Goal: Task Accomplishment & Management: Complete application form

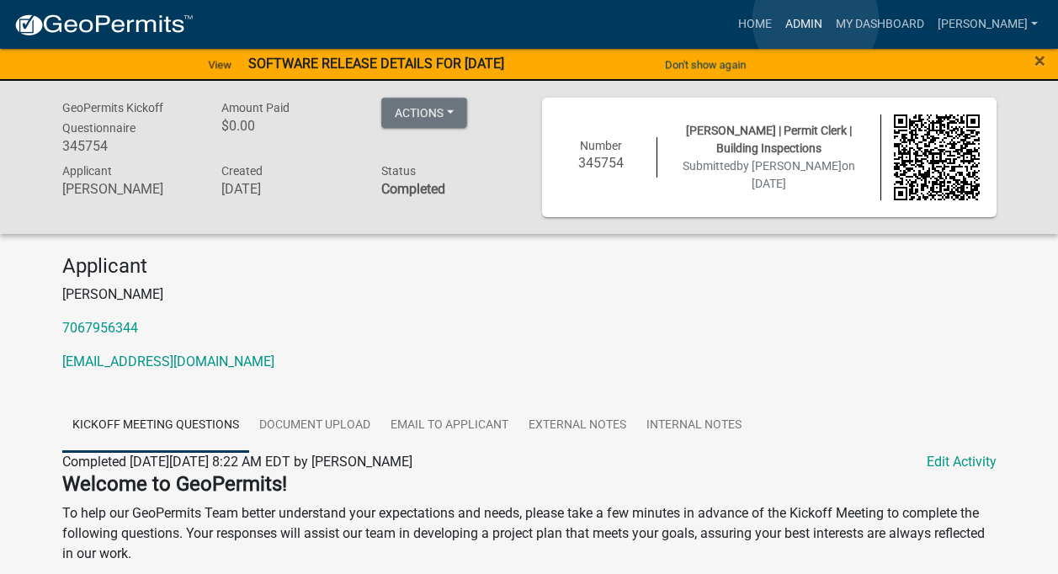
click at [816, 20] on link "Admin" at bounding box center [804, 24] width 51 height 32
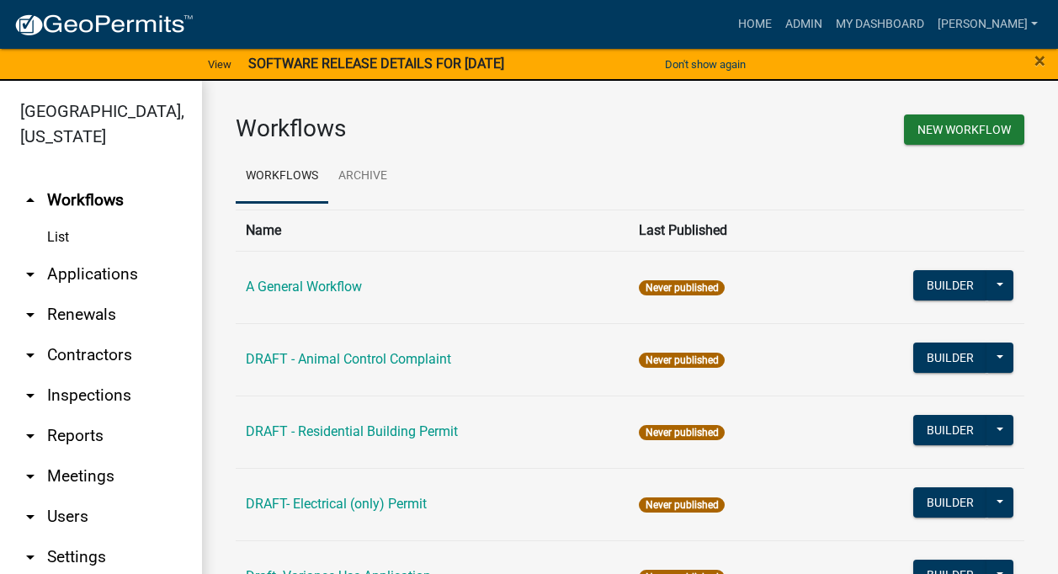
click at [94, 353] on link "arrow_drop_down Contractors" at bounding box center [101, 355] width 202 height 40
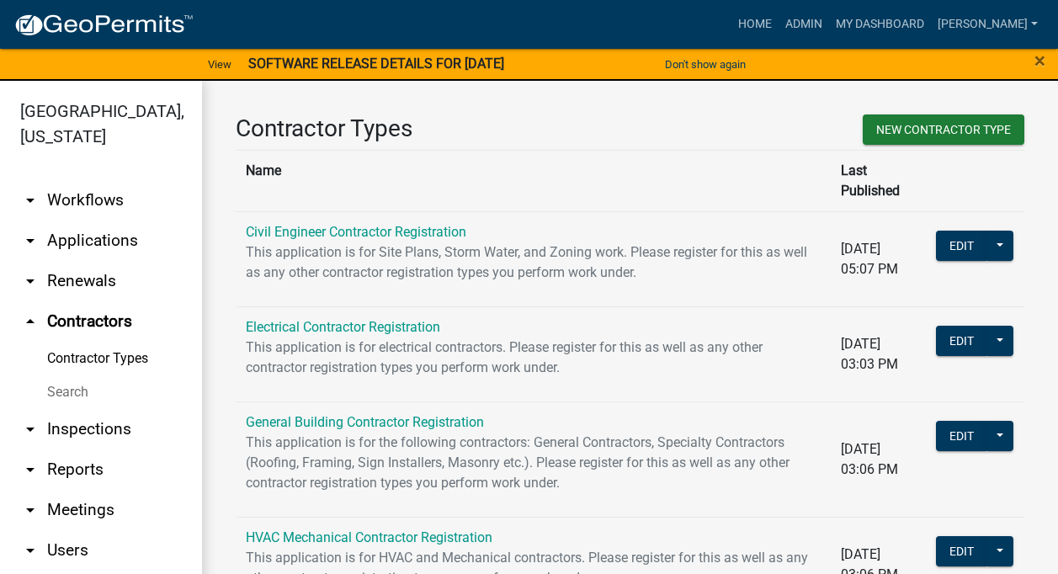
click at [94, 353] on link "Contractor Types" at bounding box center [101, 359] width 202 height 34
click at [331, 319] on link "Electrical Contractor Registration" at bounding box center [343, 327] width 195 height 16
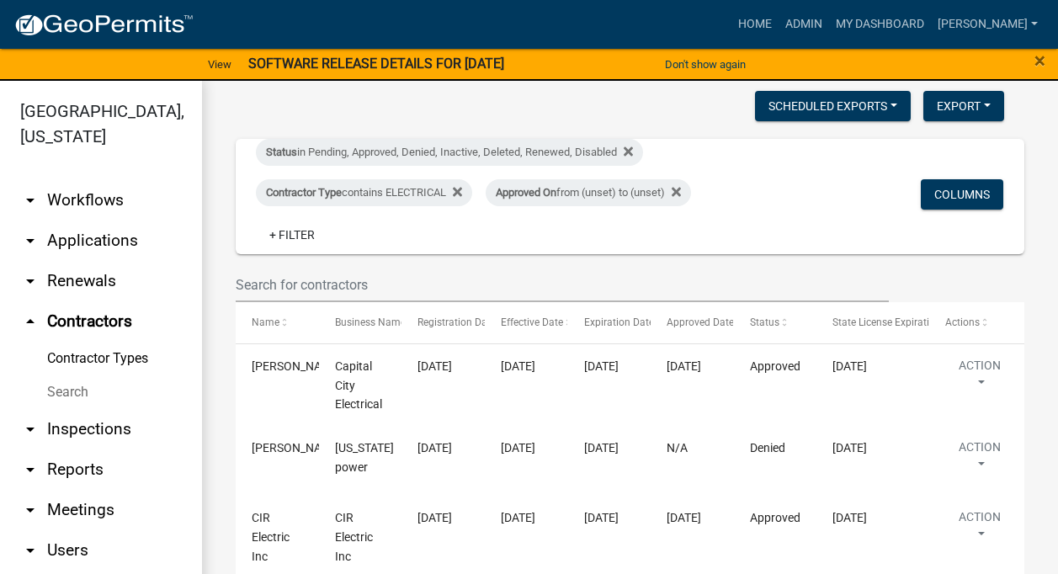
scroll to position [253, 0]
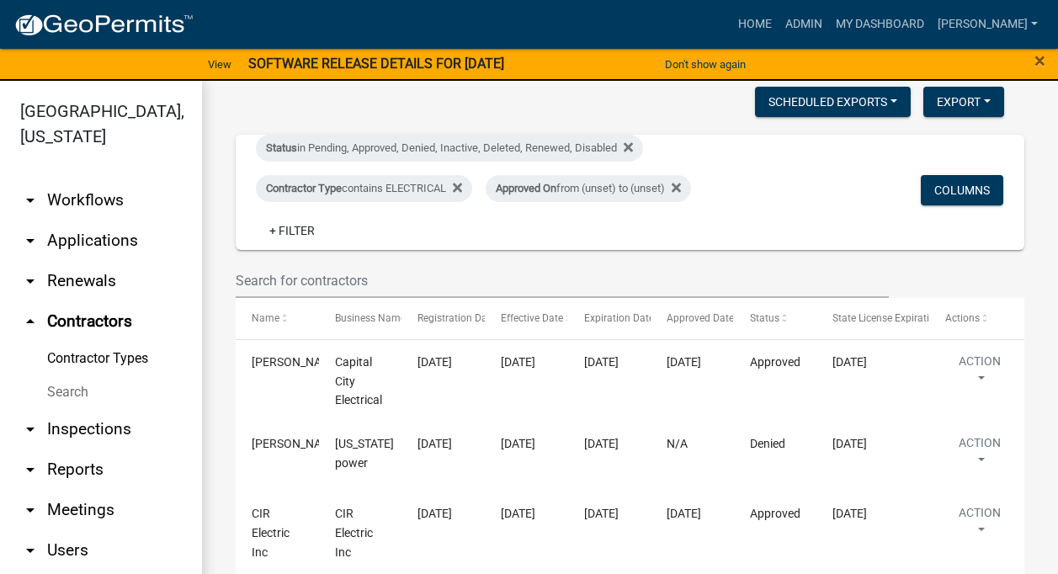
click at [94, 358] on link "Contractor Types" at bounding box center [101, 359] width 202 height 34
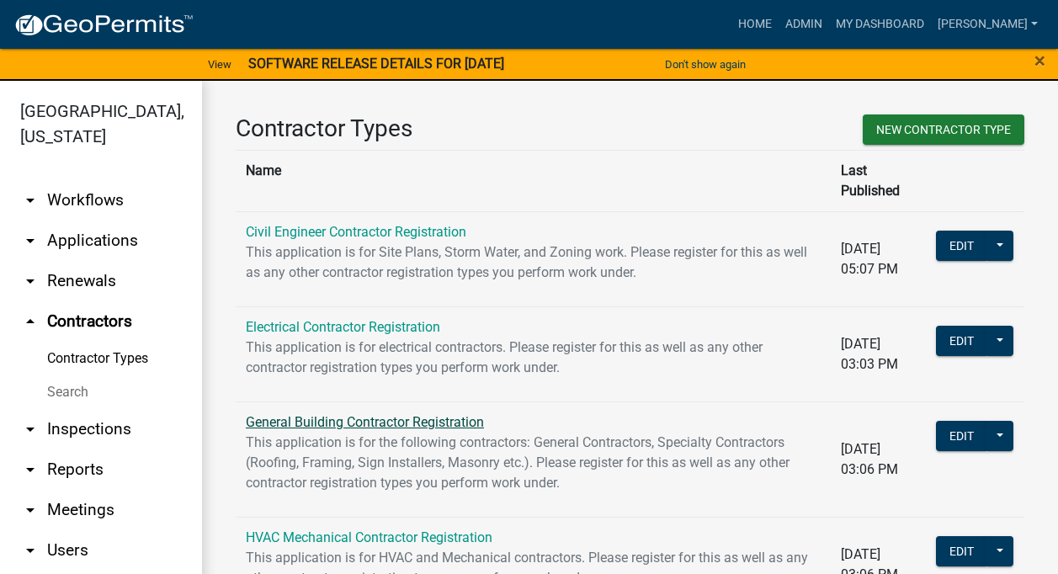
click at [327, 414] on link "General Building Contractor Registration" at bounding box center [365, 422] width 238 height 16
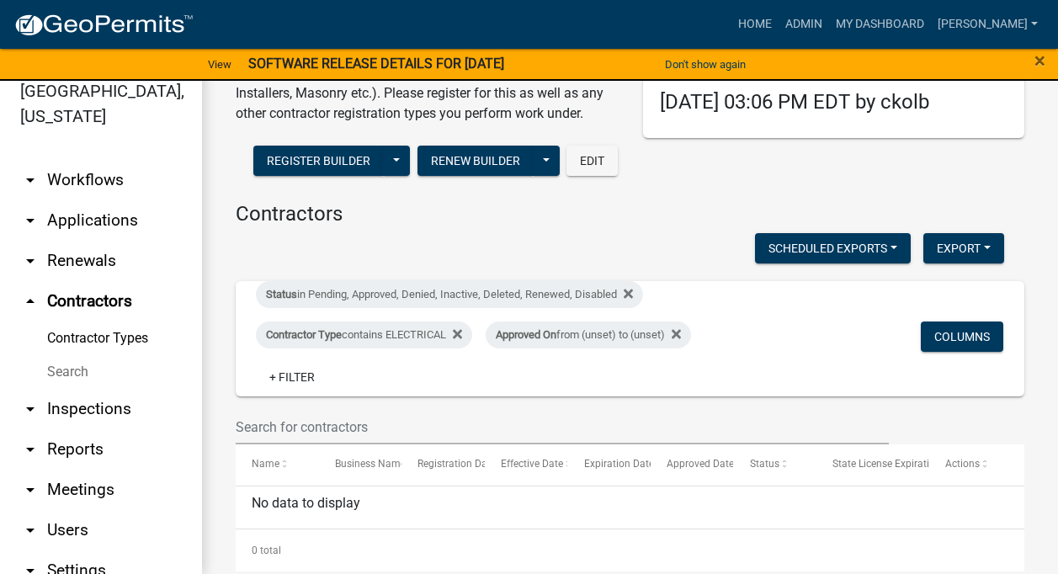
scroll to position [166, 0]
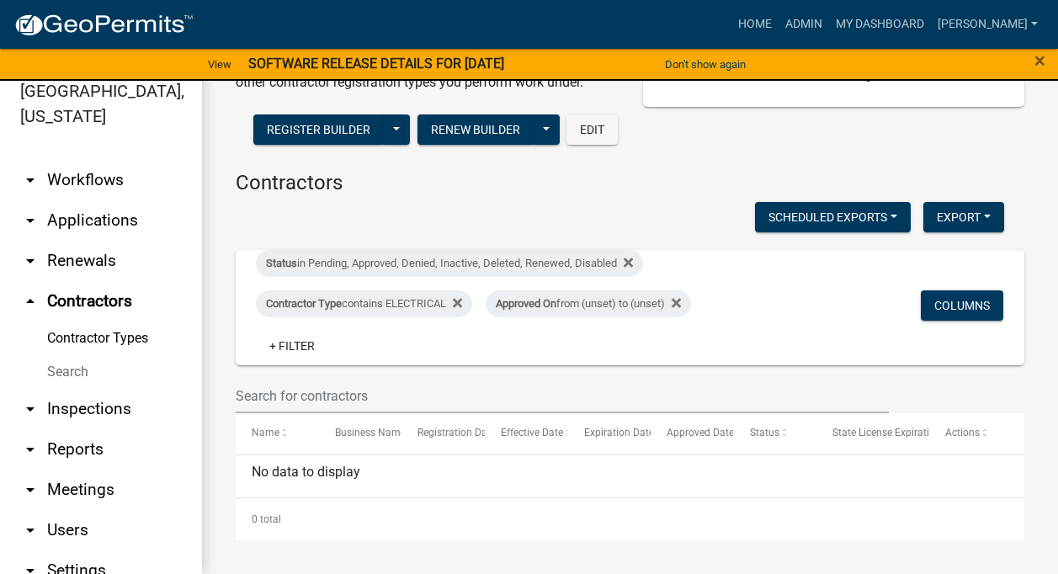
click at [107, 339] on link "Contractor Types" at bounding box center [101, 339] width 202 height 34
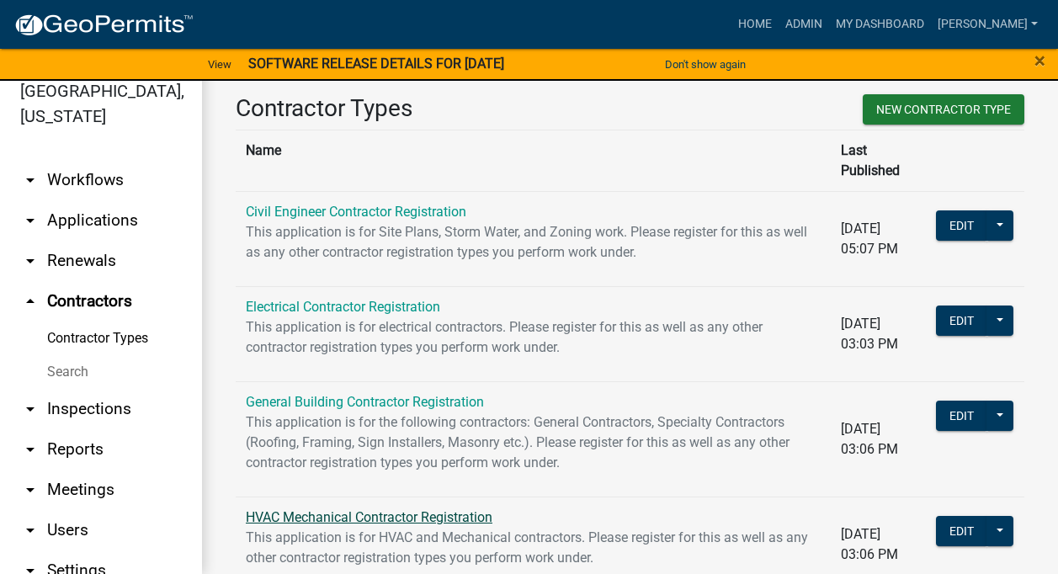
click at [445, 509] on link "HVAC Mechanical Contractor Registration" at bounding box center [369, 517] width 247 height 16
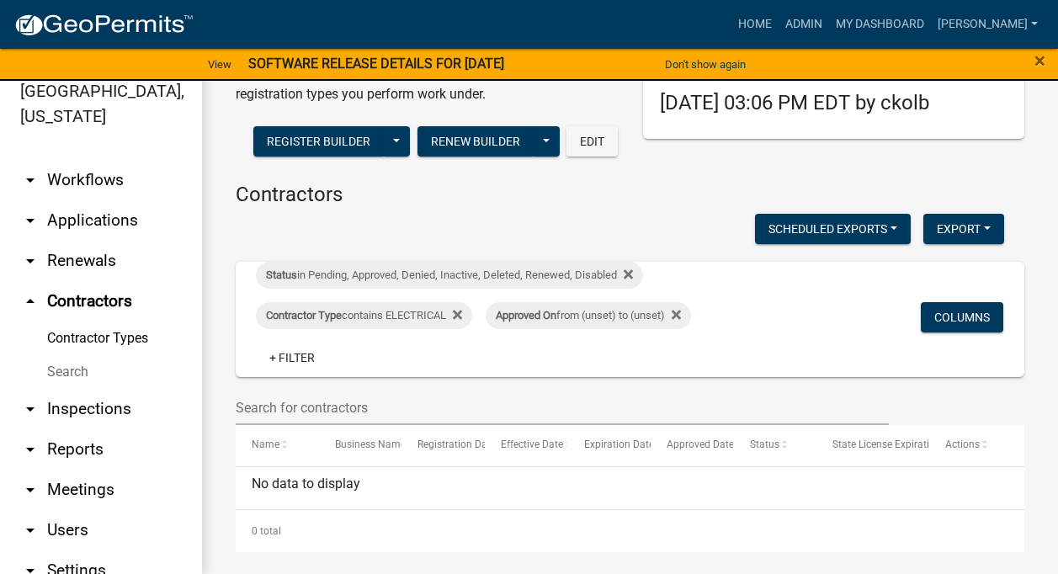
scroll to position [146, 0]
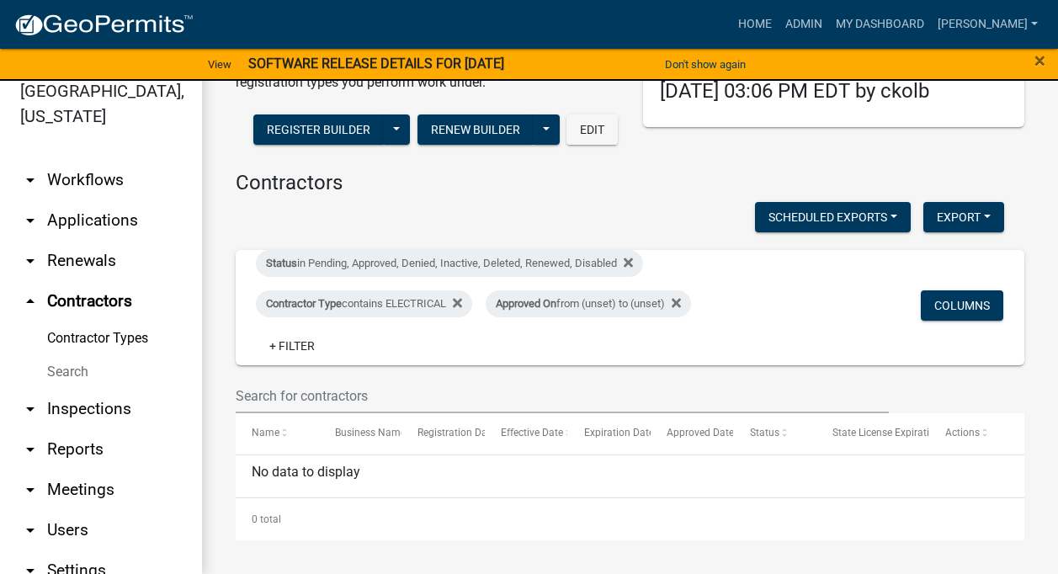
click at [88, 333] on link "Contractor Types" at bounding box center [101, 339] width 202 height 34
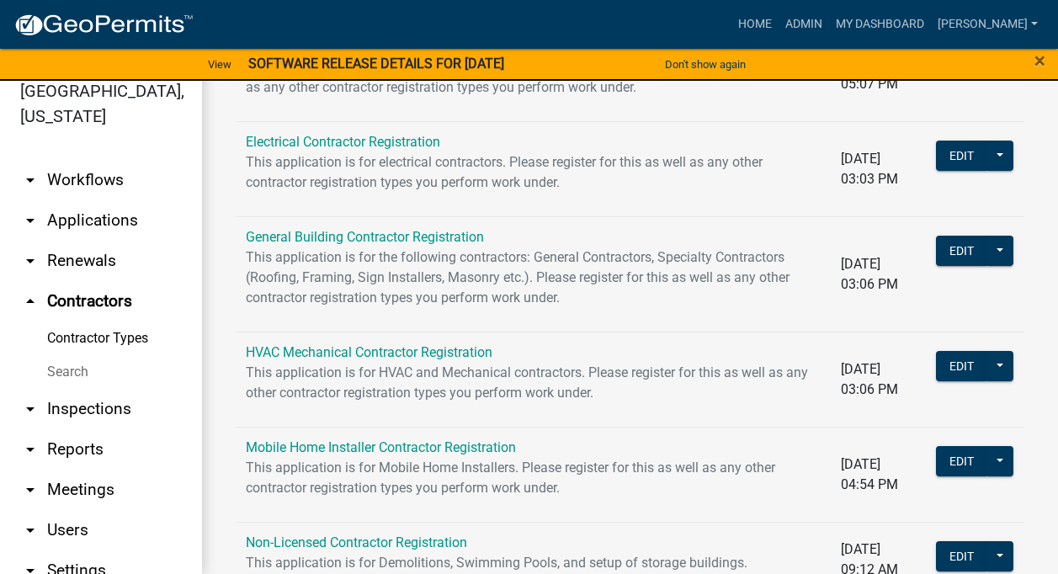
scroll to position [204, 0]
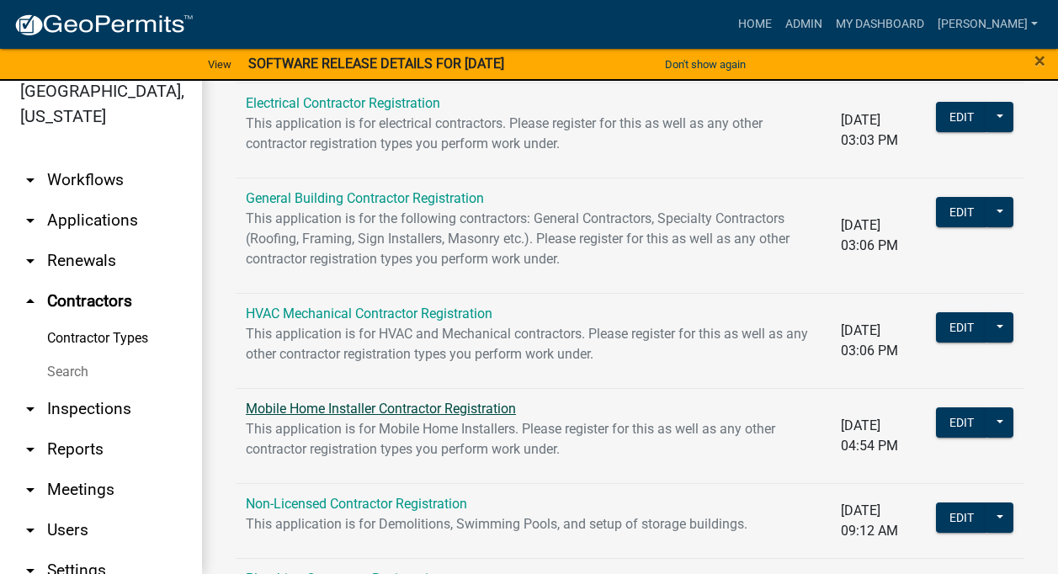
click at [387, 401] on link "Mobile Home Installer Contractor Registration" at bounding box center [381, 409] width 270 height 16
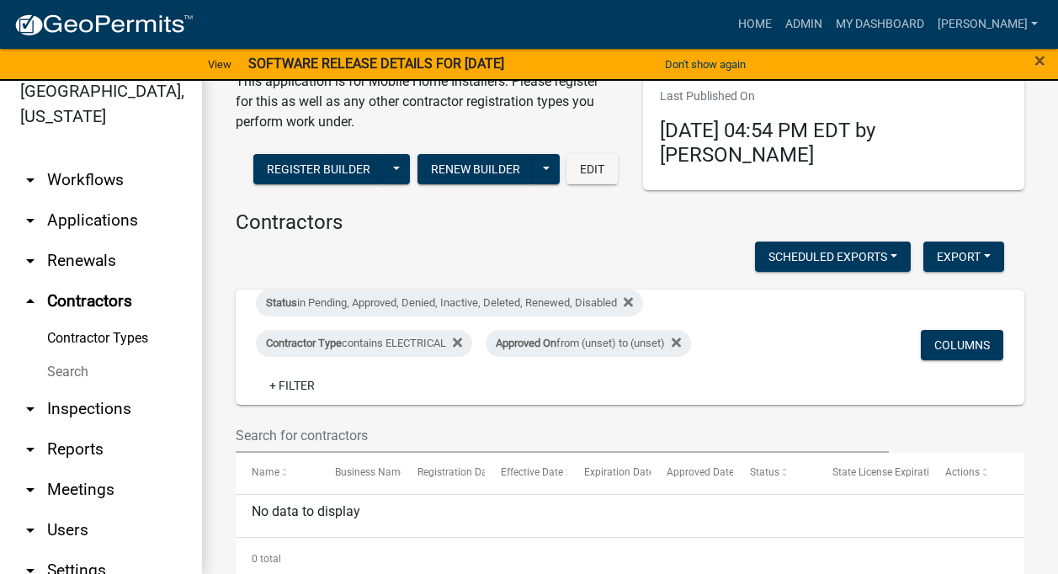
scroll to position [109, 0]
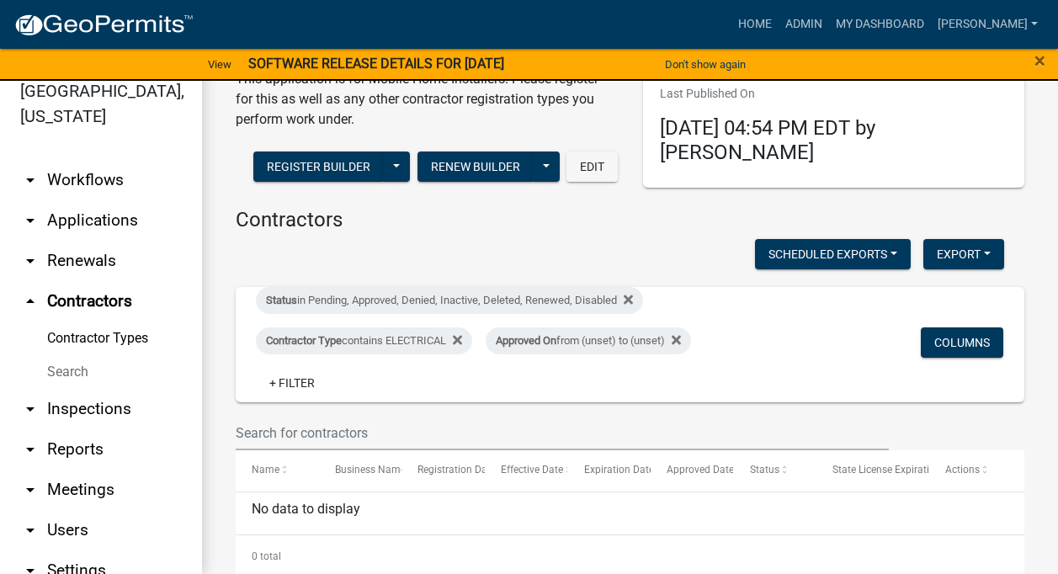
click at [138, 333] on link "Contractor Types" at bounding box center [101, 339] width 202 height 34
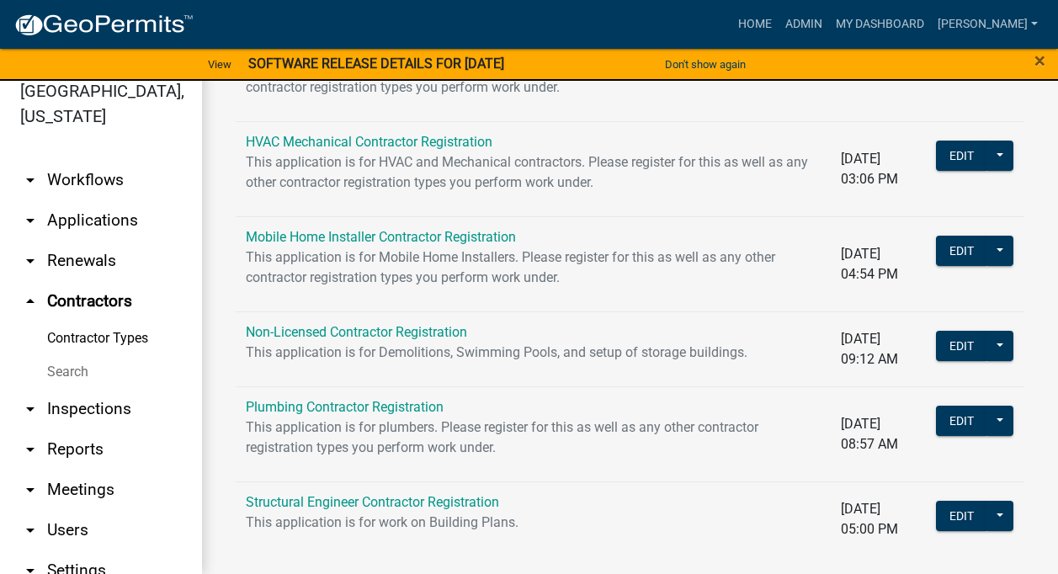
scroll to position [385, 0]
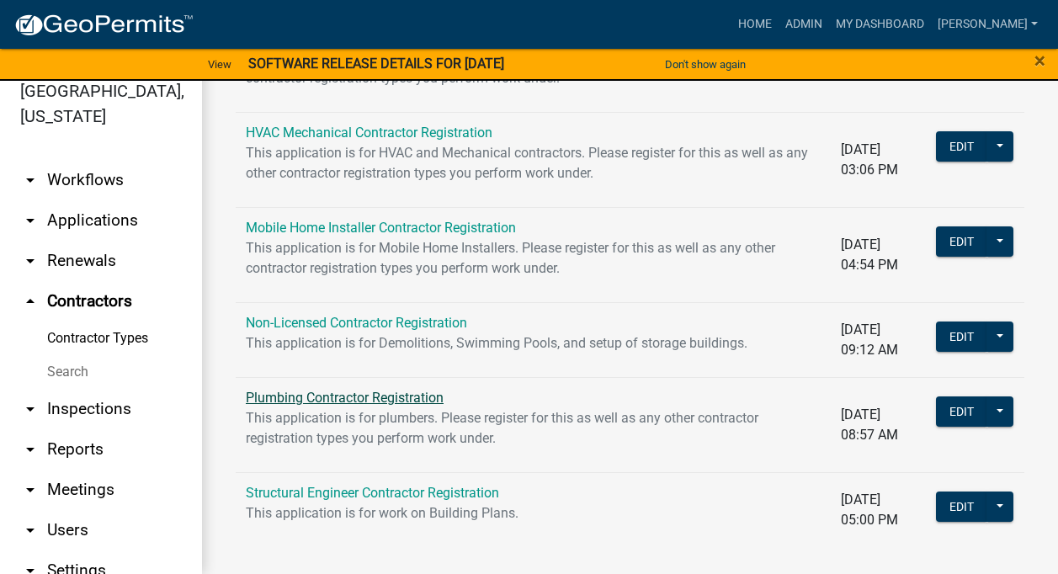
click at [370, 390] on link "Plumbing Contractor Registration" at bounding box center [345, 398] width 198 height 16
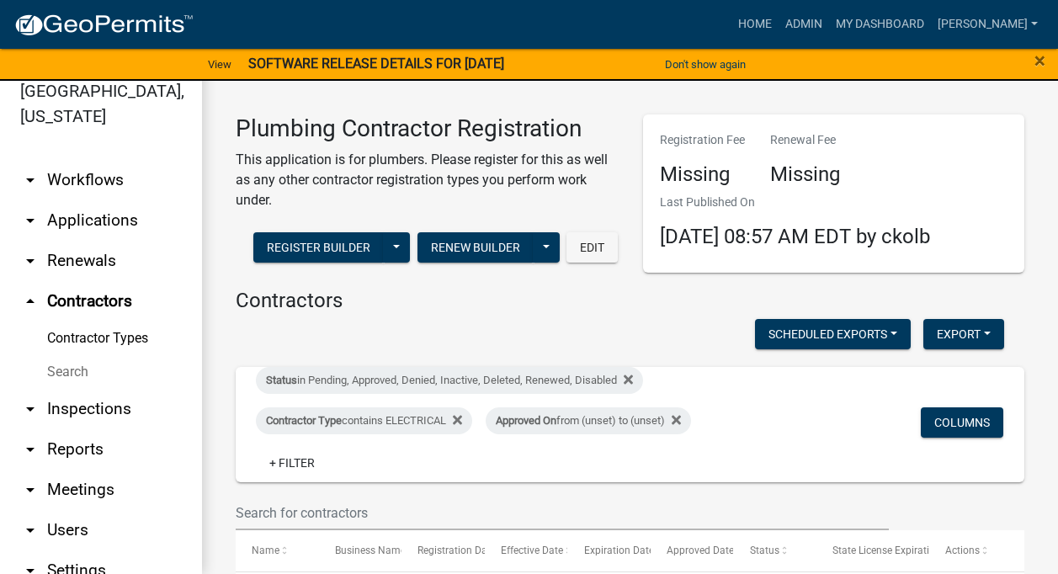
click at [111, 174] on link "arrow_drop_down Workflows" at bounding box center [101, 180] width 202 height 40
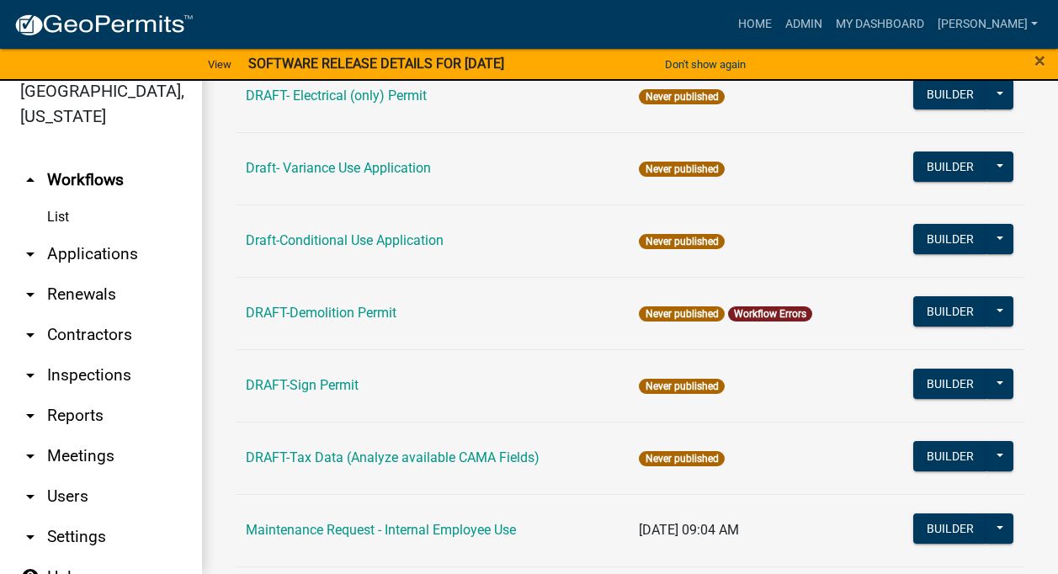
scroll to position [407, 0]
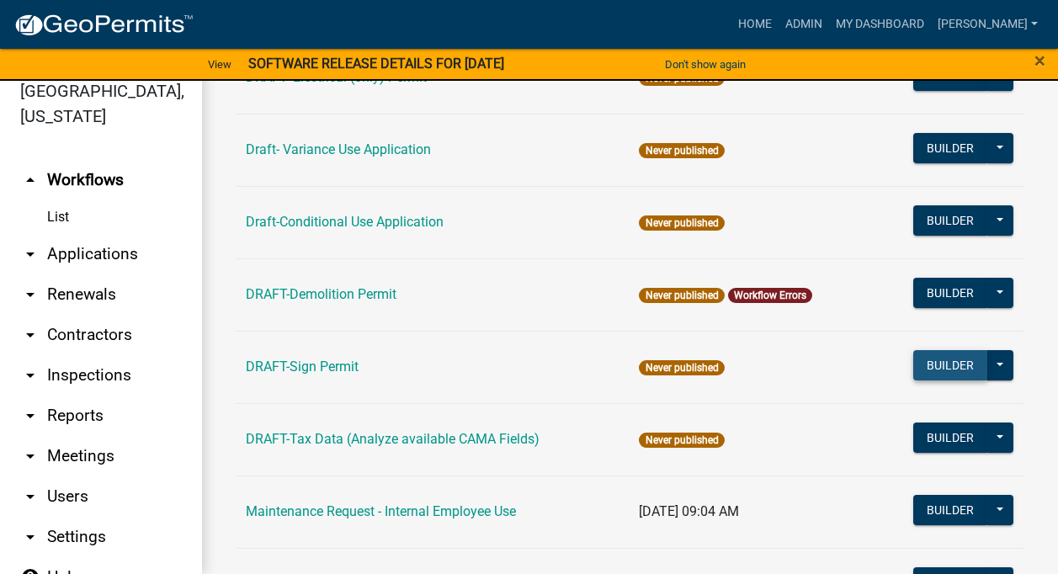
click at [927, 361] on button "Builder" at bounding box center [951, 365] width 74 height 30
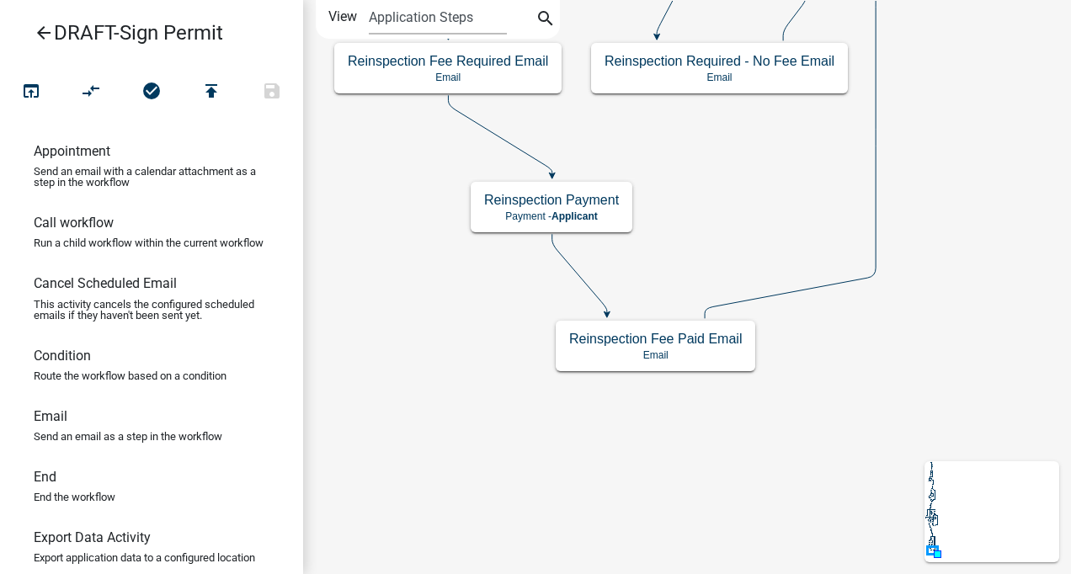
click at [45, 23] on icon "arrow_back" at bounding box center [44, 35] width 20 height 24
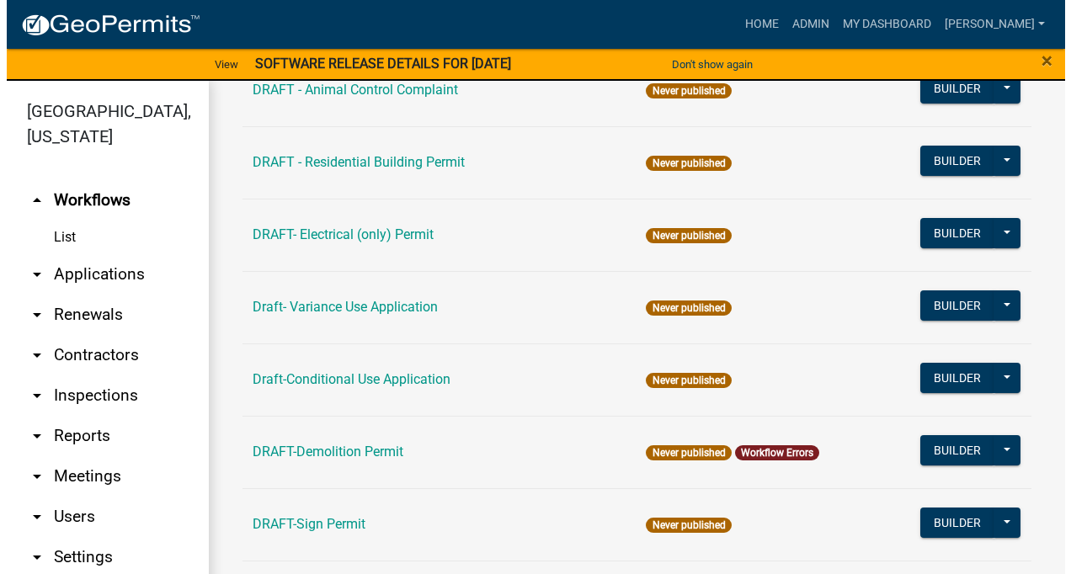
scroll to position [288, 0]
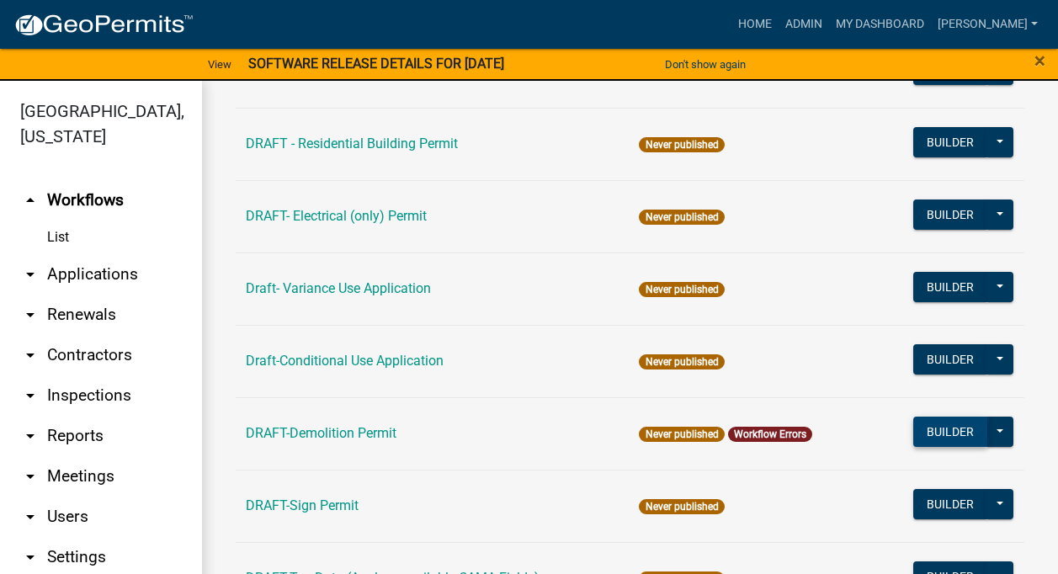
click at [933, 433] on button "Builder" at bounding box center [951, 432] width 74 height 30
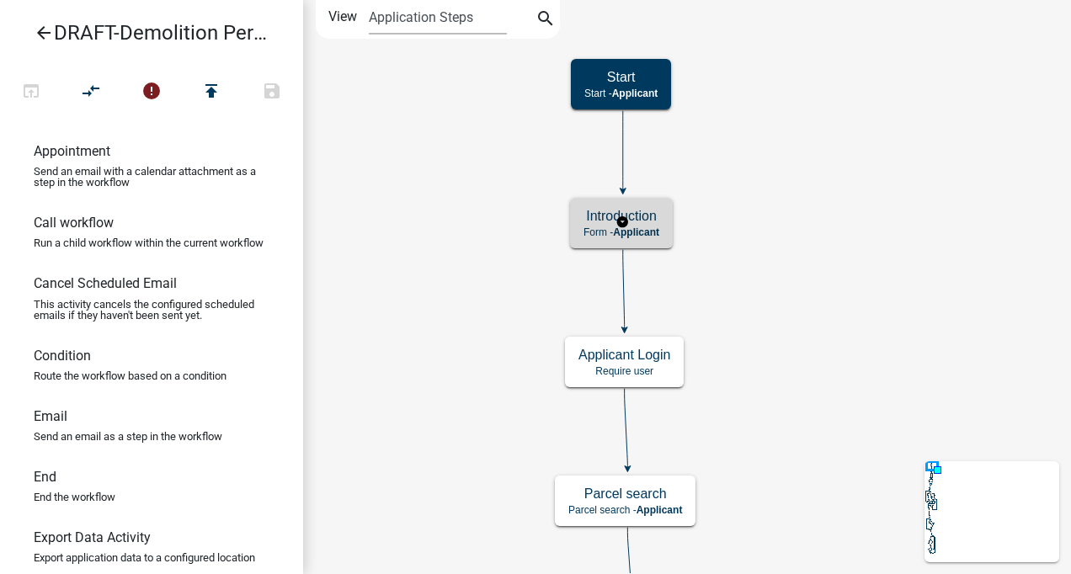
click at [640, 232] on span "Applicant" at bounding box center [636, 233] width 46 height 12
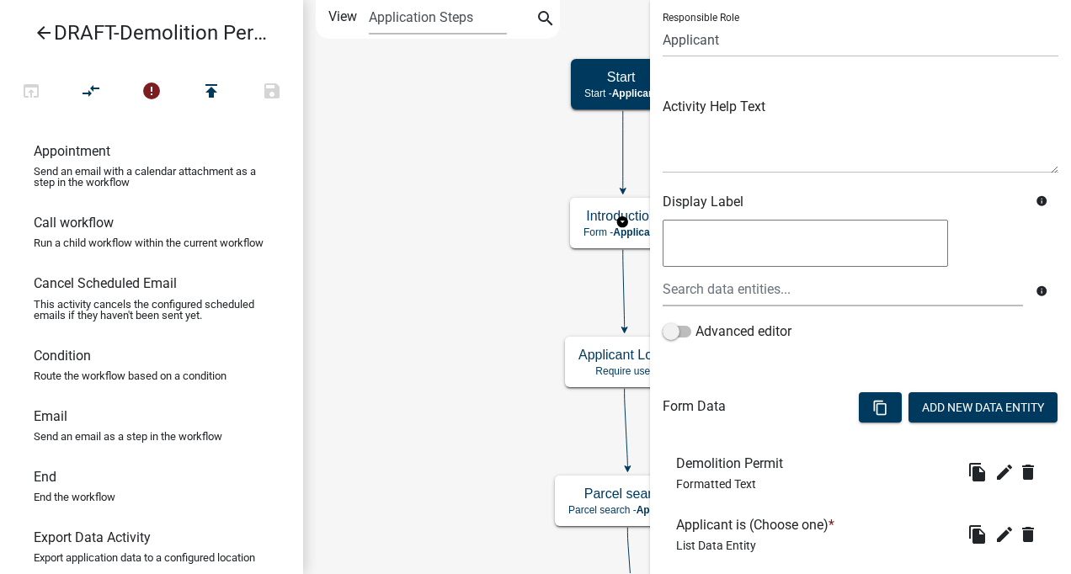
scroll to position [283, 0]
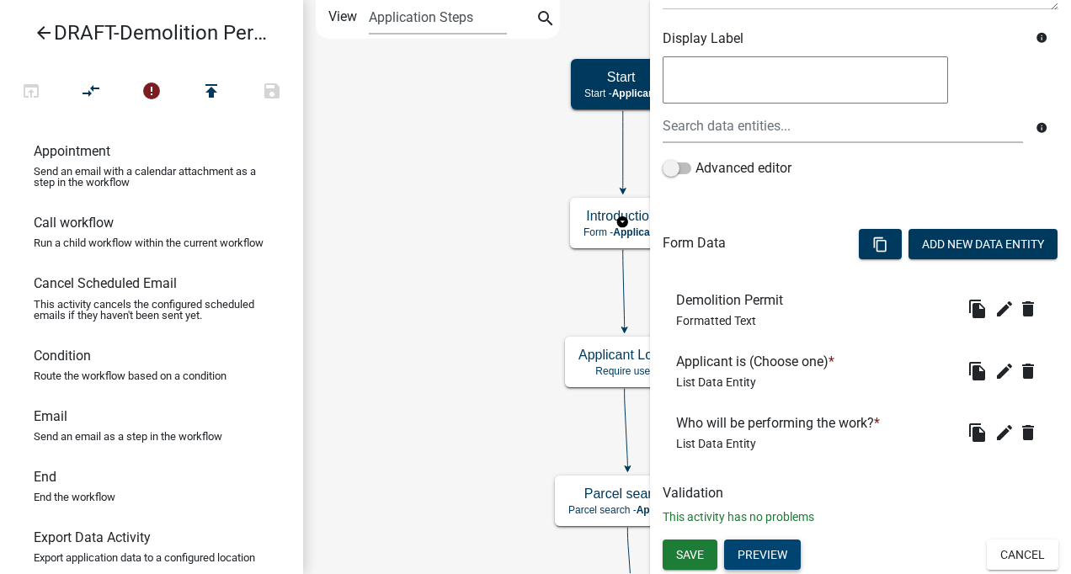
click at [753, 552] on button "Preview" at bounding box center [762, 555] width 77 height 30
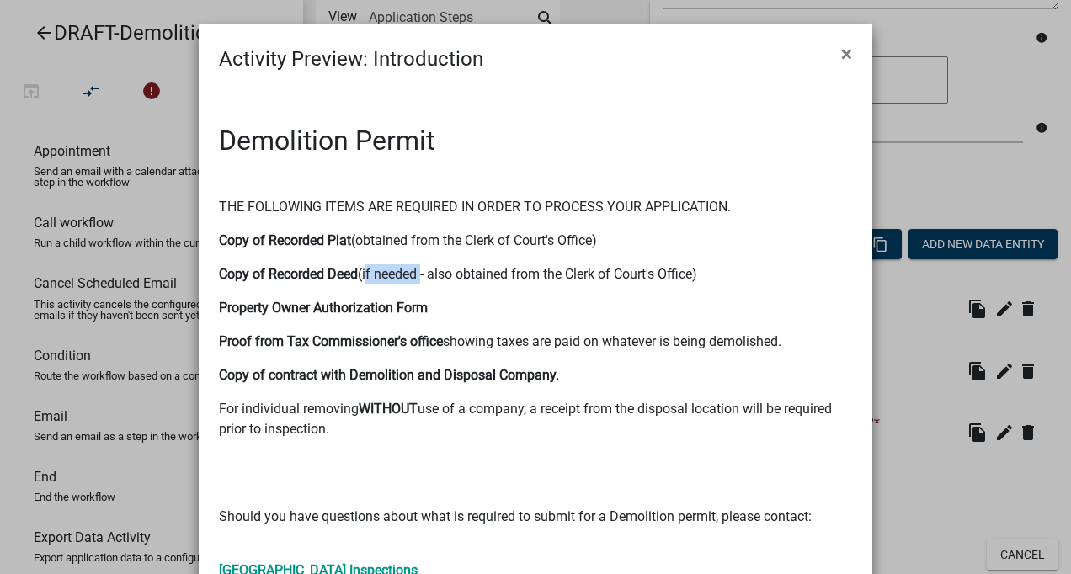
drag, startPoint x: 361, startPoint y: 271, endPoint x: 413, endPoint y: 276, distance: 52.5
click at [413, 276] on p "Copy of Recorded Deed (if needed - also obtained from the Clerk of Court's Offi…" at bounding box center [535, 274] width 633 height 20
drag, startPoint x: 413, startPoint y: 276, endPoint x: 479, endPoint y: 315, distance: 76.3
click at [479, 315] on p "Property Owner Authorization Form" at bounding box center [535, 308] width 633 height 20
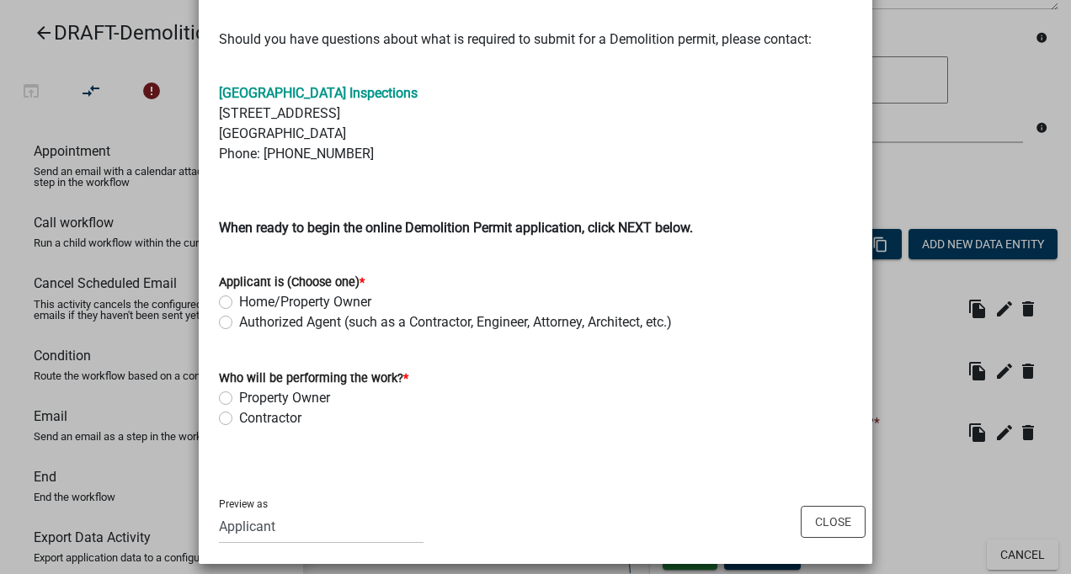
scroll to position [491, 0]
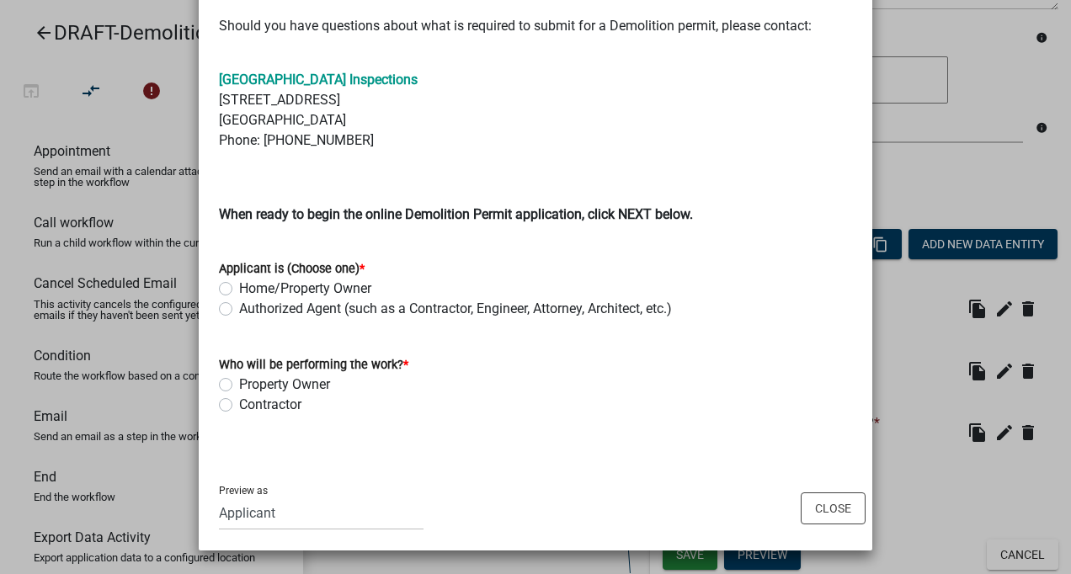
click at [219, 281] on div "Home/Property Owner" at bounding box center [535, 289] width 633 height 20
click at [239, 287] on label "Home/Property Owner" at bounding box center [305, 289] width 132 height 20
click at [239, 287] on input "Home/Property Owner" at bounding box center [244, 284] width 11 height 11
radio input "true"
click at [239, 387] on label "Property Owner" at bounding box center [284, 385] width 91 height 20
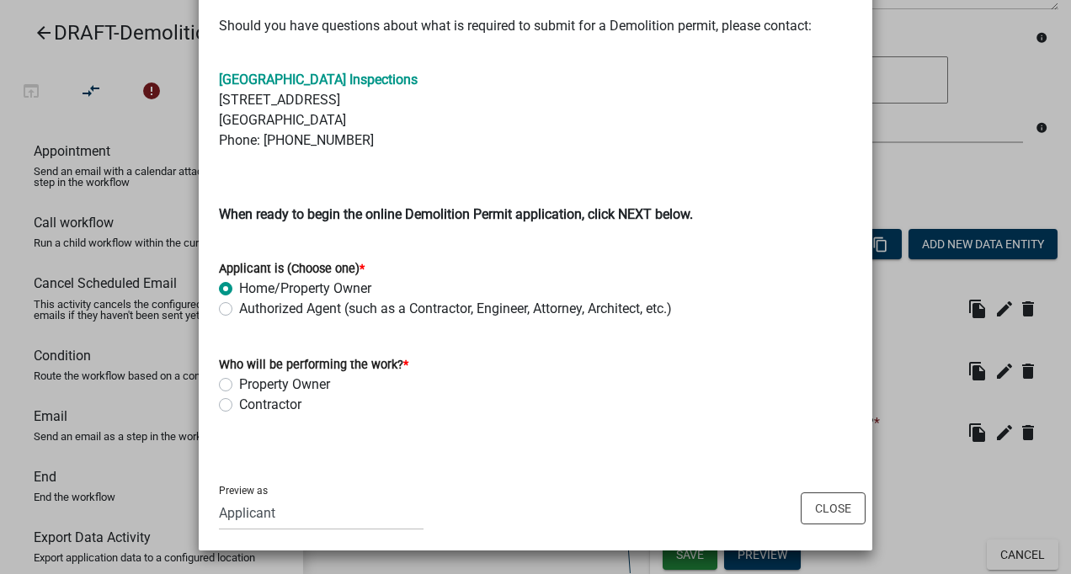
click at [239, 386] on input "Property Owner" at bounding box center [244, 380] width 11 height 11
radio input "true"
click at [832, 504] on button "Close" at bounding box center [833, 509] width 65 height 32
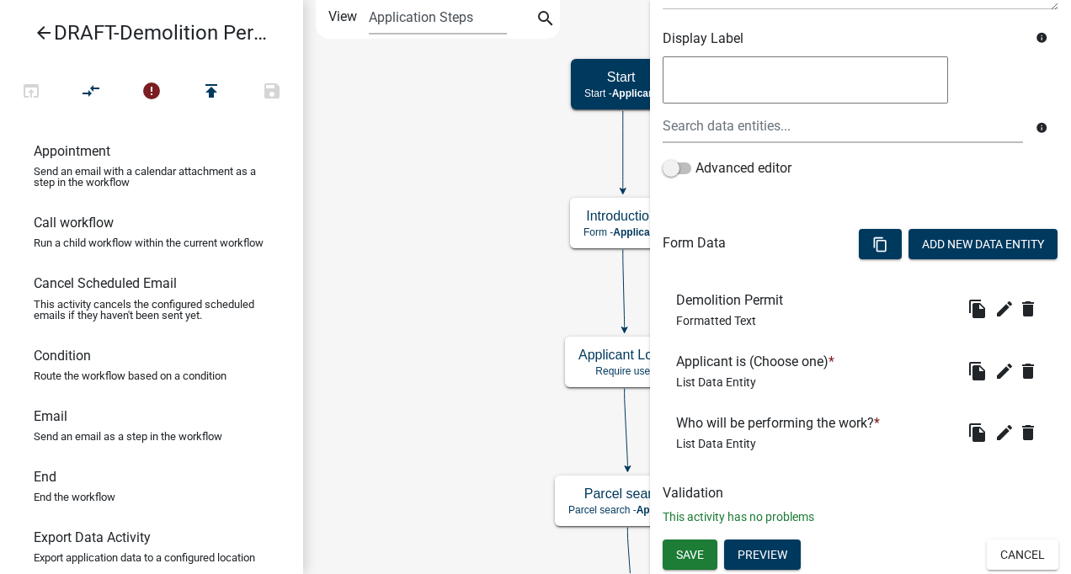
click at [995, 547] on button "Cancel" at bounding box center [1023, 555] width 72 height 30
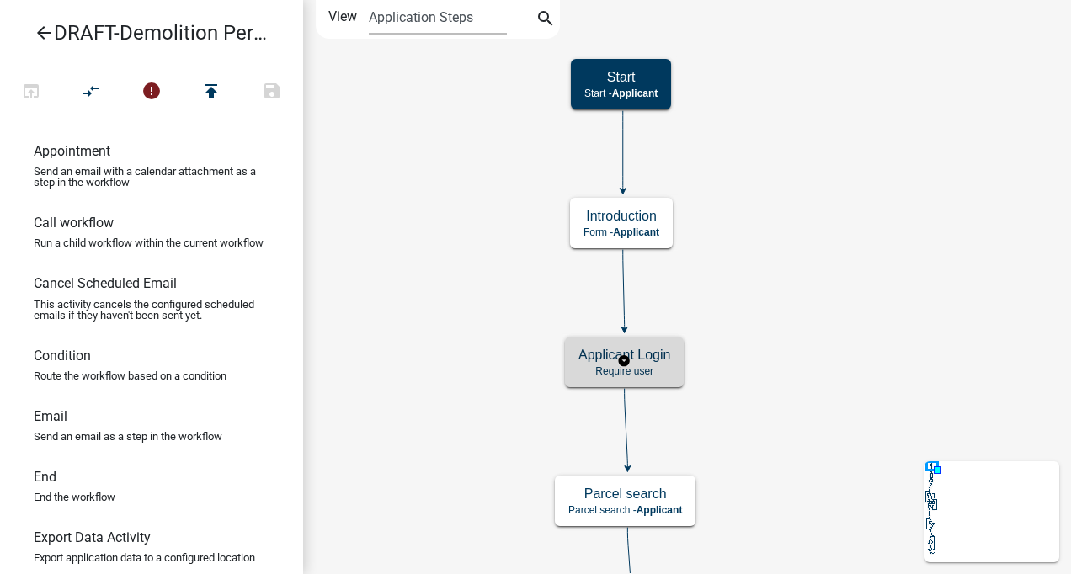
click at [664, 358] on h5 "Applicant Login" at bounding box center [625, 355] width 92 height 16
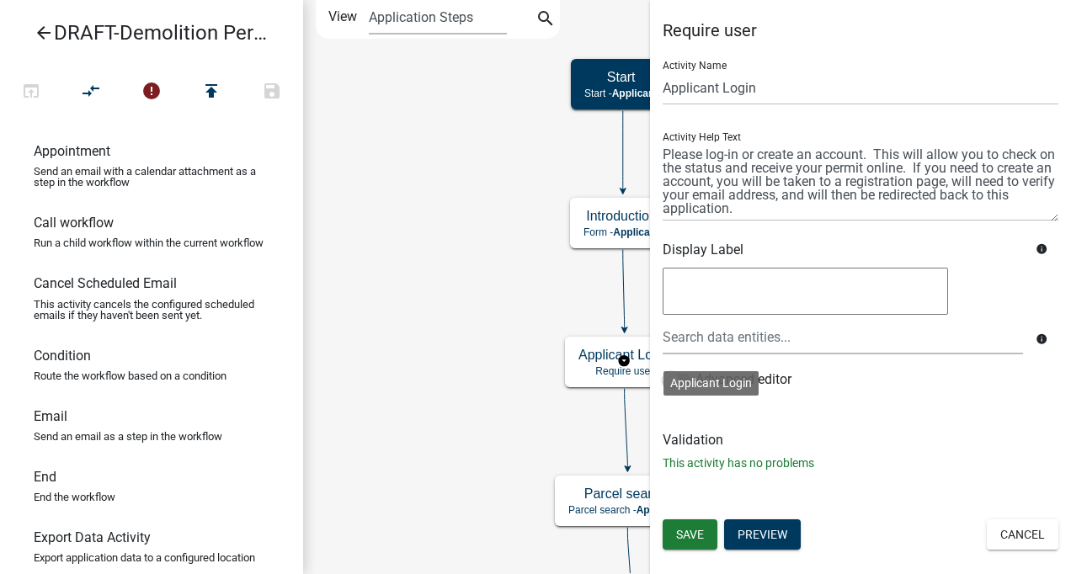
drag, startPoint x: 898, startPoint y: 460, endPoint x: 900, endPoint y: 408, distance: 52.3
click at [900, 408] on div "Require user Activity Name Applicant Login Activity Help Text Display Label inf…" at bounding box center [860, 253] width 421 height 466
click at [1015, 538] on button "Cancel" at bounding box center [1023, 535] width 72 height 30
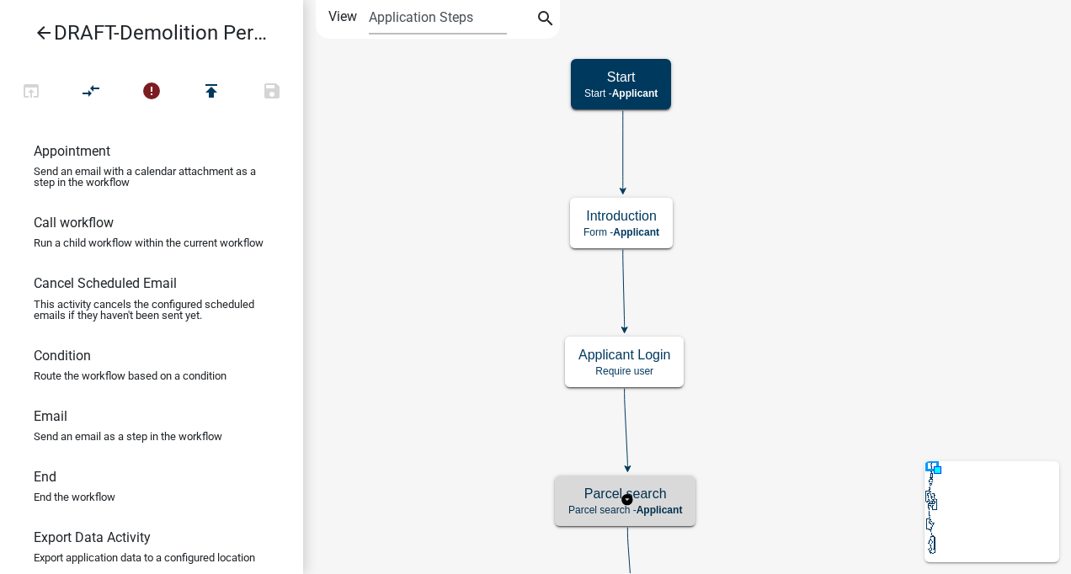
click at [660, 507] on span "Applicant" at bounding box center [660, 510] width 46 height 12
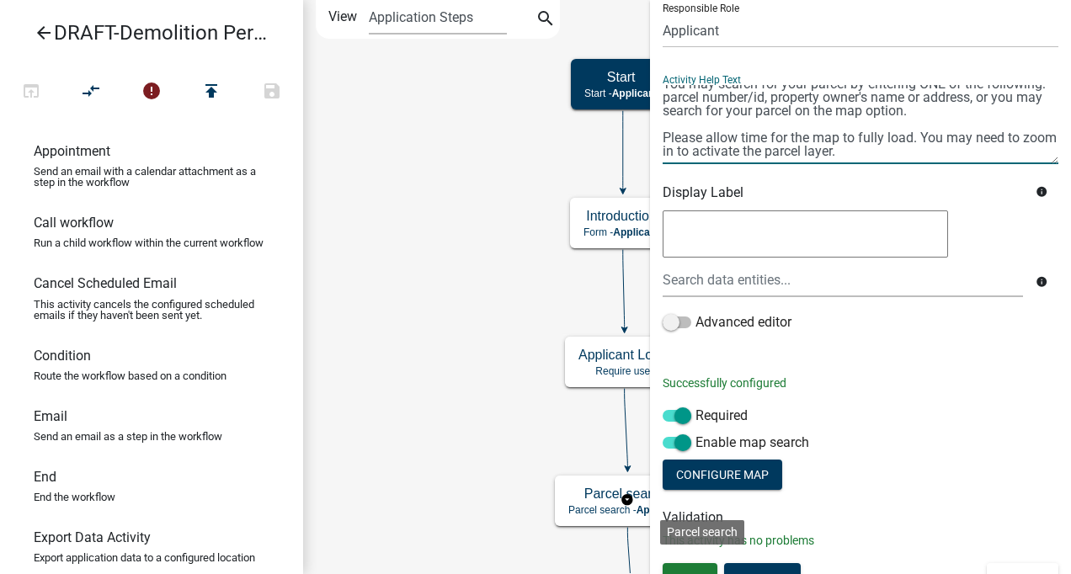
scroll to position [152, 0]
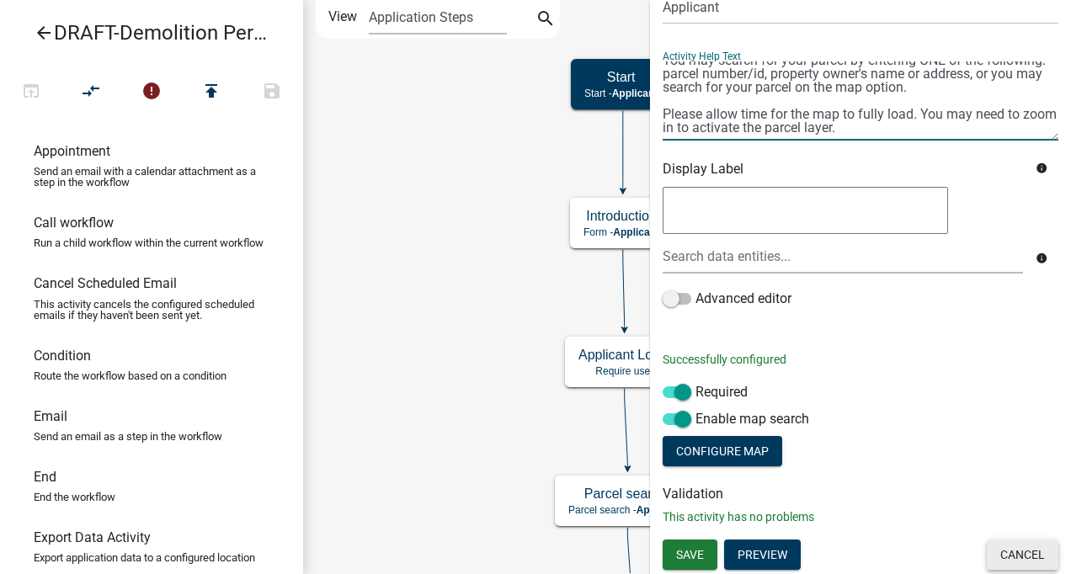
click at [1010, 553] on button "Cancel" at bounding box center [1023, 555] width 72 height 30
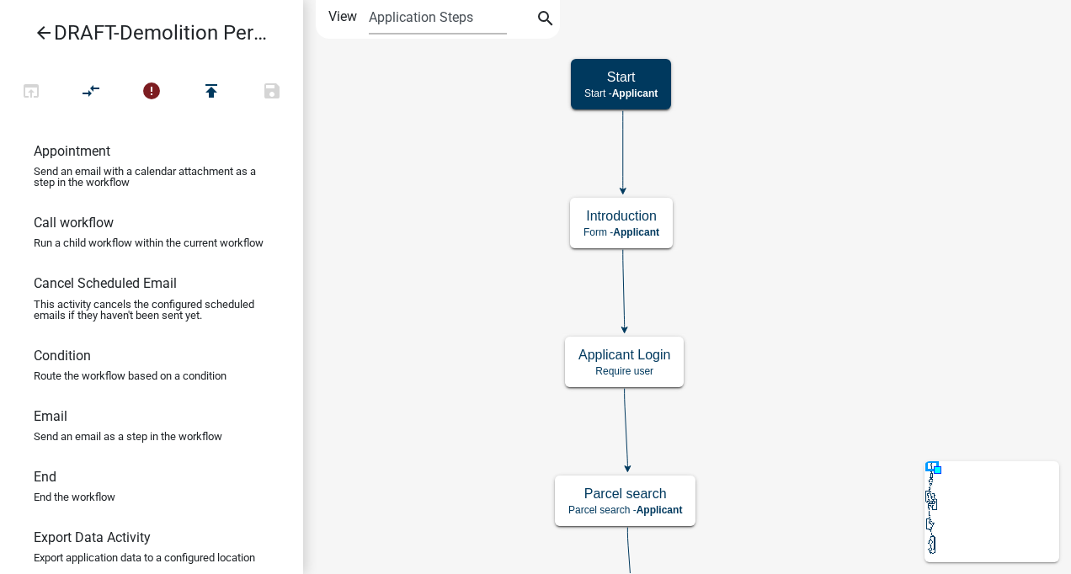
scroll to position [0, 0]
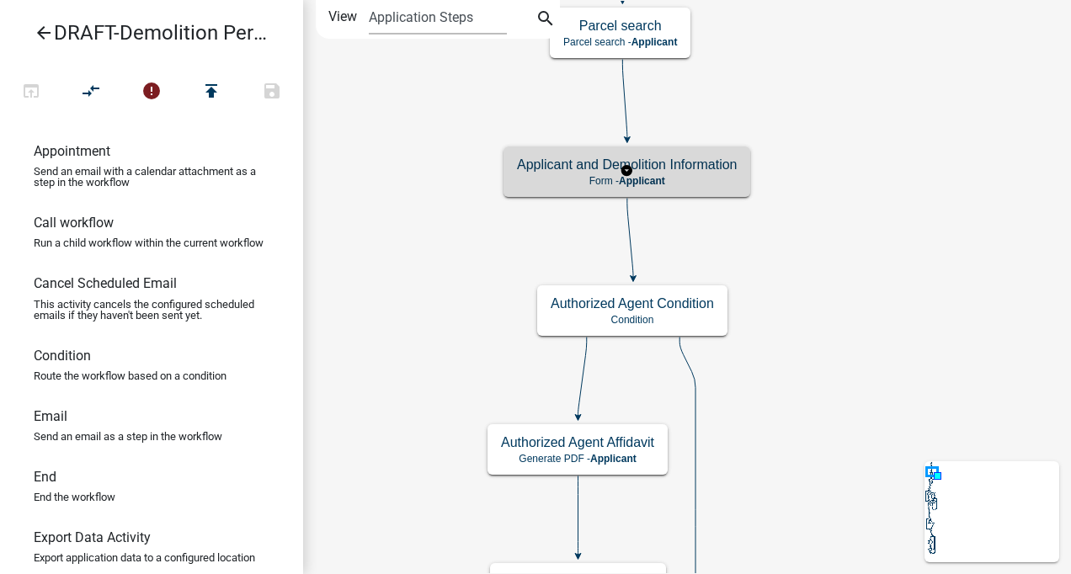
click at [706, 168] on h5 "Applicant and Demolition Information" at bounding box center [627, 165] width 220 height 16
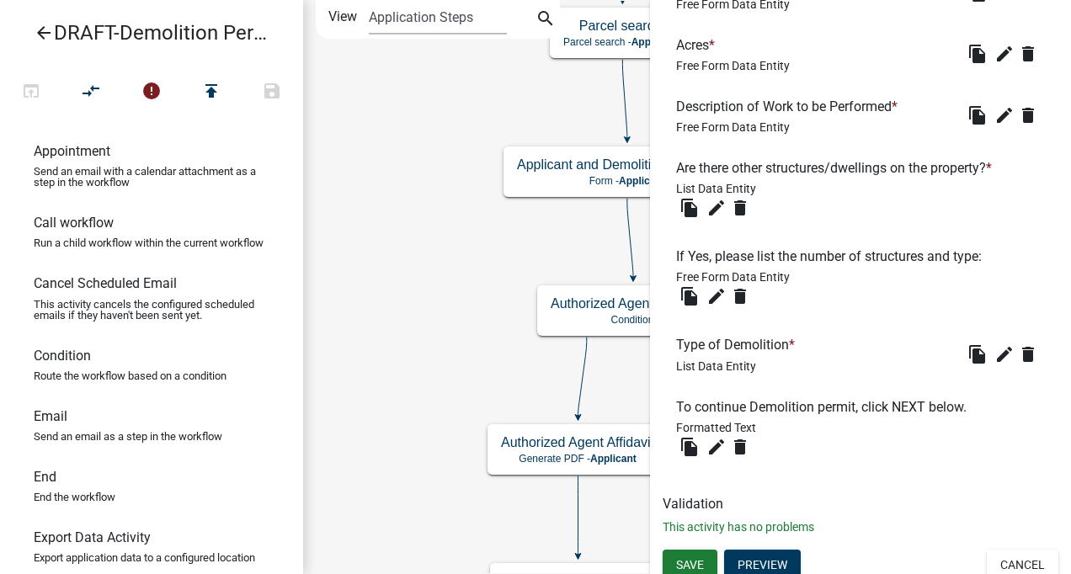
scroll to position [1516, 0]
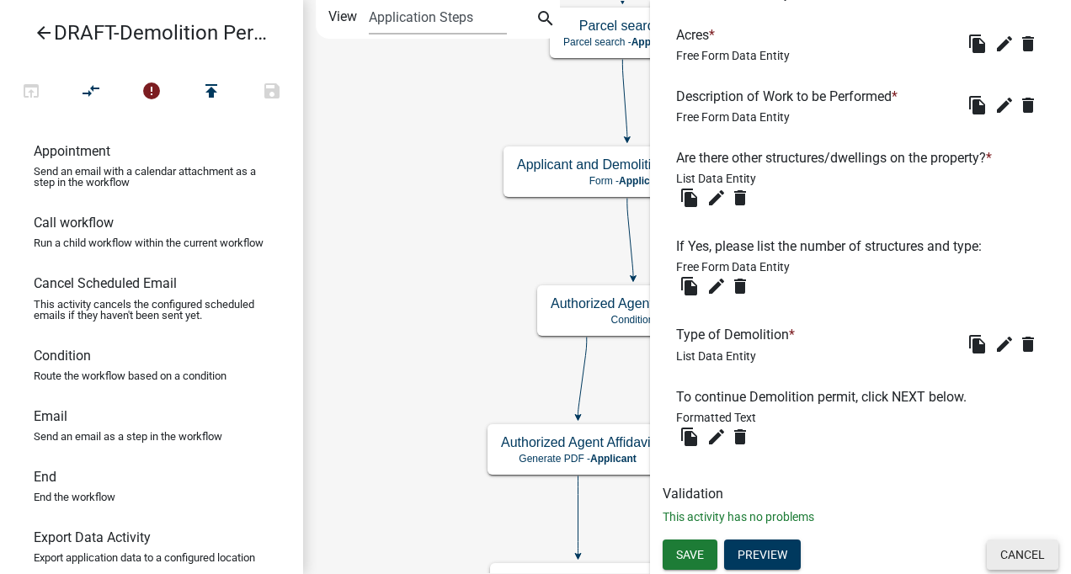
click at [1018, 557] on button "Cancel" at bounding box center [1023, 555] width 72 height 30
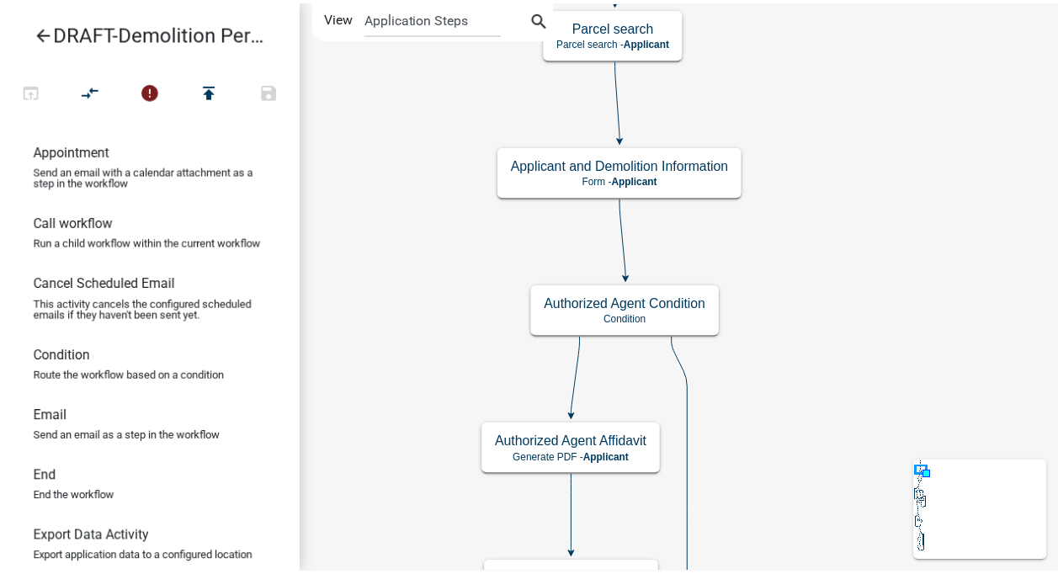
scroll to position [0, 0]
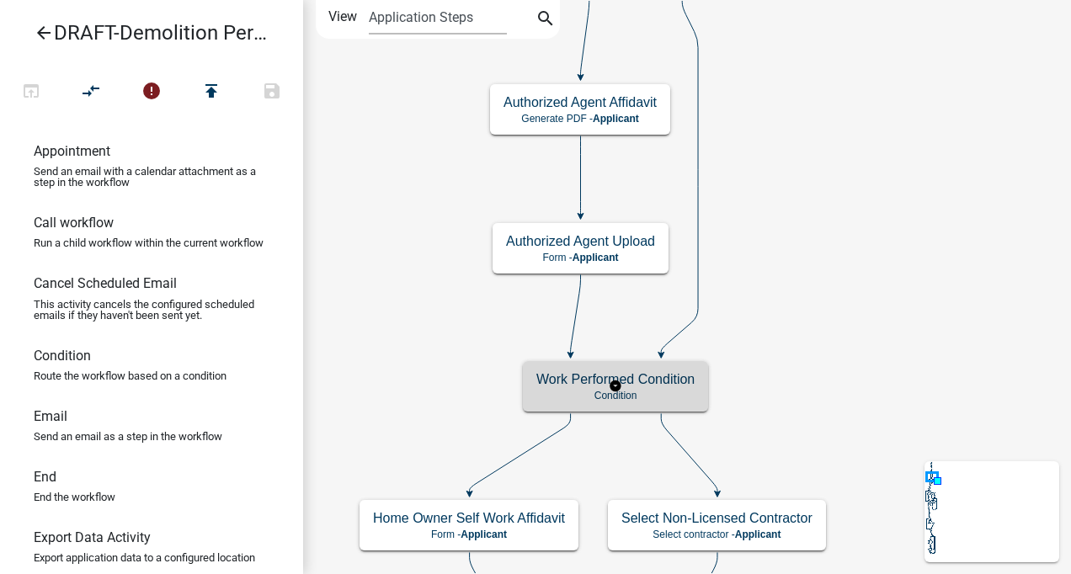
click at [658, 384] on h5 "Work Performed Condition" at bounding box center [615, 379] width 158 height 16
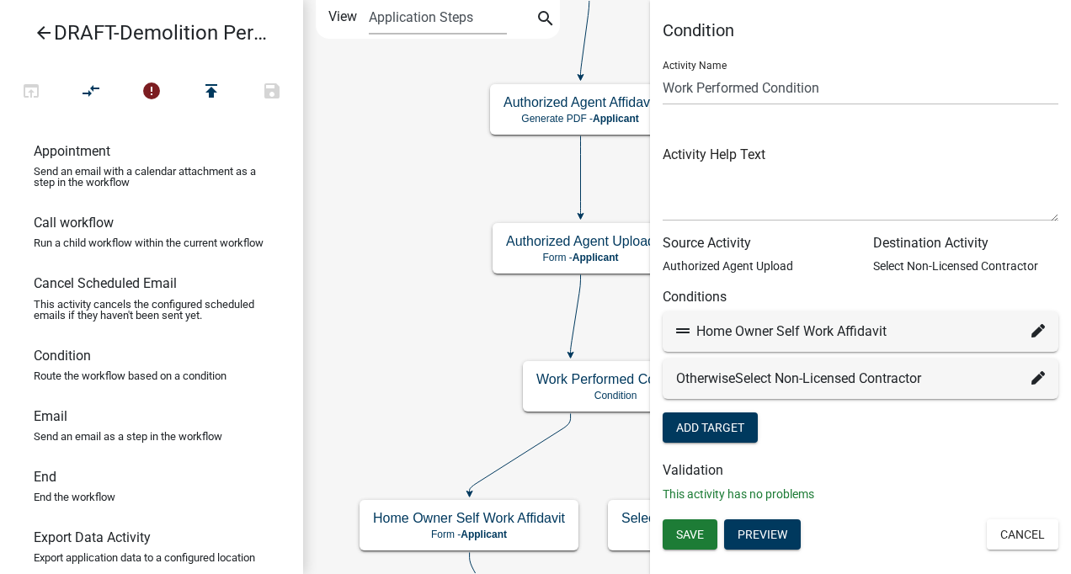
click at [998, 536] on button "Cancel" at bounding box center [1023, 535] width 72 height 30
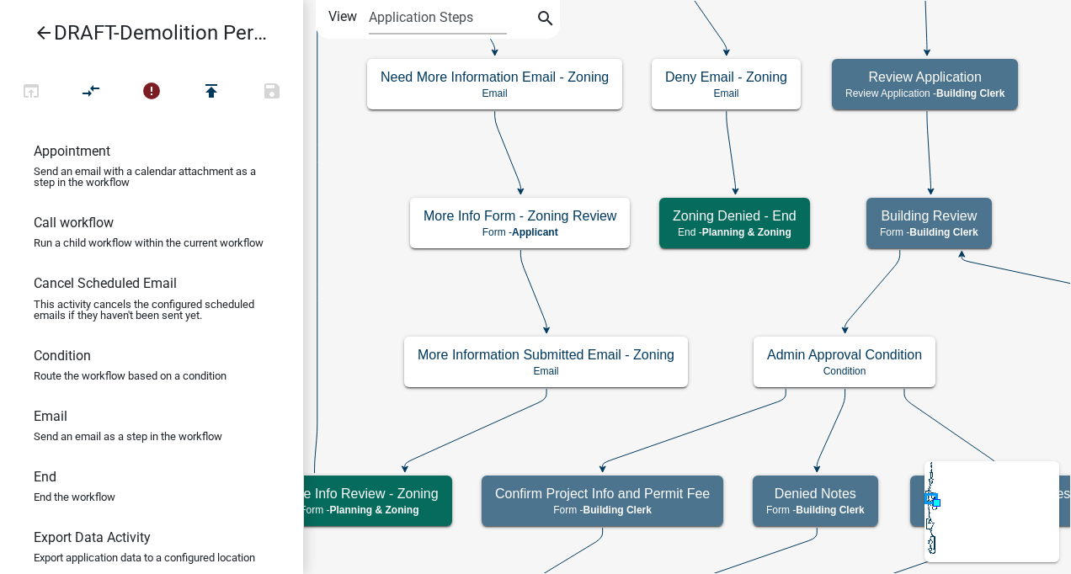
click at [40, 31] on icon "arrow_back" at bounding box center [44, 35] width 20 height 24
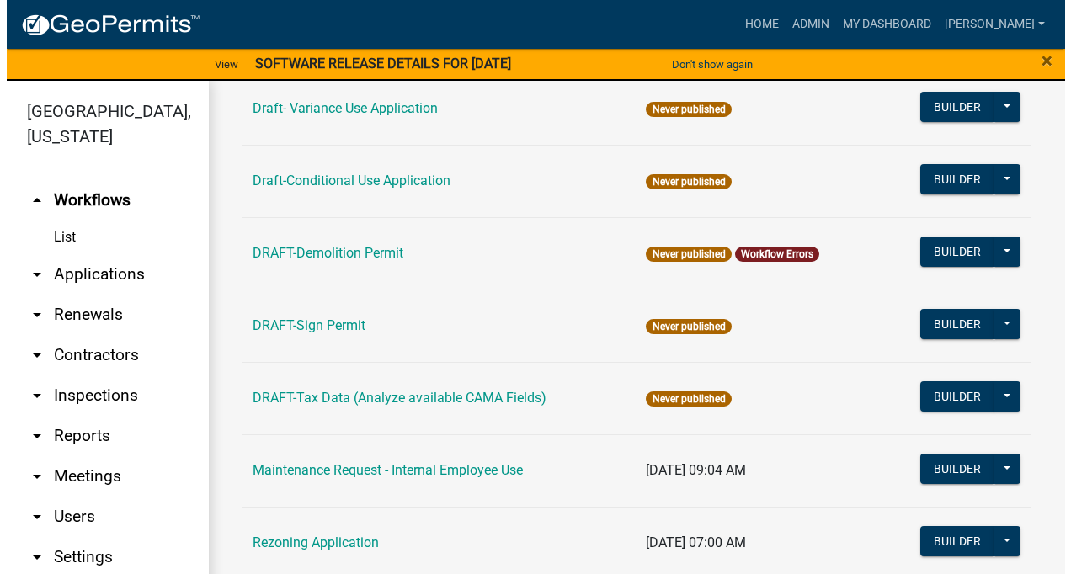
scroll to position [454, 0]
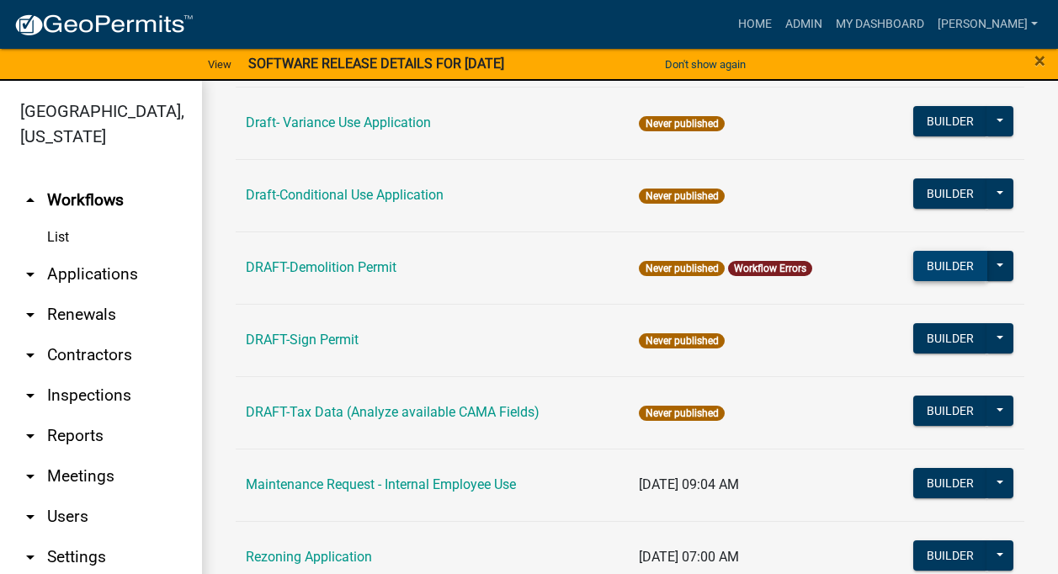
click at [957, 261] on button "Builder" at bounding box center [951, 266] width 74 height 30
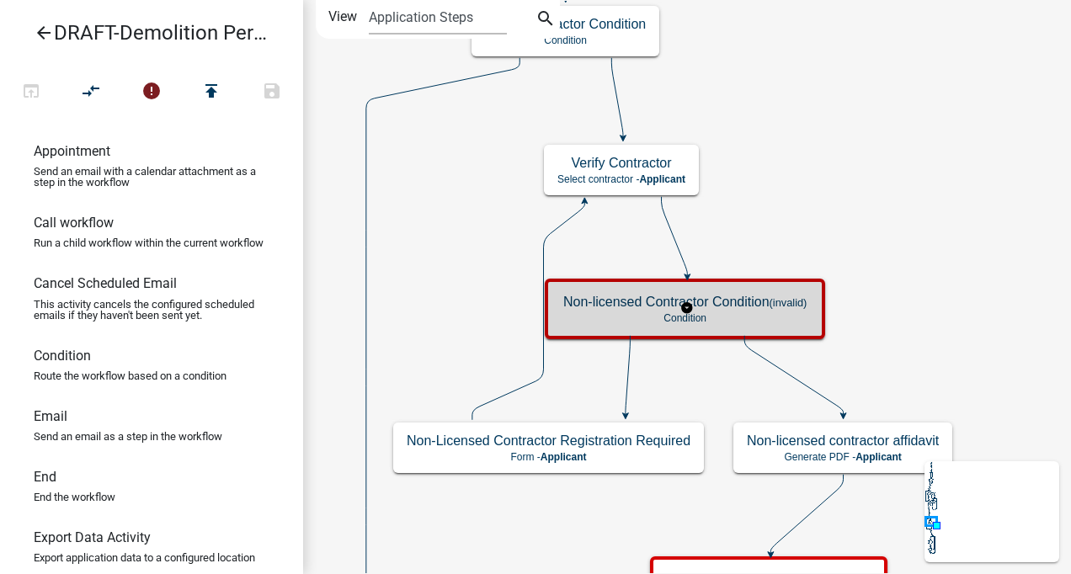
click at [727, 328] on div "Non-licensed Contractor Condition (invalid) Condition" at bounding box center [685, 309] width 270 height 51
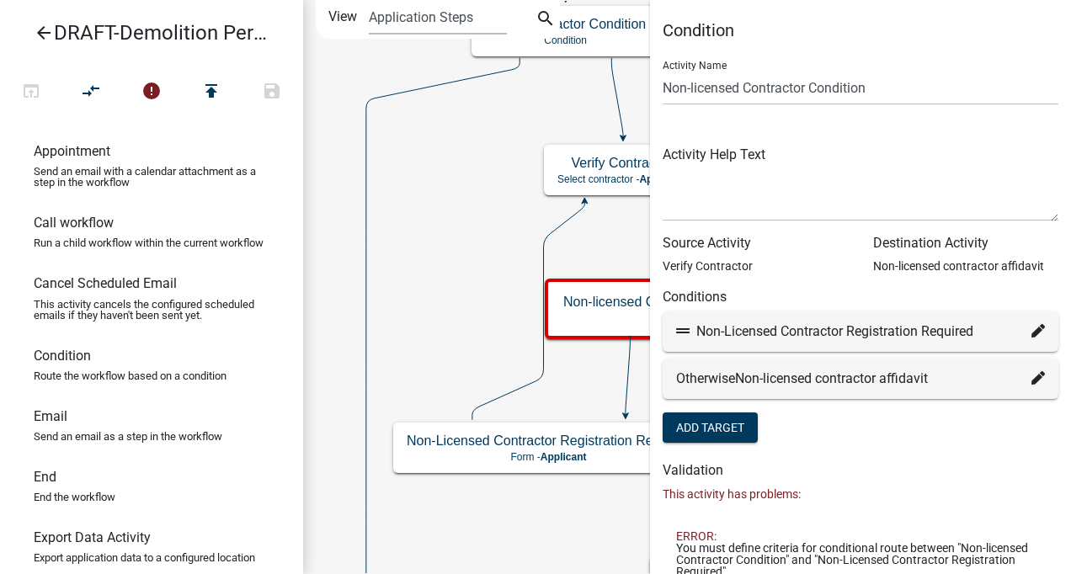
click at [1032, 329] on icon at bounding box center [1038, 330] width 13 height 13
select select "62: 03510da4-ebee-4695-aadd-8397de8c8fed"
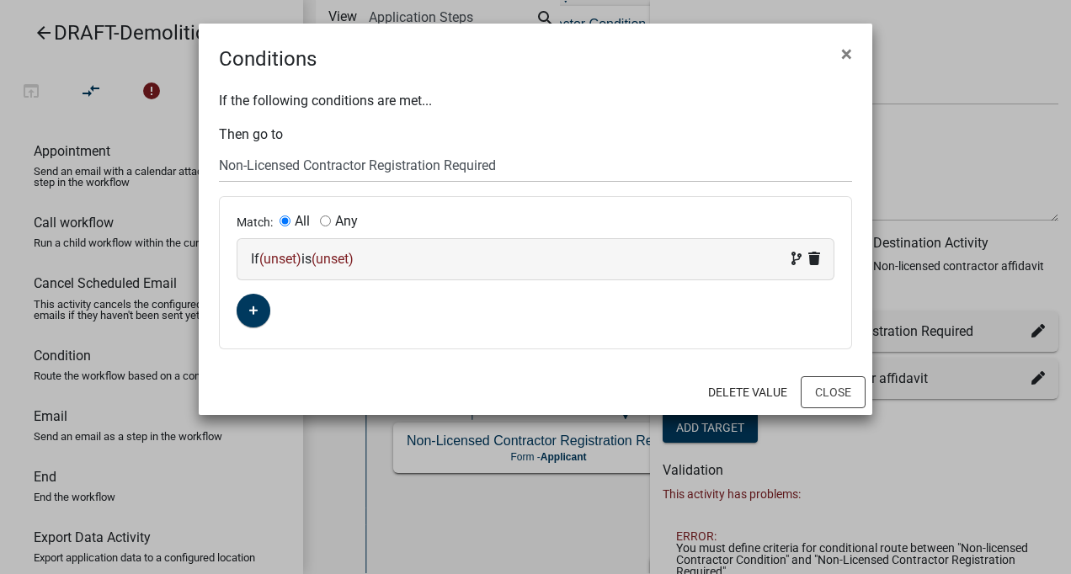
click at [277, 258] on span "(unset)" at bounding box center [280, 259] width 42 height 16
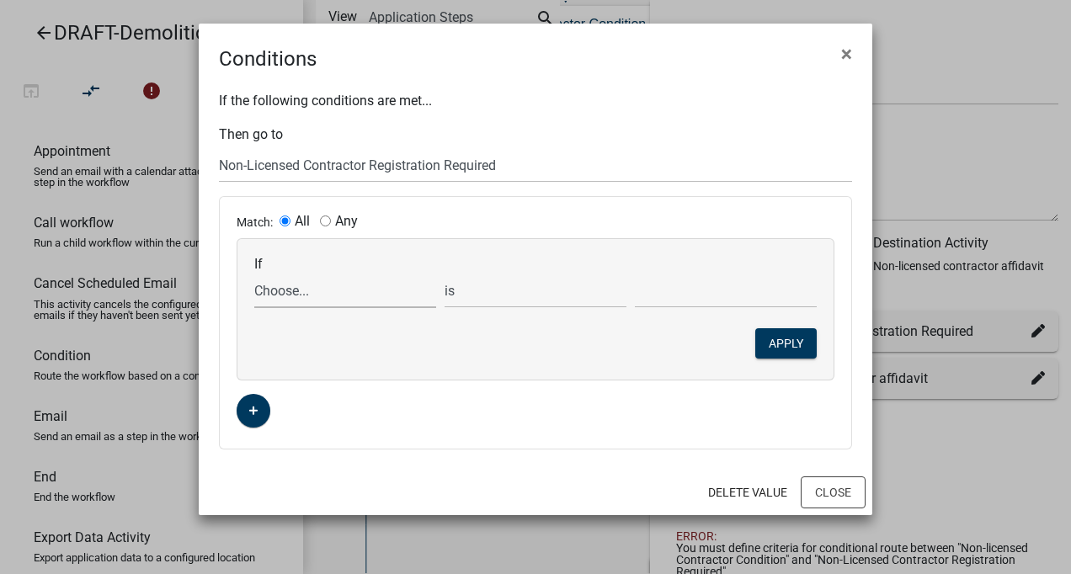
click at [285, 294] on select "Choose... Acres ALL_FEE_RECIPIENTS AMOUNT_PAID APPLICANT_CITY APPLICANT_EMAIL_A…" at bounding box center [345, 291] width 182 height 35
click at [309, 405] on div "Match: All Any If Choose... Acres ALL_FEE_RECIPIENTS AMOUNT_PAID APPLICANT_CITY…" at bounding box center [536, 323] width 632 height 252
click at [834, 488] on button "Close" at bounding box center [833, 493] width 65 height 32
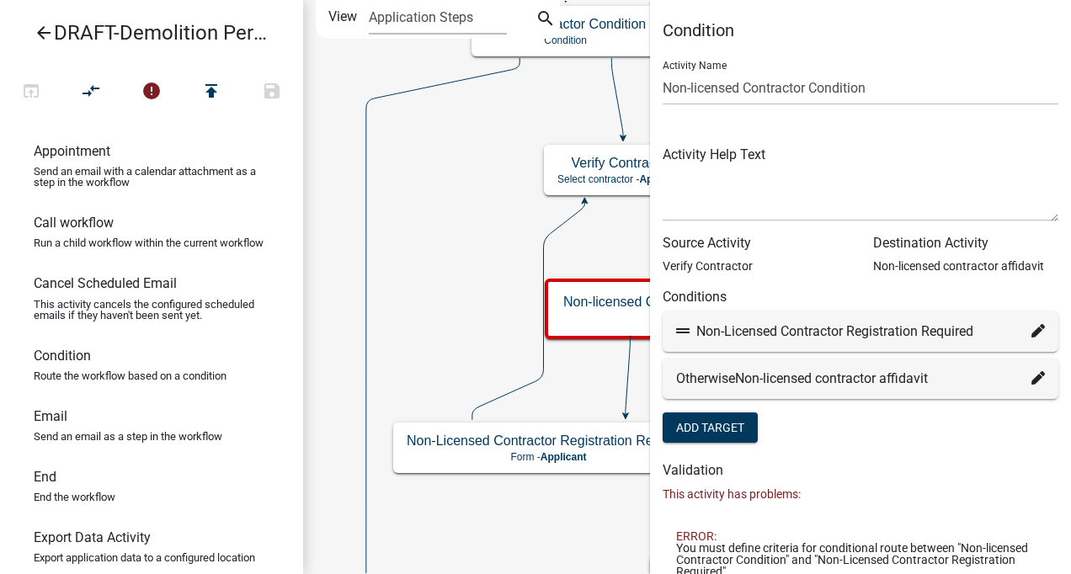
scroll to position [51, 0]
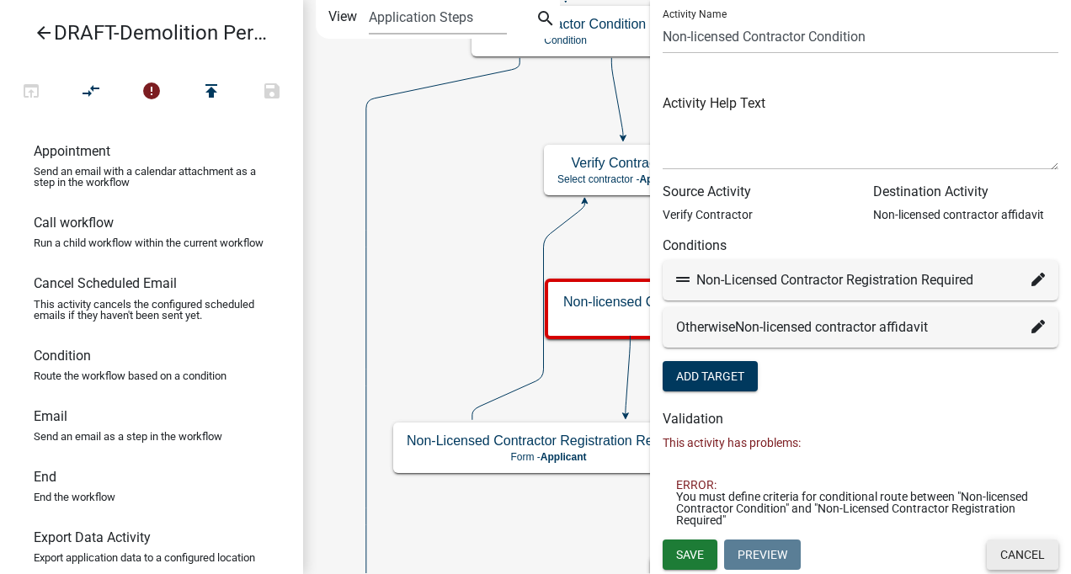
click at [1017, 552] on button "Cancel" at bounding box center [1023, 555] width 72 height 30
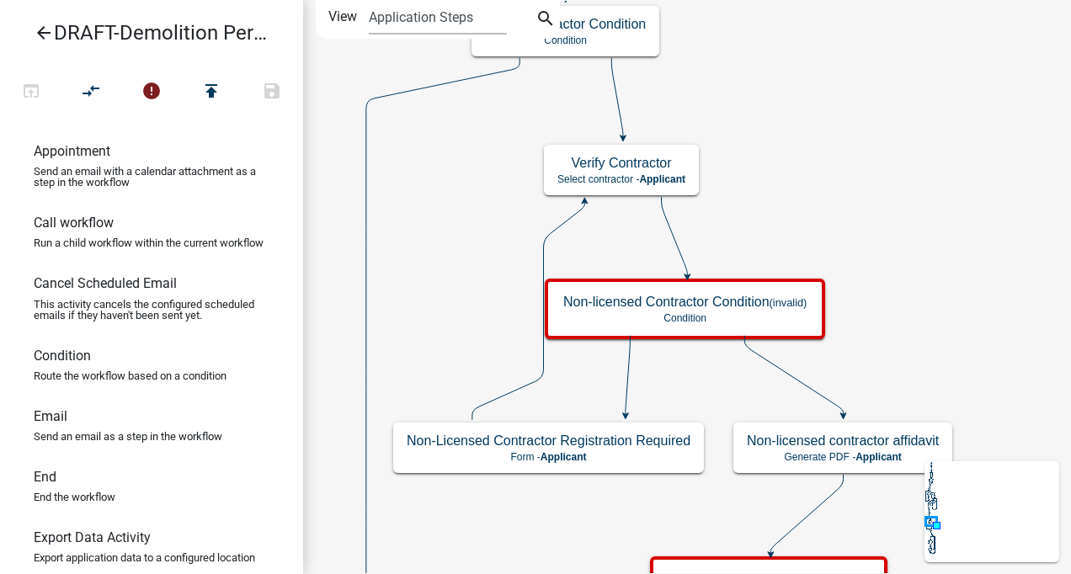
scroll to position [0, 0]
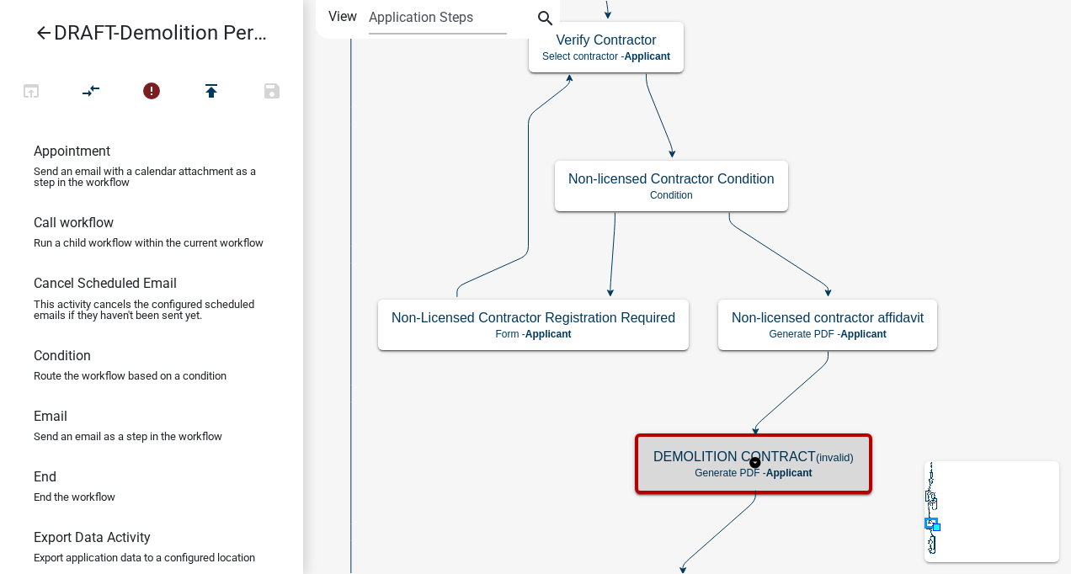
click at [712, 477] on p "Generate PDF - Applicant" at bounding box center [753, 473] width 200 height 12
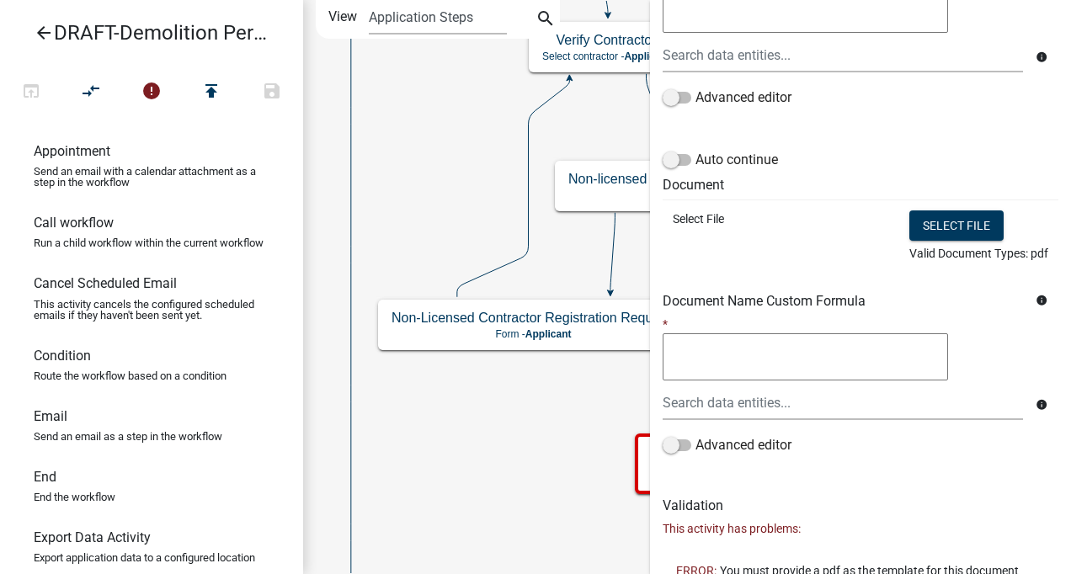
scroll to position [404, 0]
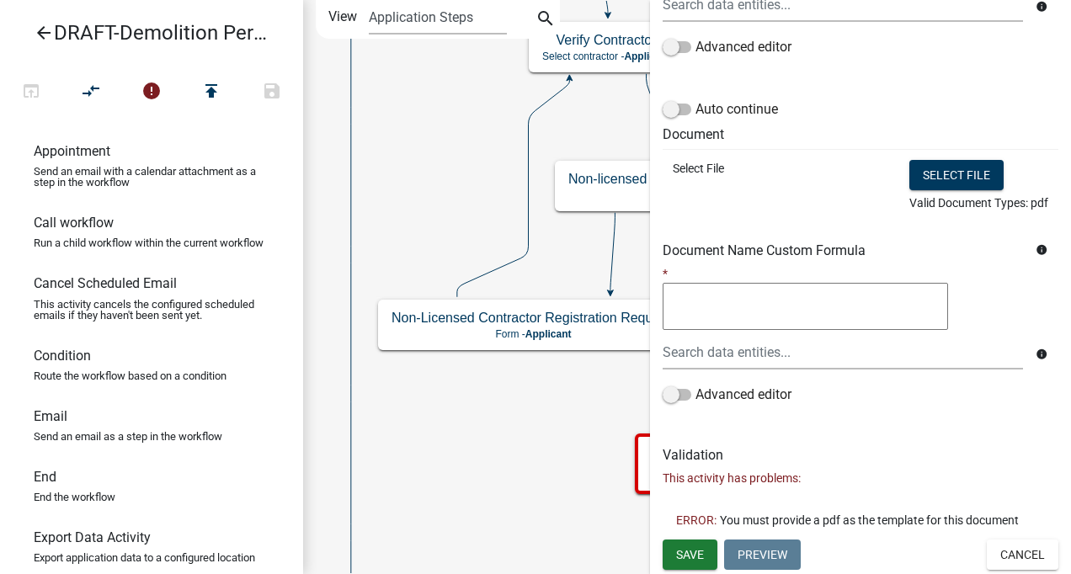
click at [1016, 551] on button "Cancel" at bounding box center [1023, 555] width 72 height 30
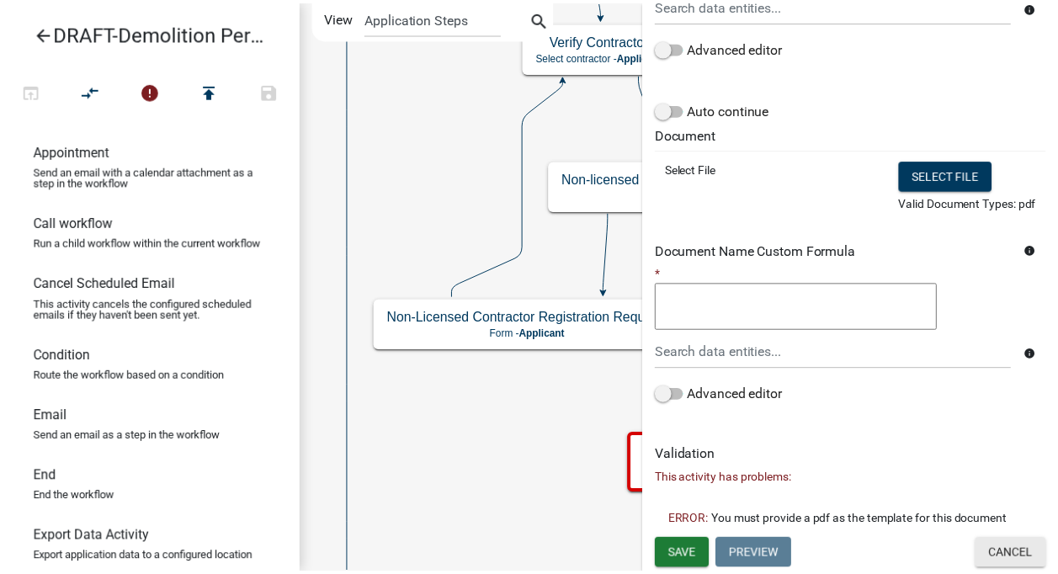
scroll to position [0, 0]
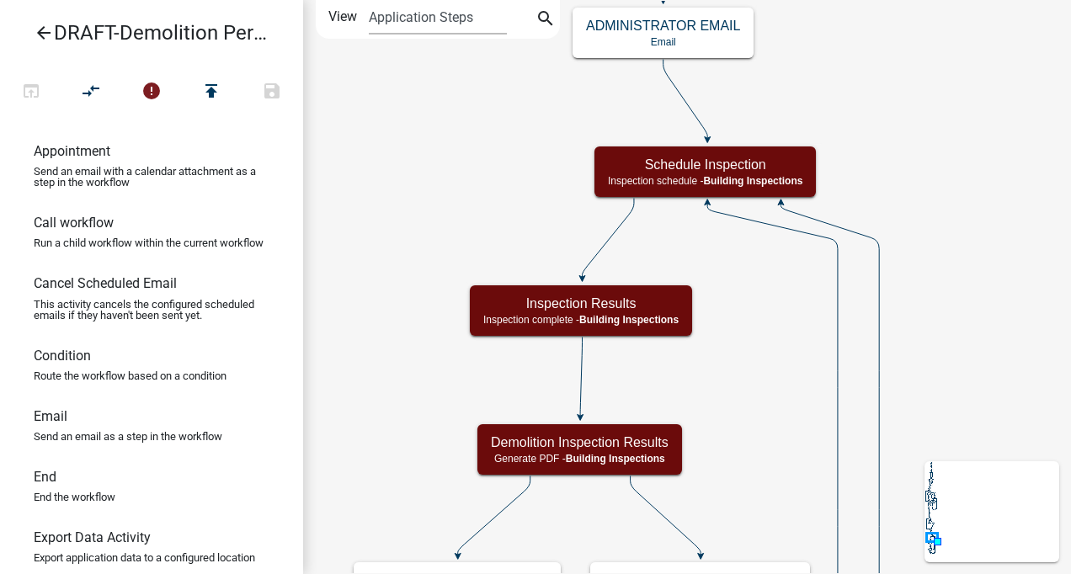
click at [39, 32] on icon "arrow_back" at bounding box center [44, 35] width 20 height 24
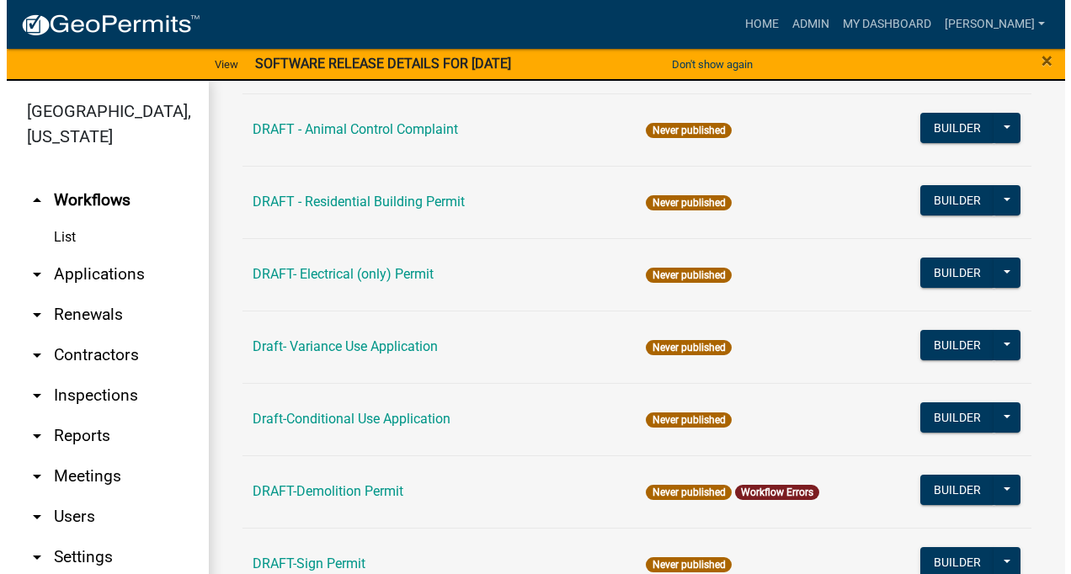
scroll to position [244, 0]
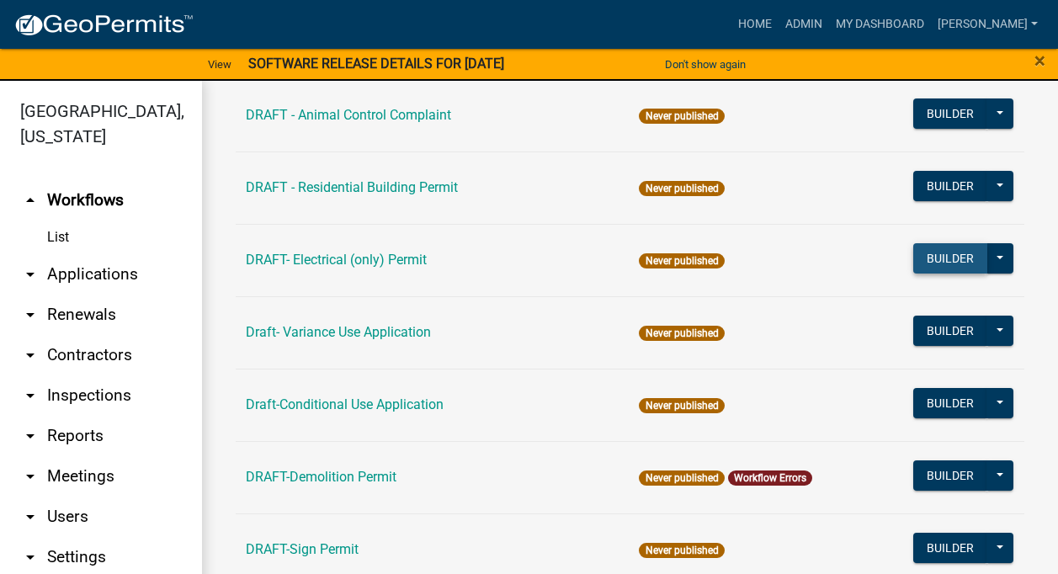
click at [956, 251] on button "Builder" at bounding box center [951, 258] width 74 height 30
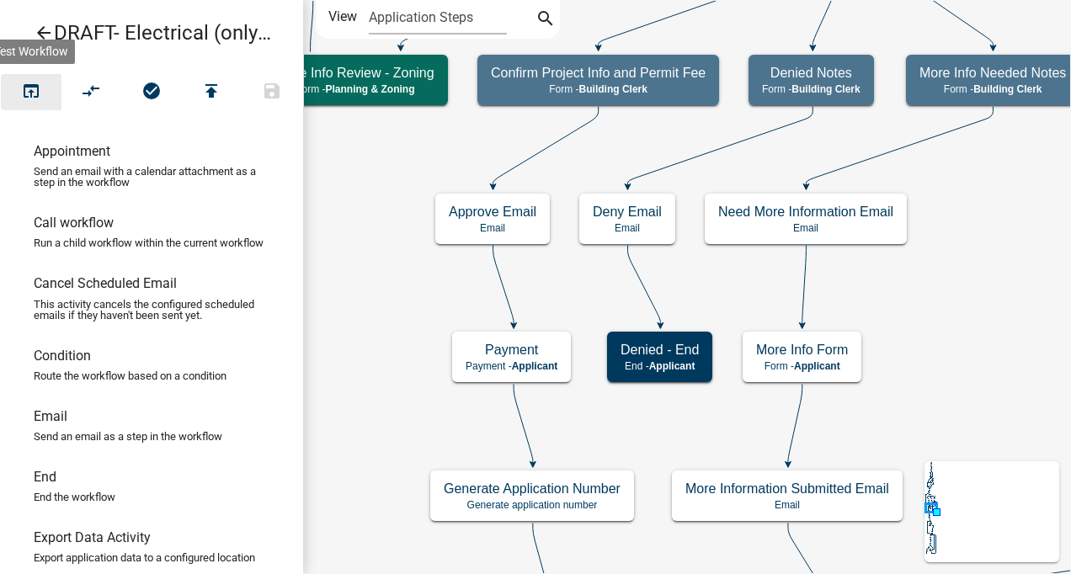
click at [32, 87] on icon "open_in_browser" at bounding box center [31, 93] width 20 height 24
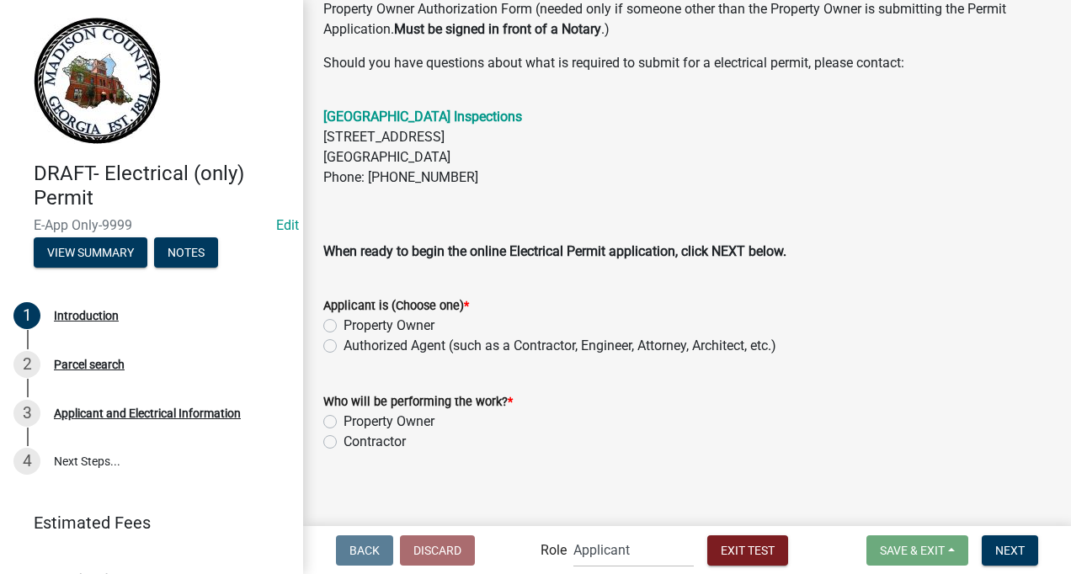
scroll to position [493, 0]
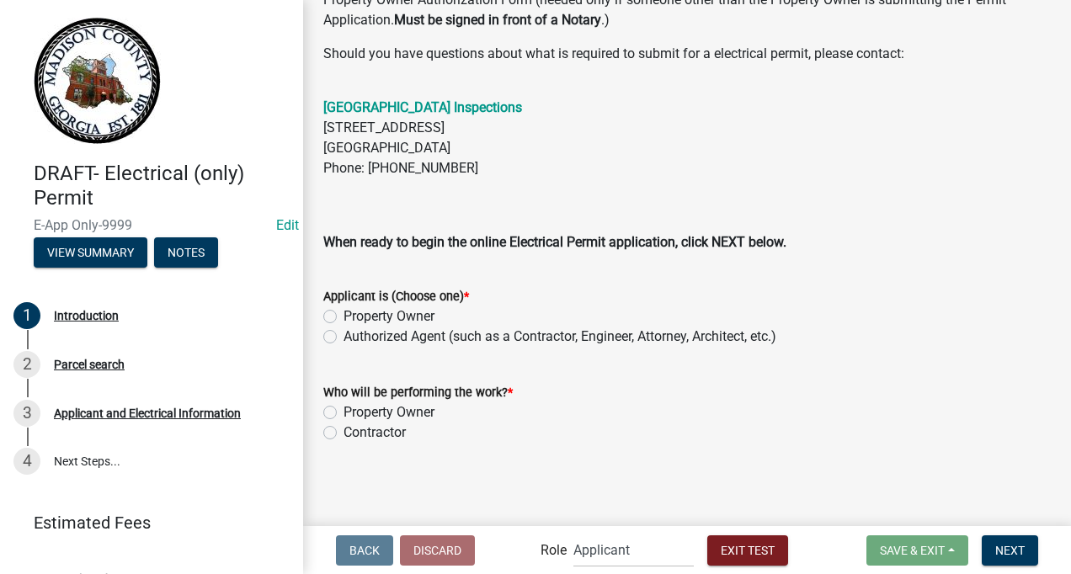
click at [344, 312] on label "Property Owner" at bounding box center [389, 317] width 91 height 20
click at [344, 312] on input "Property Owner" at bounding box center [349, 312] width 11 height 11
radio input "true"
click at [344, 409] on label "Property Owner" at bounding box center [389, 413] width 91 height 20
click at [344, 409] on input "Property Owner" at bounding box center [349, 408] width 11 height 11
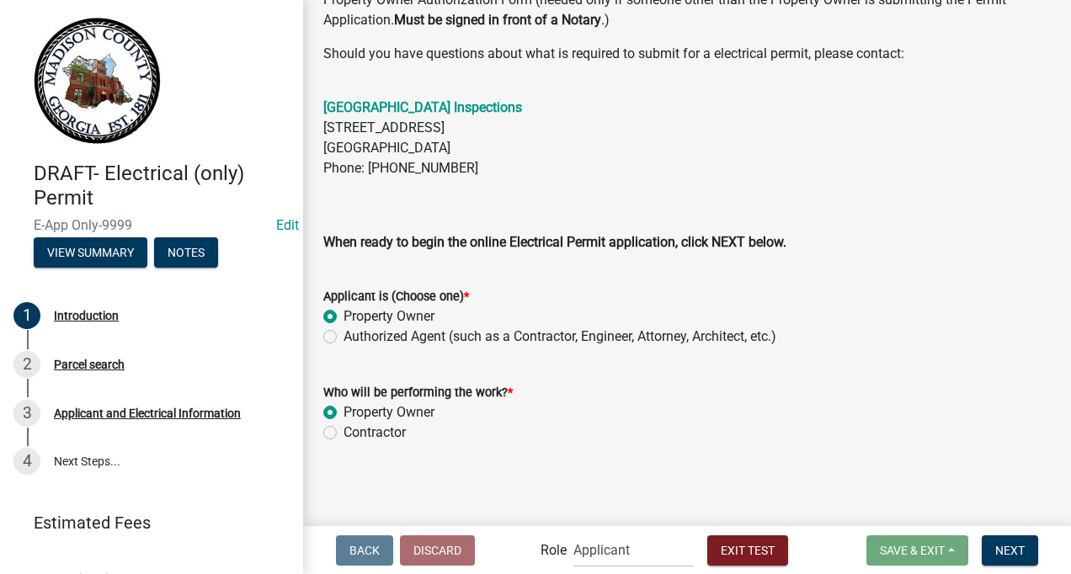
radio input "true"
click at [1000, 545] on span "Next" at bounding box center [1009, 549] width 29 height 13
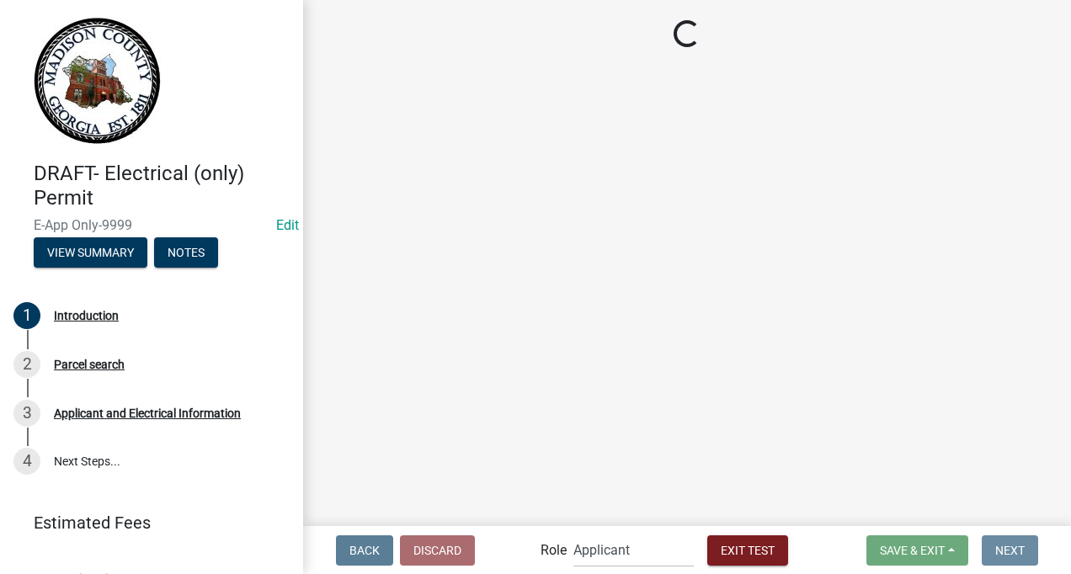
scroll to position [0, 0]
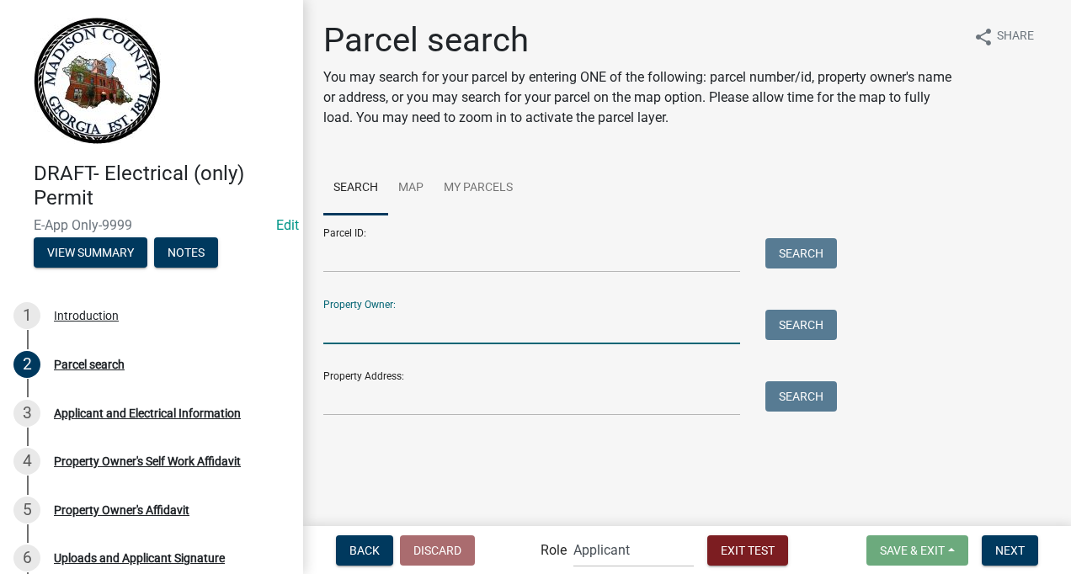
click at [352, 326] on input "Property Owner:" at bounding box center [531, 327] width 417 height 35
type input "[PERSON_NAME]"
click at [797, 321] on button "Search" at bounding box center [801, 325] width 72 height 30
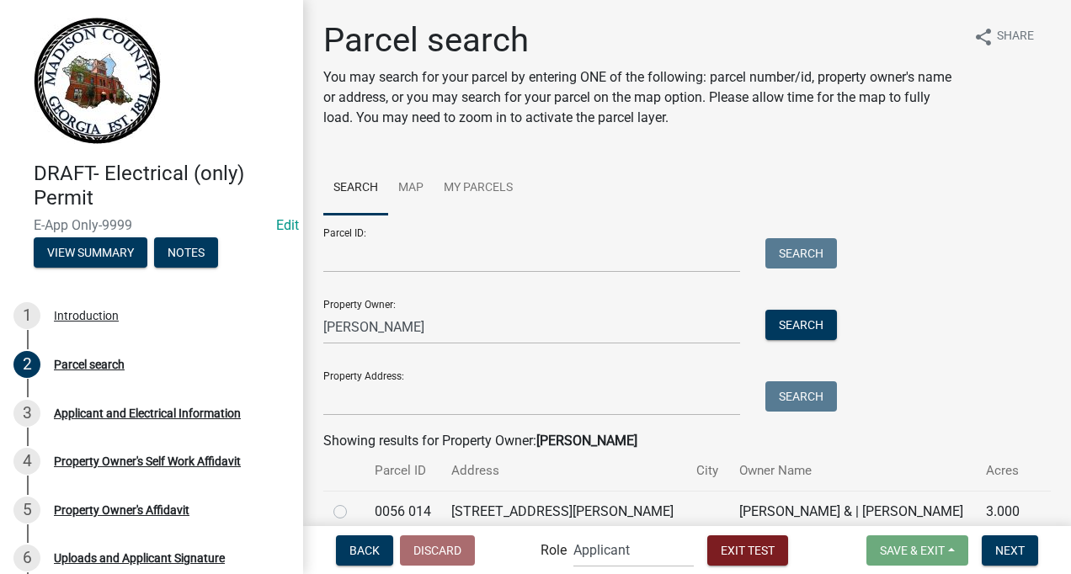
click at [354, 502] on label at bounding box center [354, 502] width 0 height 0
click at [354, 513] on 014 "radio" at bounding box center [359, 507] width 11 height 11
radio 014 "true"
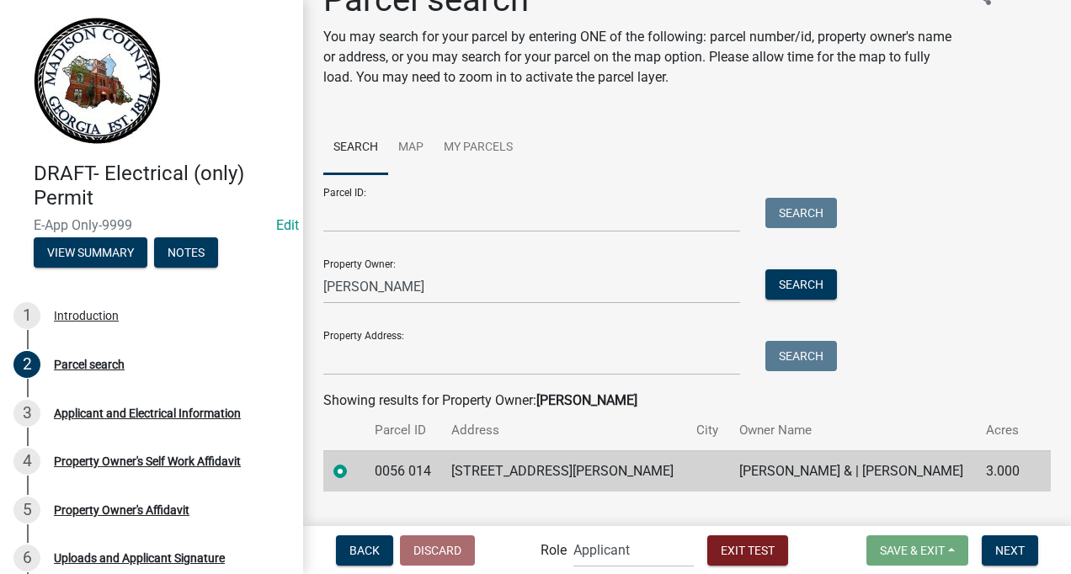
scroll to position [74, 0]
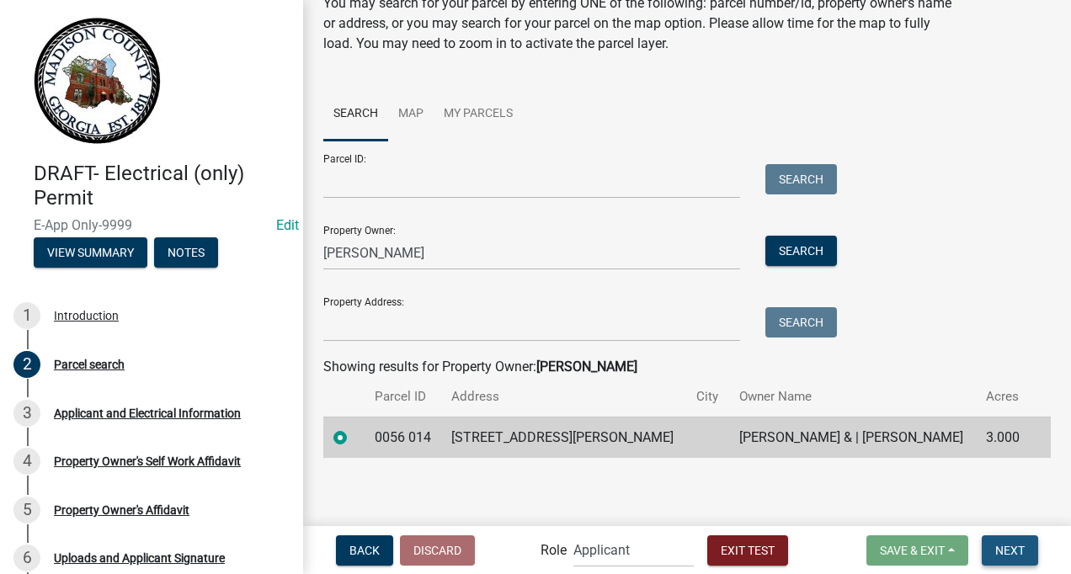
click at [1012, 551] on span "Next" at bounding box center [1009, 549] width 29 height 13
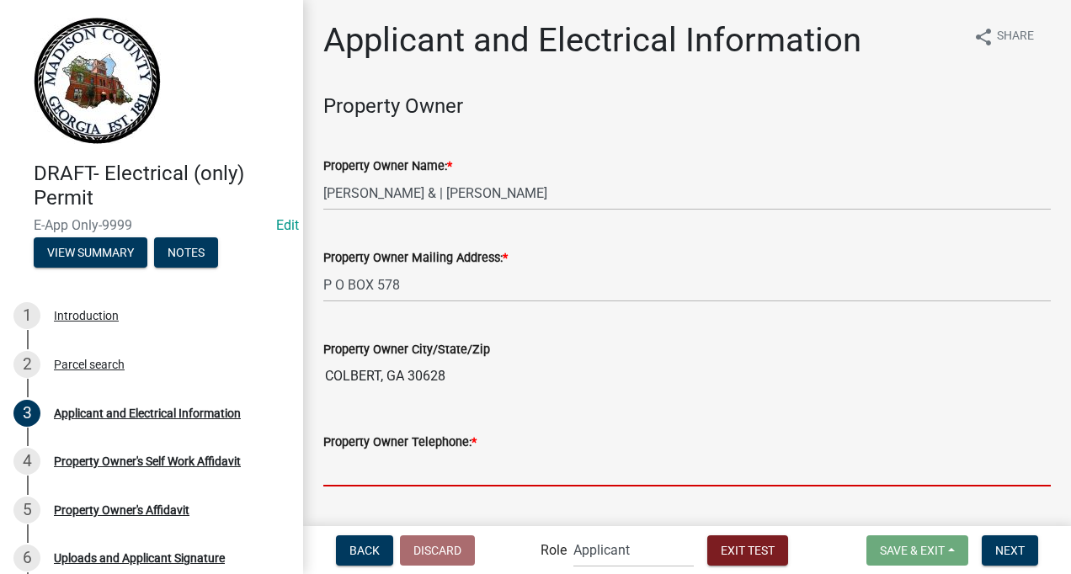
click at [483, 462] on input "Property Owner Telephone: *" at bounding box center [687, 469] width 728 height 35
type input "7067956344"
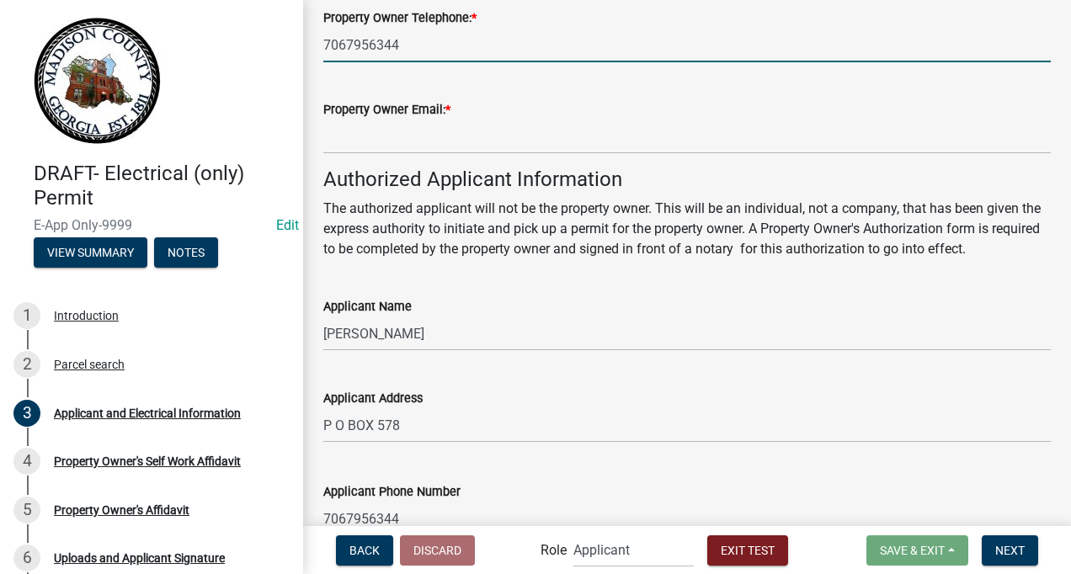
scroll to position [416, 0]
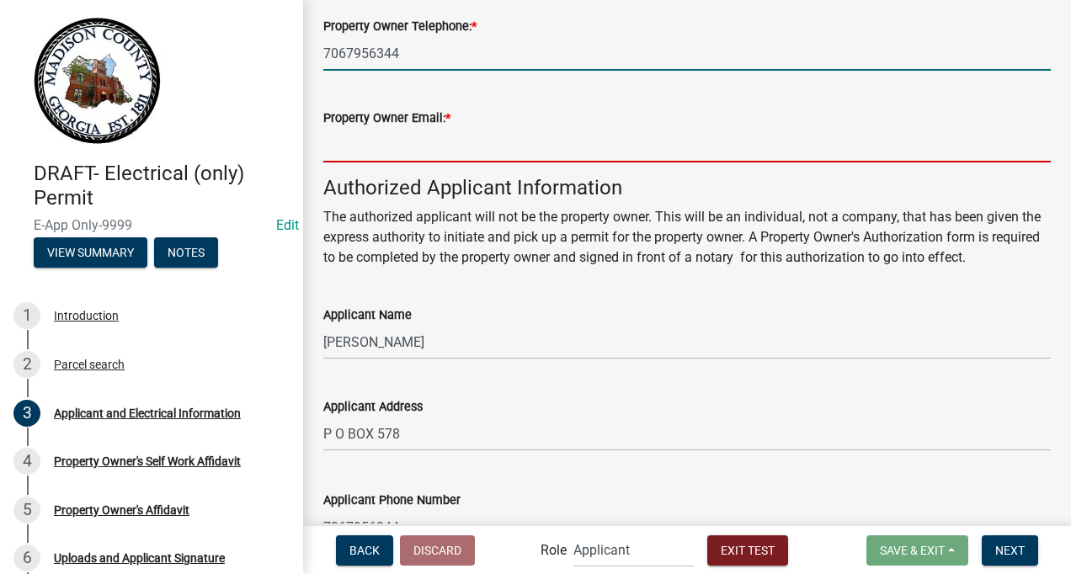
click at [435, 155] on input "Property Owner Email: *" at bounding box center [687, 145] width 728 height 35
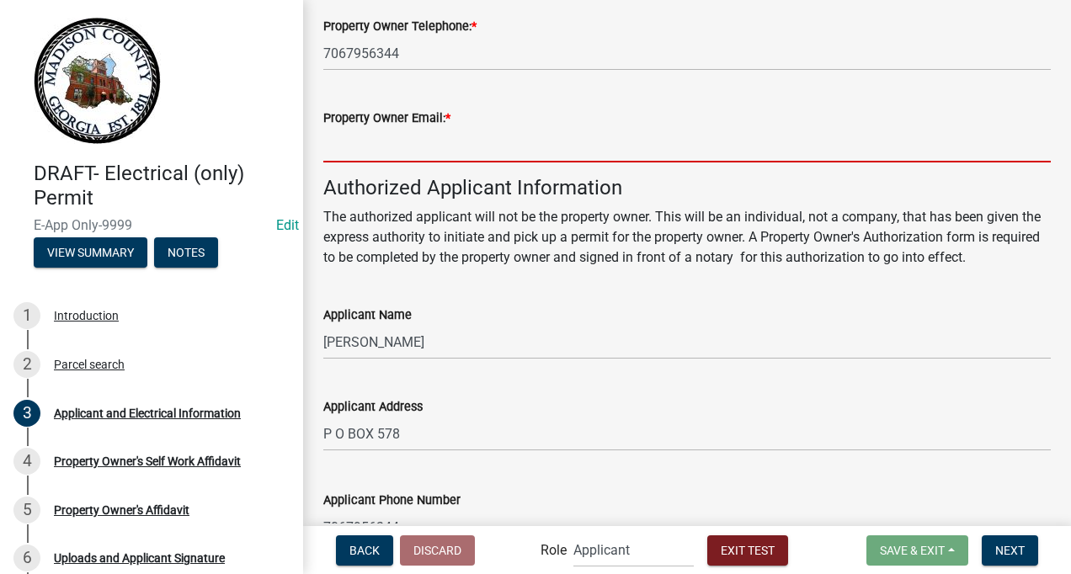
click at [408, 161] on input "Property Owner Email: *" at bounding box center [687, 145] width 728 height 35
type input "[EMAIL_ADDRESS][DOMAIN_NAME]"
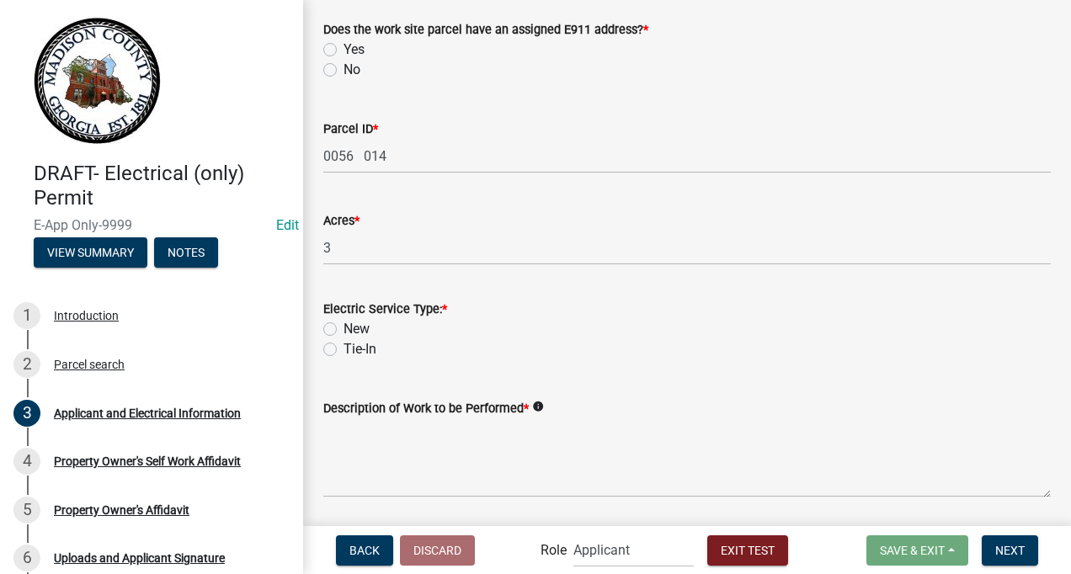
scroll to position [1135, 0]
click at [344, 50] on label "Yes" at bounding box center [354, 50] width 21 height 20
click at [344, 50] on input "Yes" at bounding box center [349, 45] width 11 height 11
radio input "true"
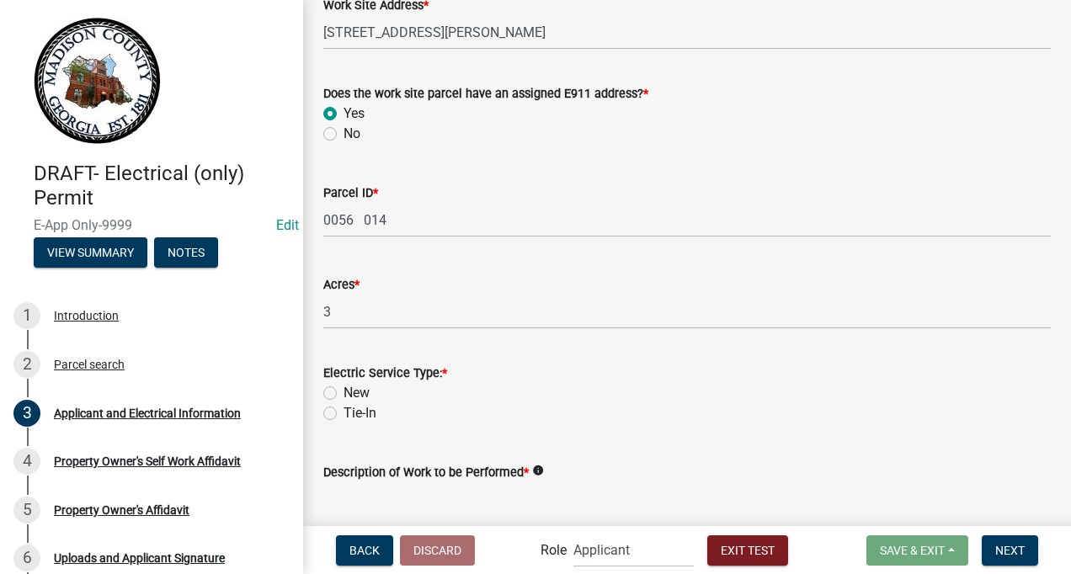
scroll to position [1199, 0]
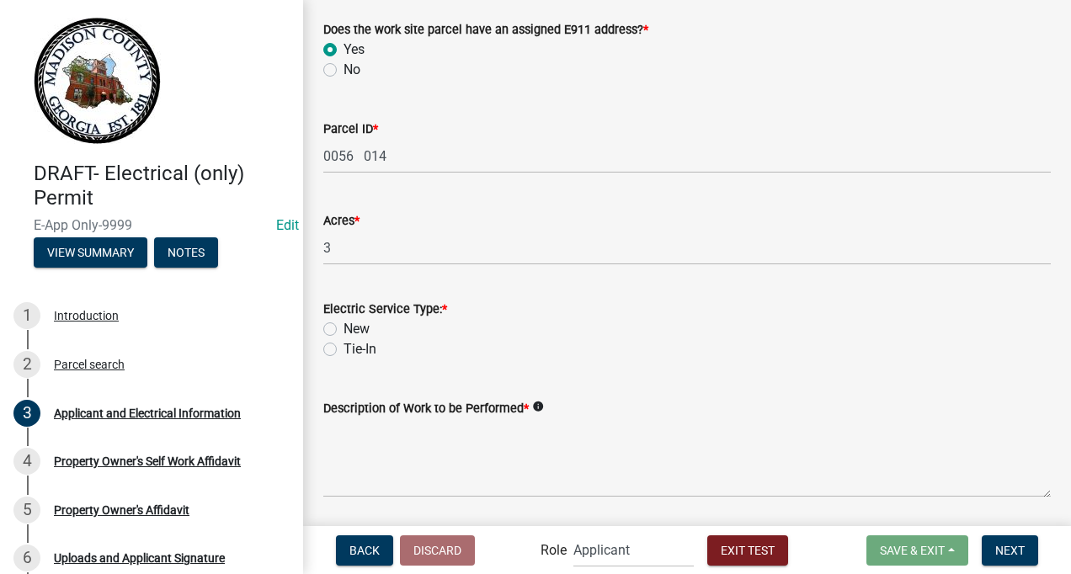
click at [344, 325] on label "New" at bounding box center [357, 329] width 26 height 20
click at [344, 325] on input "New" at bounding box center [349, 324] width 11 height 11
radio input "true"
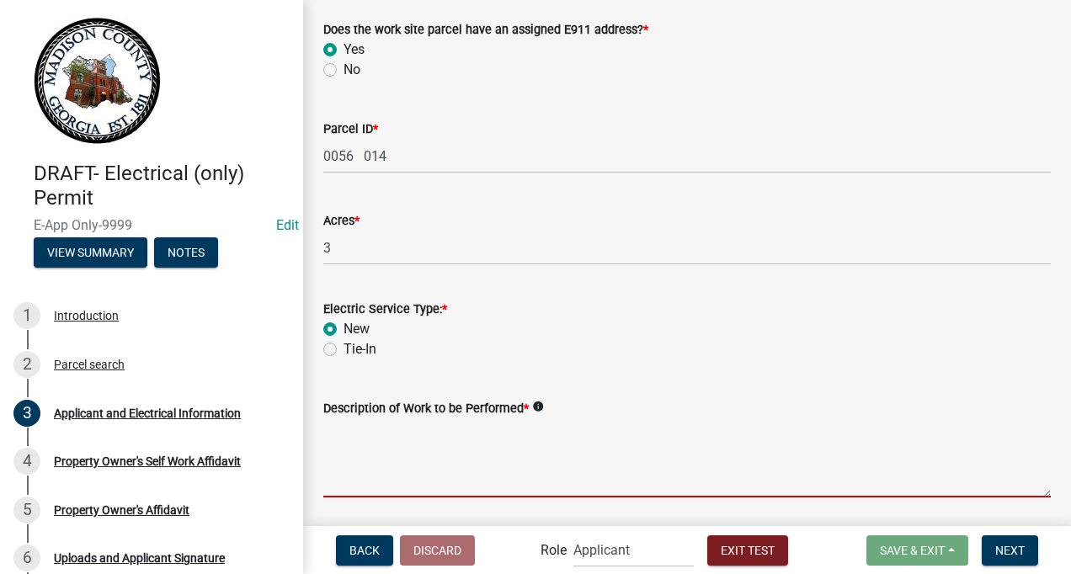
click at [365, 455] on textarea "Description of Work to be Performed *" at bounding box center [687, 458] width 728 height 79
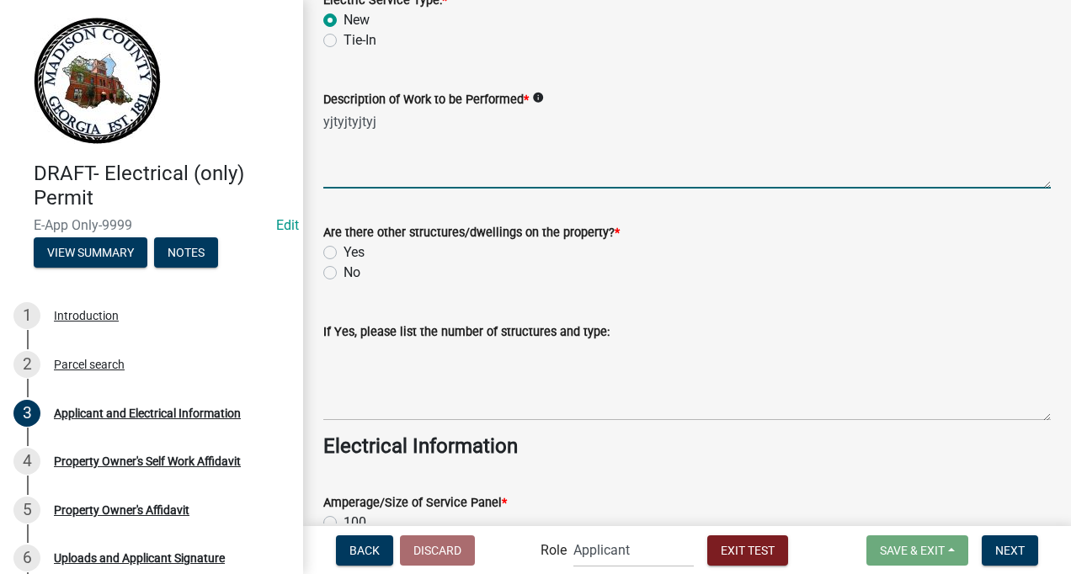
scroll to position [1513, 0]
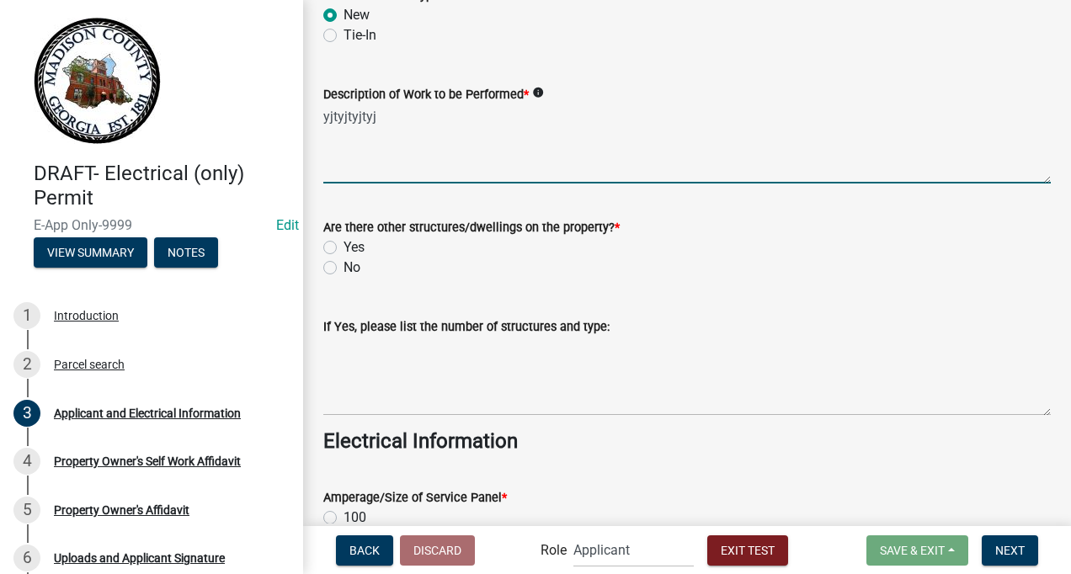
type textarea "yjtyjtyjtyj"
click at [344, 249] on label "Yes" at bounding box center [354, 247] width 21 height 20
click at [344, 248] on input "Yes" at bounding box center [349, 242] width 11 height 11
radio input "true"
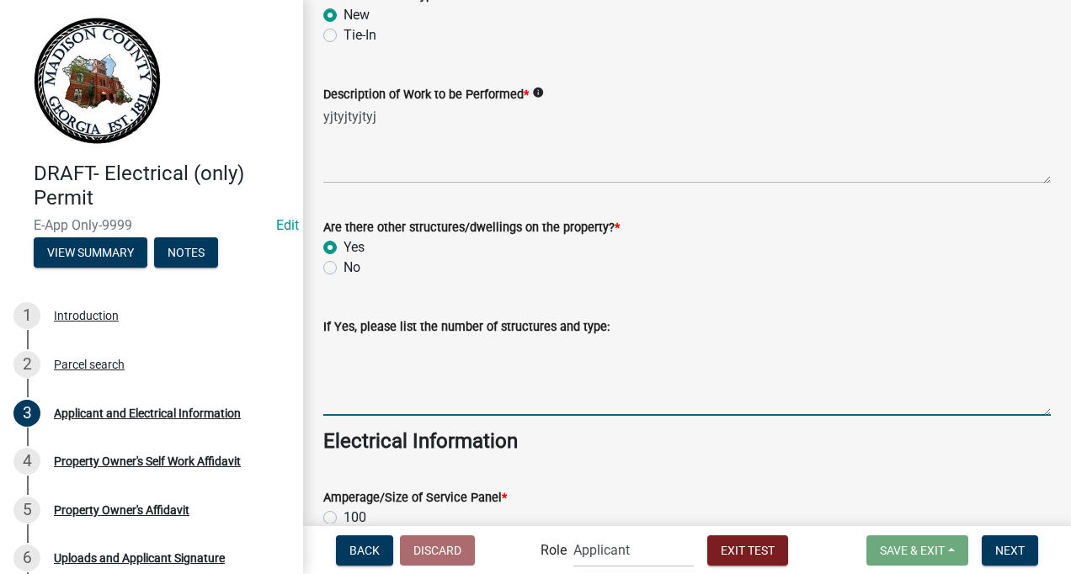
click at [334, 353] on textarea "If Yes, please list the number of structures and type:" at bounding box center [687, 376] width 728 height 79
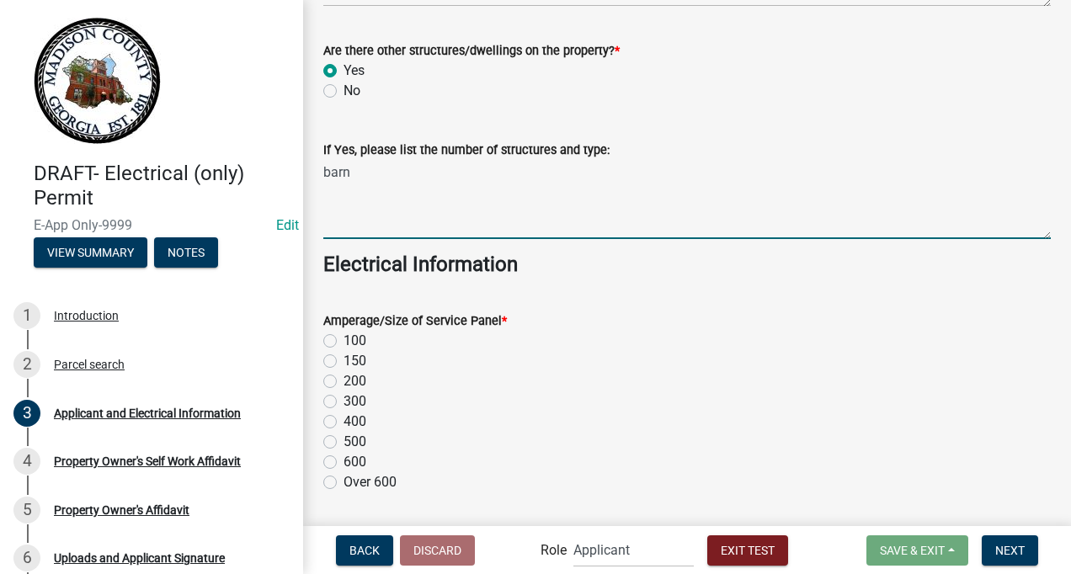
scroll to position [1765, 0]
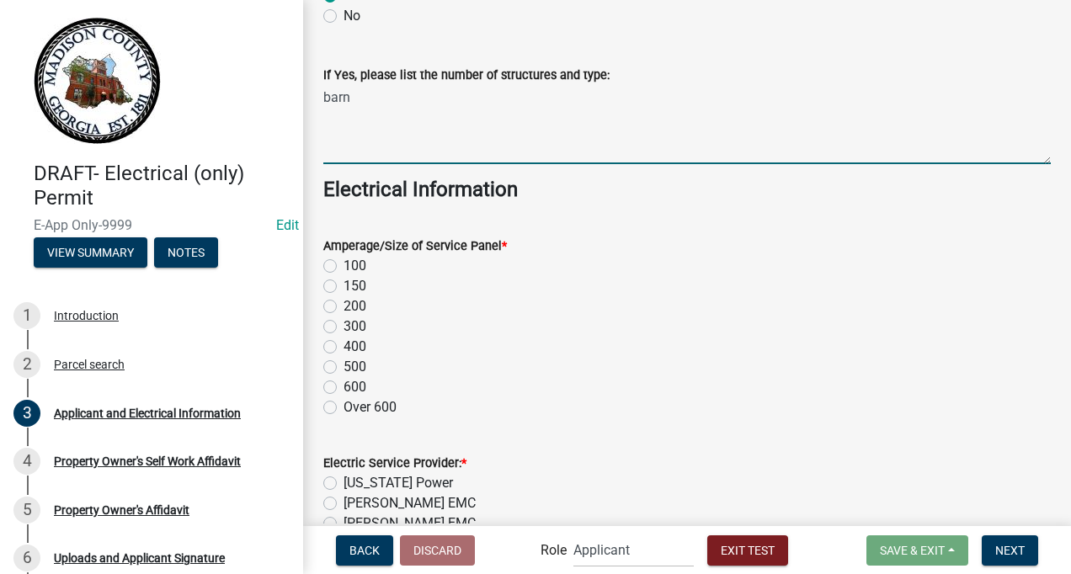
type textarea "barn"
click at [344, 305] on label "200" at bounding box center [355, 306] width 23 height 20
click at [344, 305] on input "200" at bounding box center [349, 301] width 11 height 11
radio input "true"
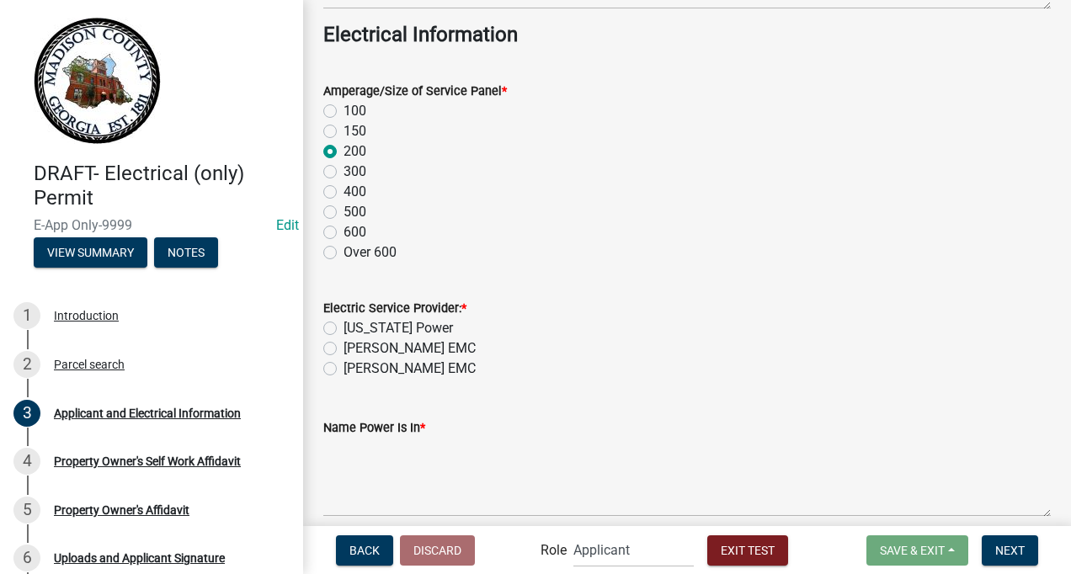
scroll to position [1938, 0]
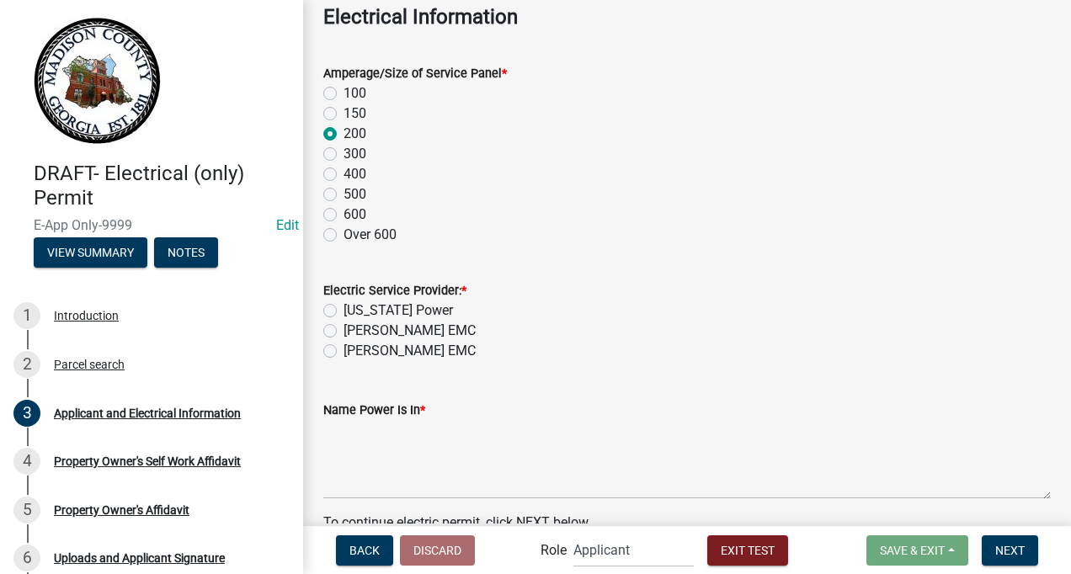
click at [344, 328] on label "[PERSON_NAME] EMC" at bounding box center [410, 331] width 132 height 20
click at [344, 328] on input "[PERSON_NAME] EMC" at bounding box center [349, 326] width 11 height 11
radio input "true"
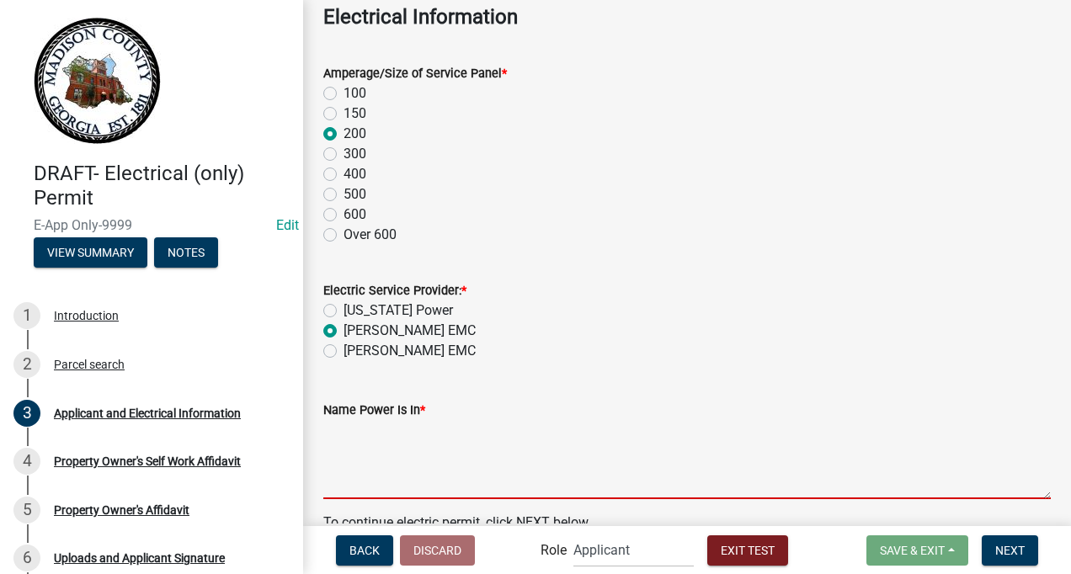
click at [339, 467] on textarea "Name Power Is In *" at bounding box center [687, 459] width 728 height 79
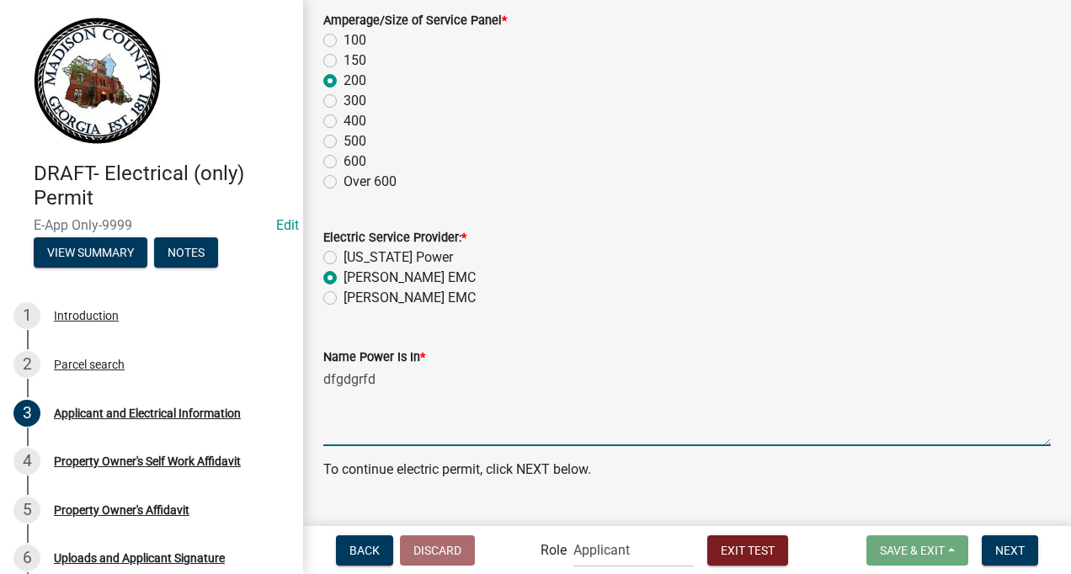
scroll to position [2026, 0]
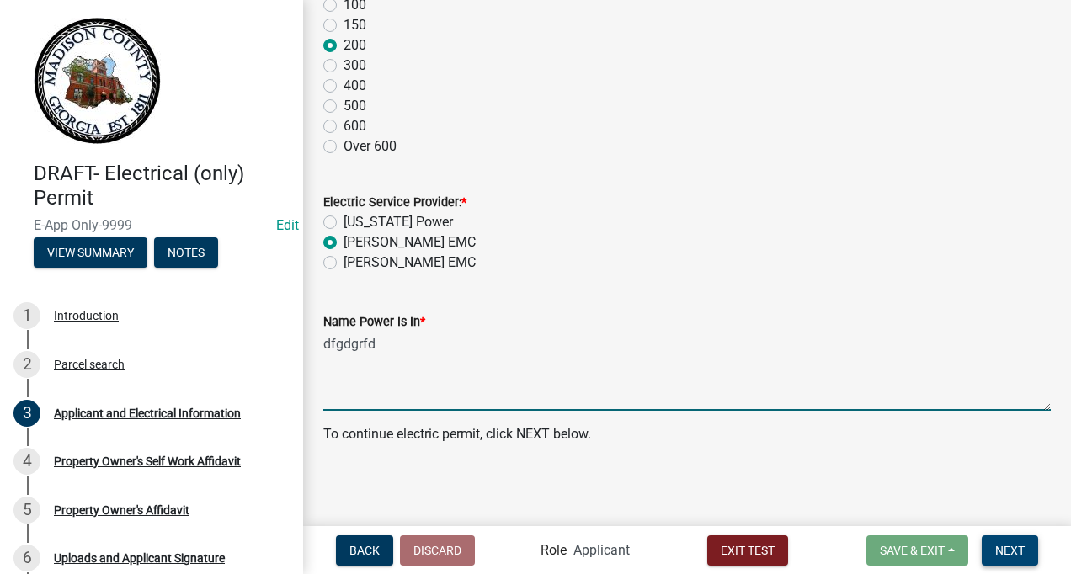
type textarea "dfgdgrfd"
click at [1009, 549] on span "Next" at bounding box center [1009, 549] width 29 height 13
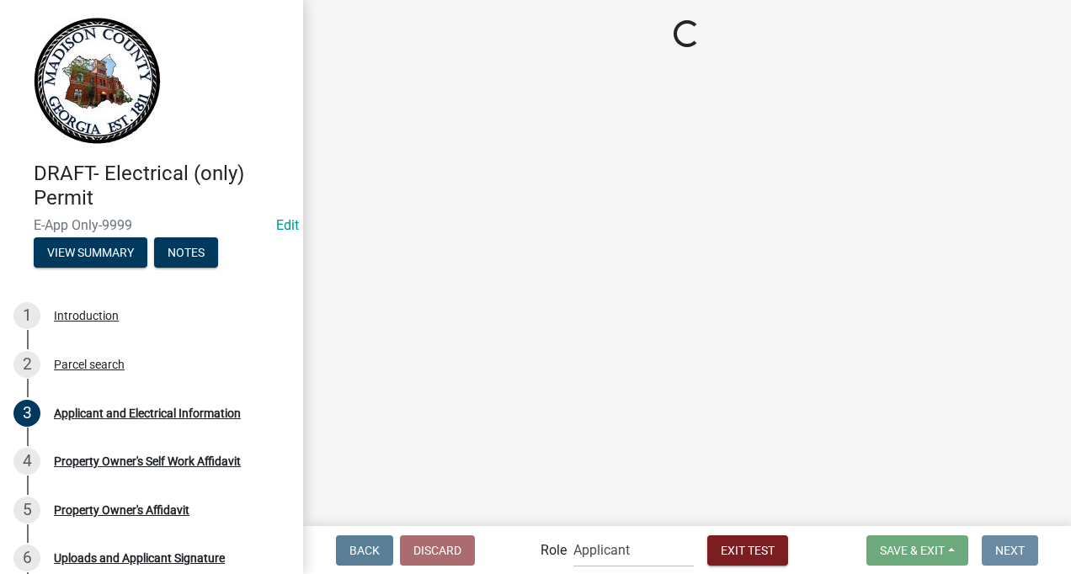
scroll to position [0, 0]
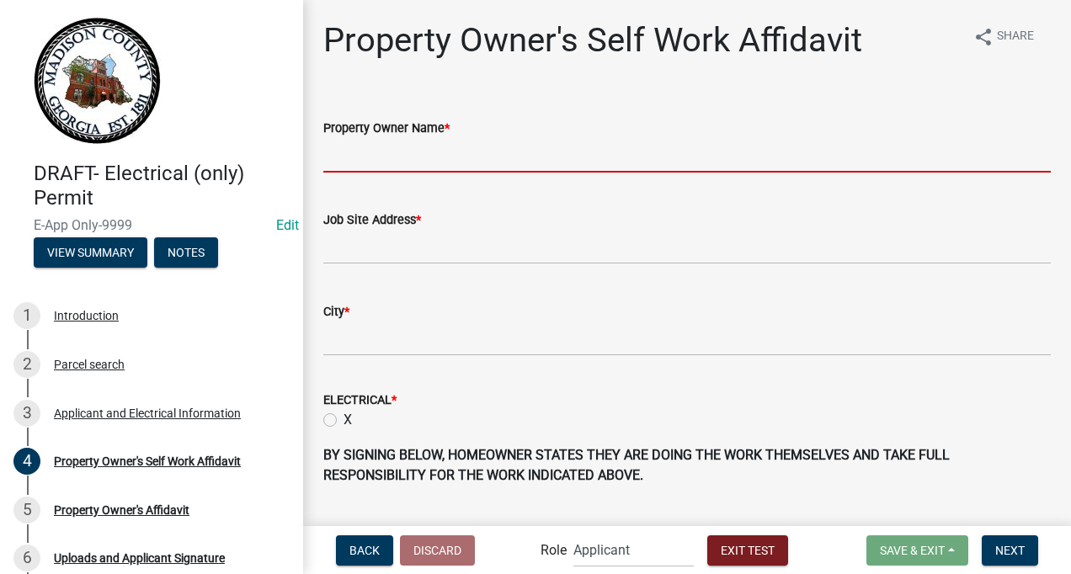
click at [429, 152] on input "Property Owner Name *" at bounding box center [687, 155] width 728 height 35
type input "[PERSON_NAME] & | [PERSON_NAME]"
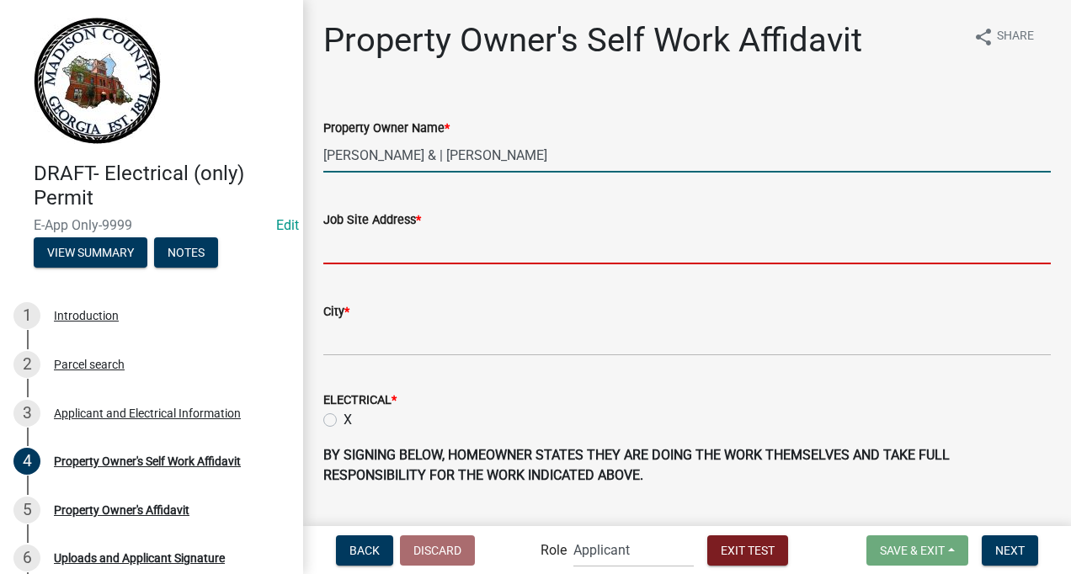
type input "[STREET_ADDRESS][PERSON_NAME]"
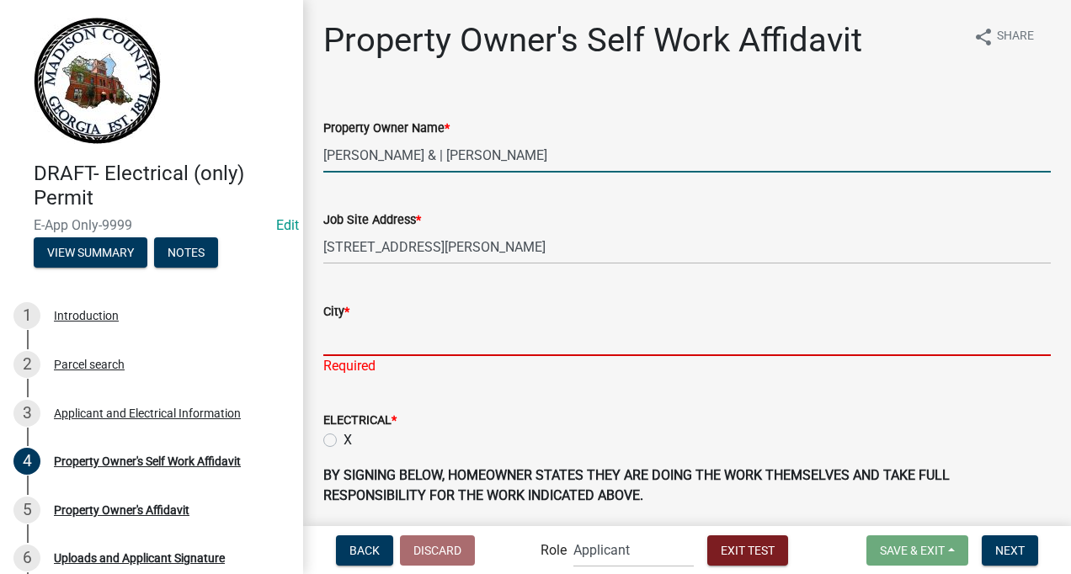
click at [370, 339] on input "City *" at bounding box center [687, 339] width 728 height 35
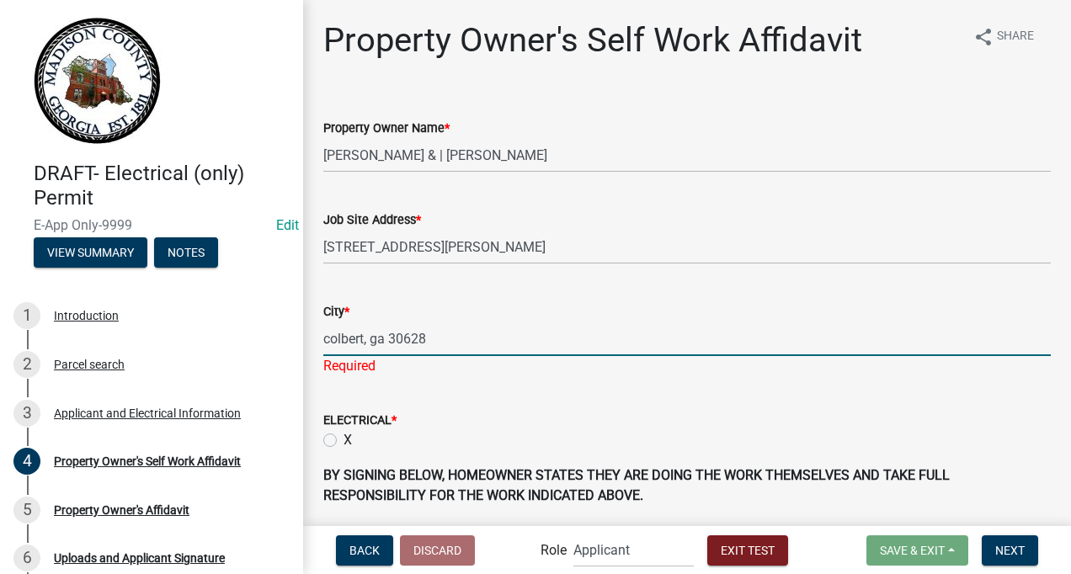
type input "colbert, ga 30628"
click at [328, 441] on wm-data-entity-input "ELECTRICAL * X" at bounding box center [687, 428] width 728 height 76
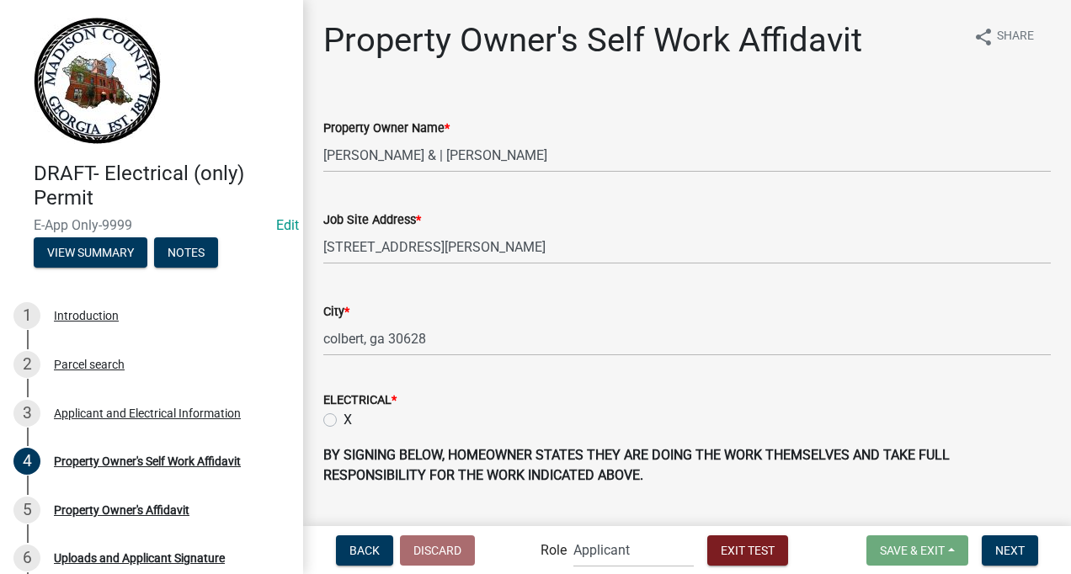
click at [344, 419] on label "X" at bounding box center [348, 420] width 8 height 20
click at [344, 419] on input "X" at bounding box center [349, 415] width 11 height 11
radio input "true"
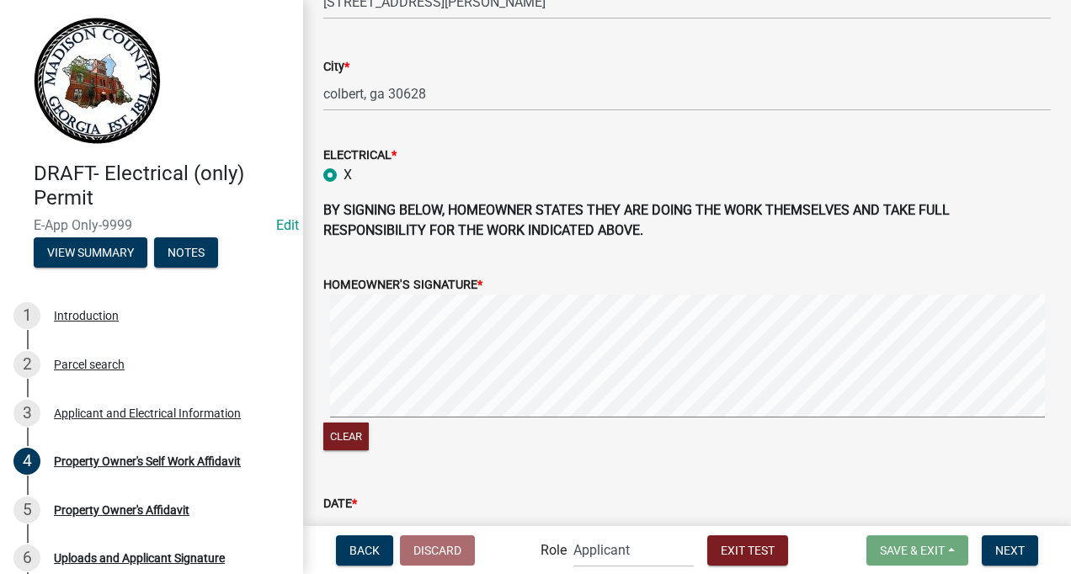
scroll to position [269, 0]
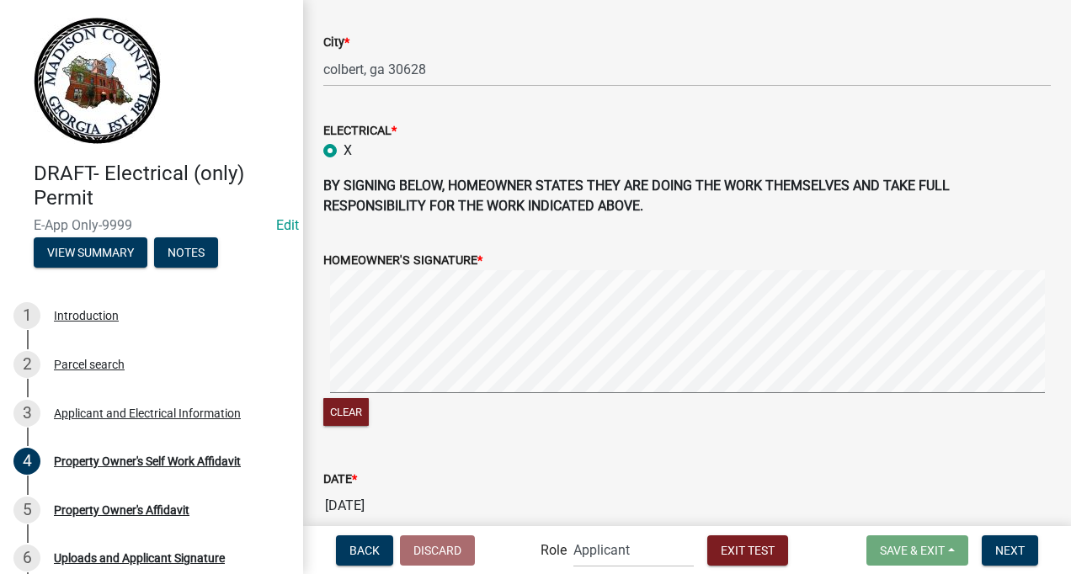
click at [651, 327] on div "Property Owner's Self Work Affidavit share Share Property Owner Name * [PERSON_…" at bounding box center [687, 151] width 768 height 801
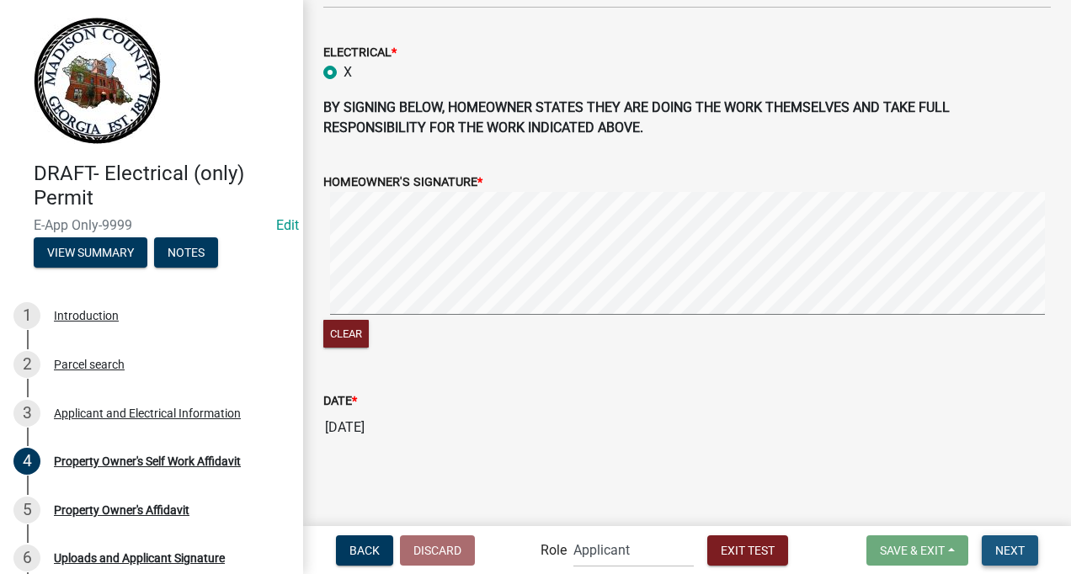
click at [1016, 541] on button "Next" at bounding box center [1010, 551] width 56 height 30
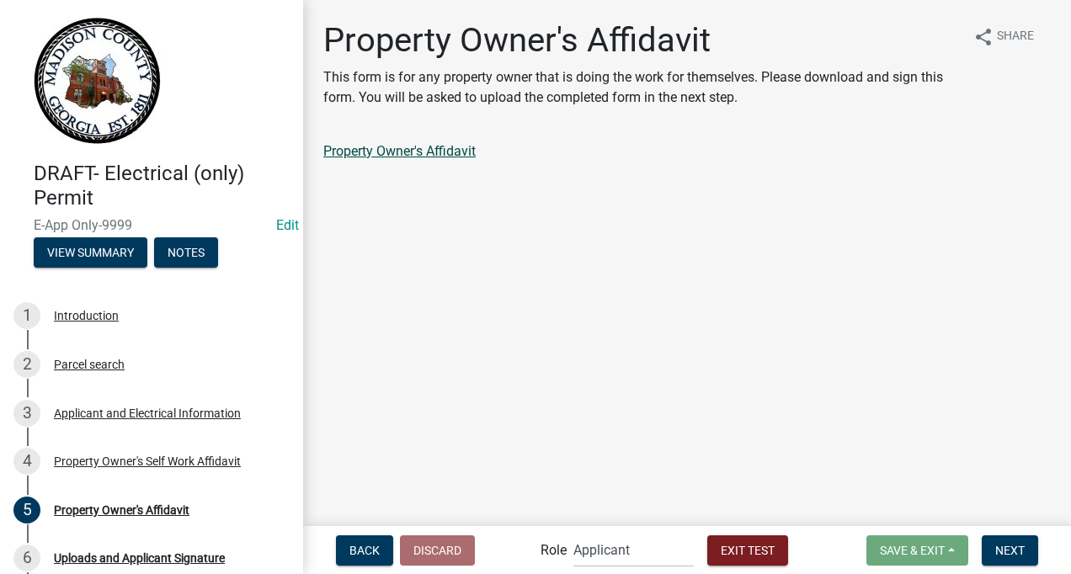
click at [441, 151] on link "Property Owner's Affidavit" at bounding box center [399, 151] width 152 height 16
click at [1000, 552] on span "Next" at bounding box center [1009, 549] width 29 height 13
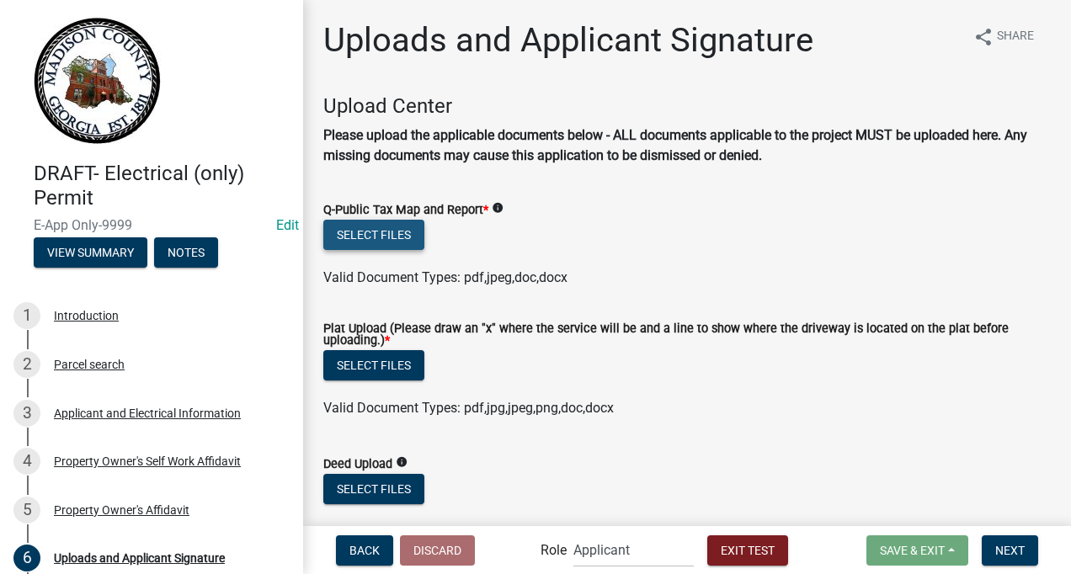
click at [388, 227] on button "Select files" at bounding box center [373, 235] width 101 height 30
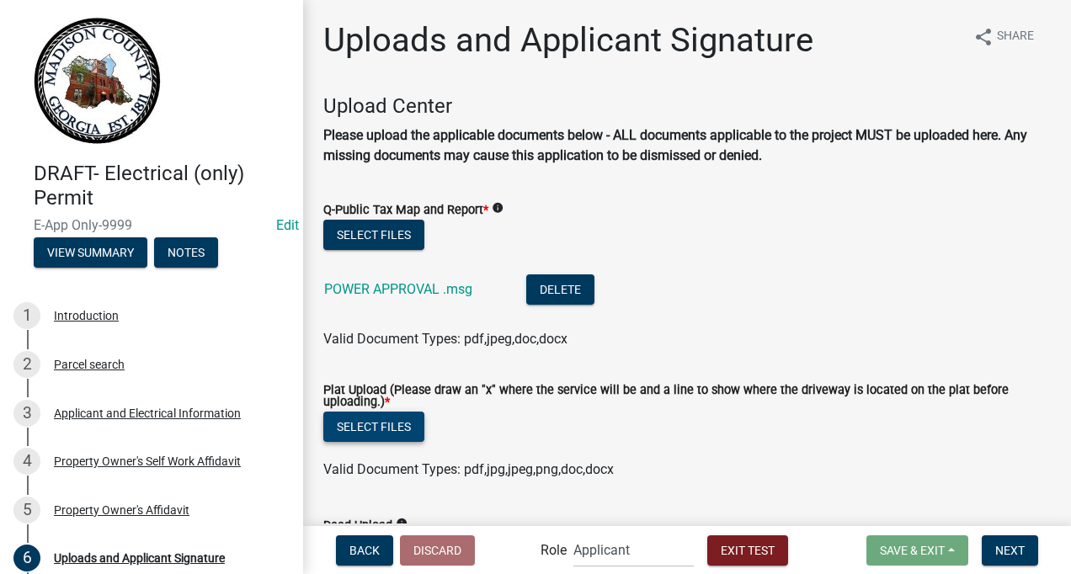
click at [380, 426] on button "Select files" at bounding box center [373, 427] width 101 height 30
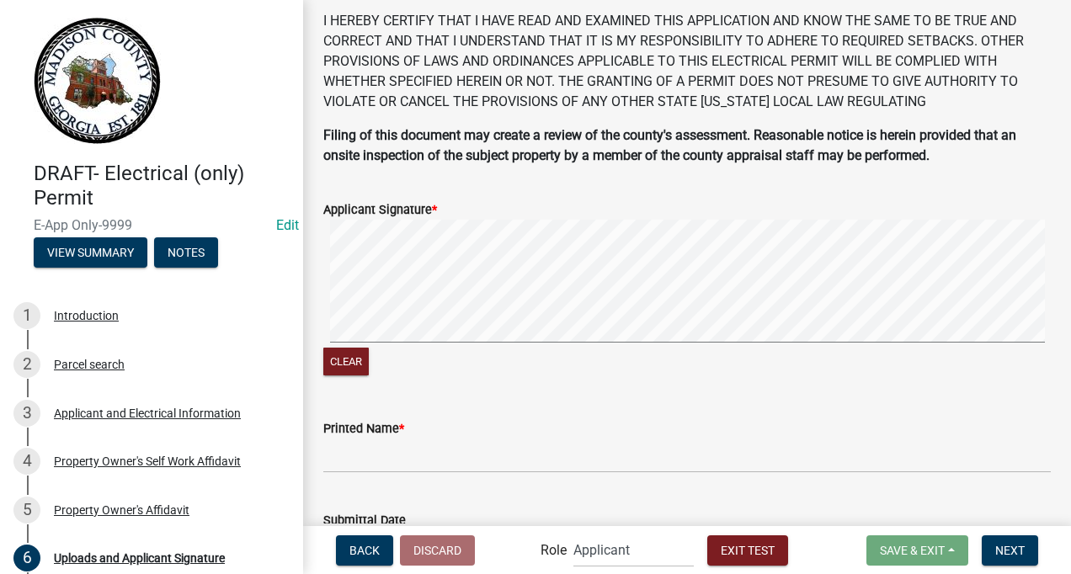
scroll to position [1026, 0]
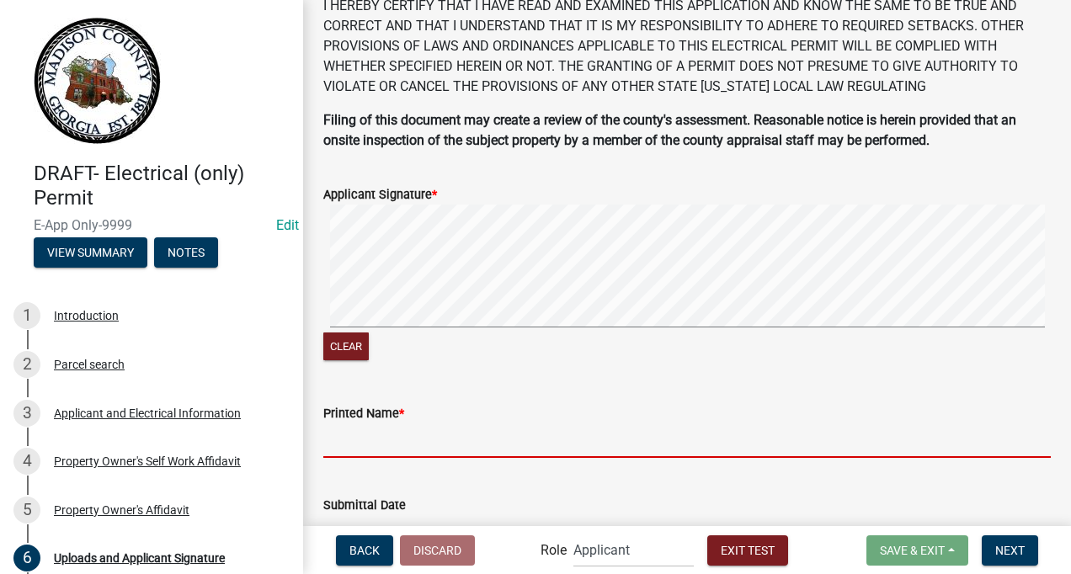
click at [369, 446] on input "Printed Name *" at bounding box center [687, 441] width 728 height 35
type input "[PERSON_NAME]"
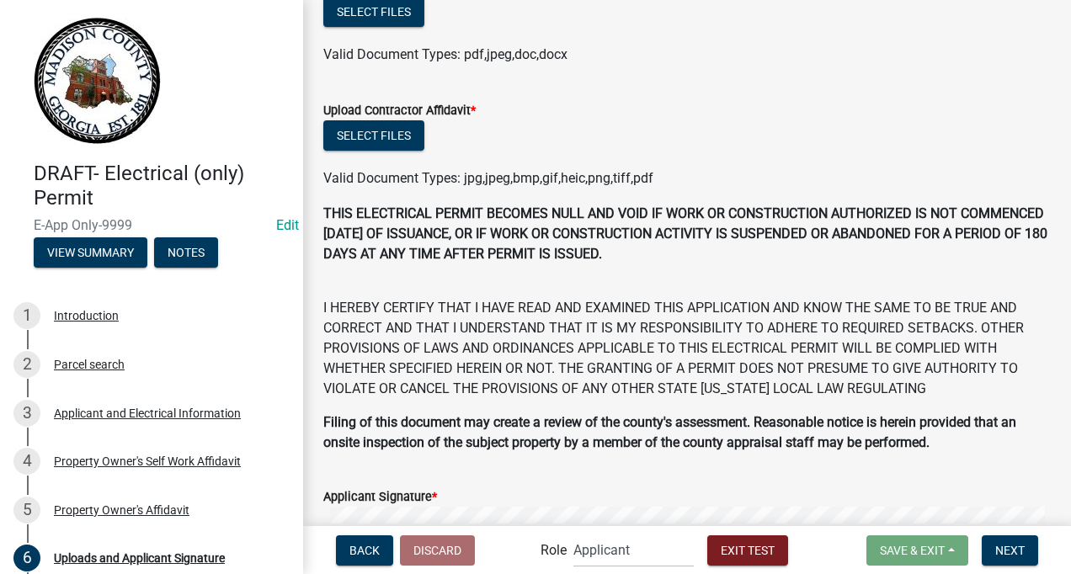
scroll to position [1200, 0]
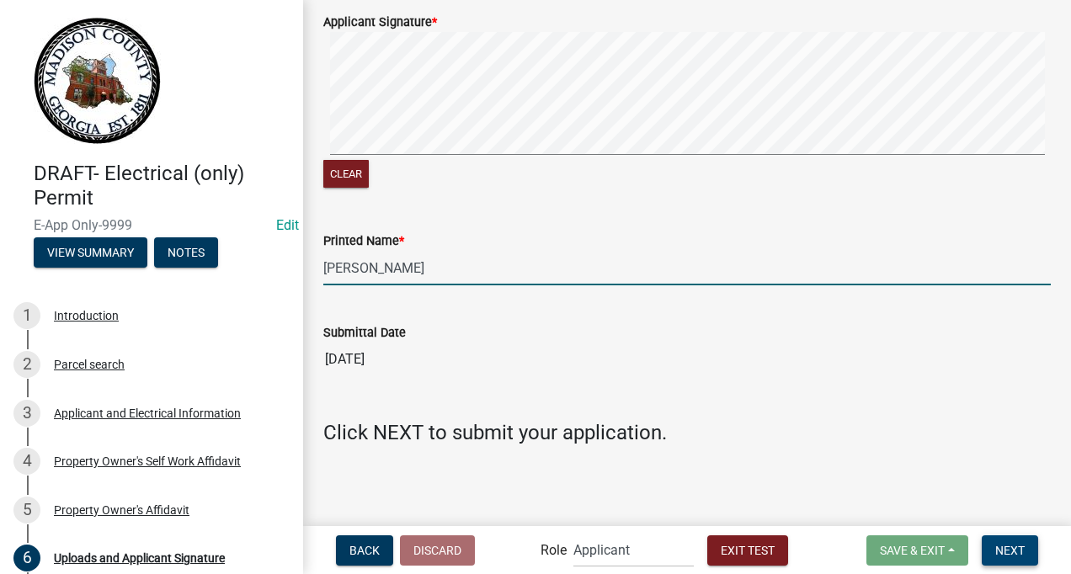
click at [1003, 544] on span "Next" at bounding box center [1009, 549] width 29 height 13
click at [1016, 547] on span "Next" at bounding box center [1009, 549] width 29 height 13
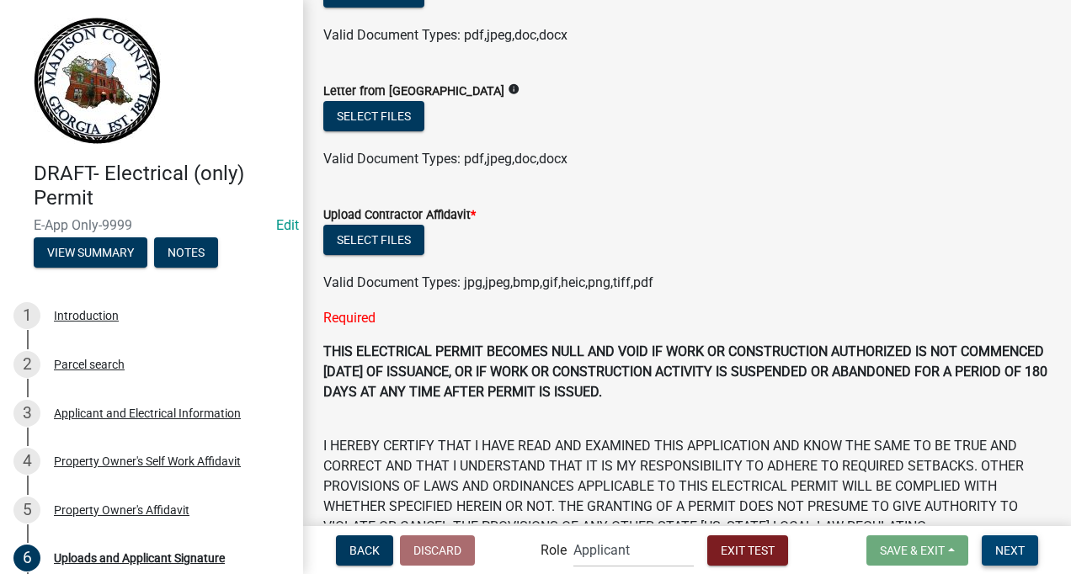
scroll to position [617, 0]
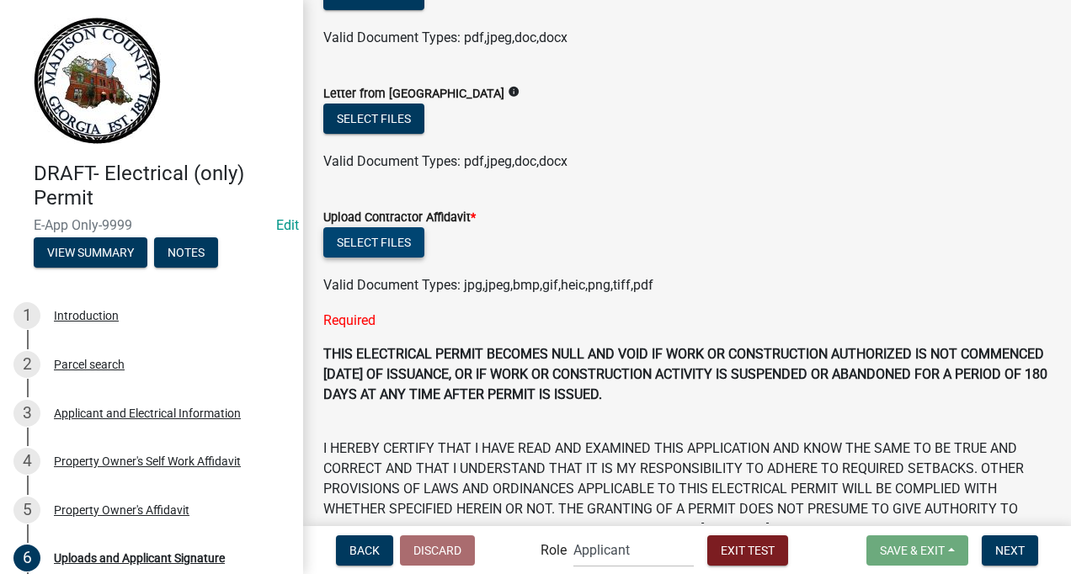
click at [365, 231] on button "Select files" at bounding box center [373, 242] width 101 height 30
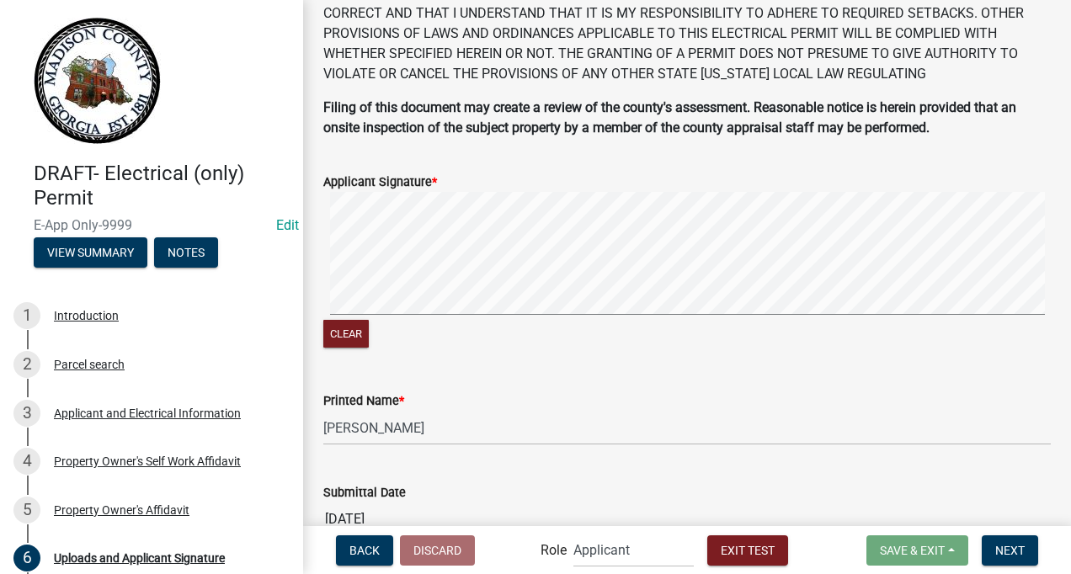
scroll to position [1261, 0]
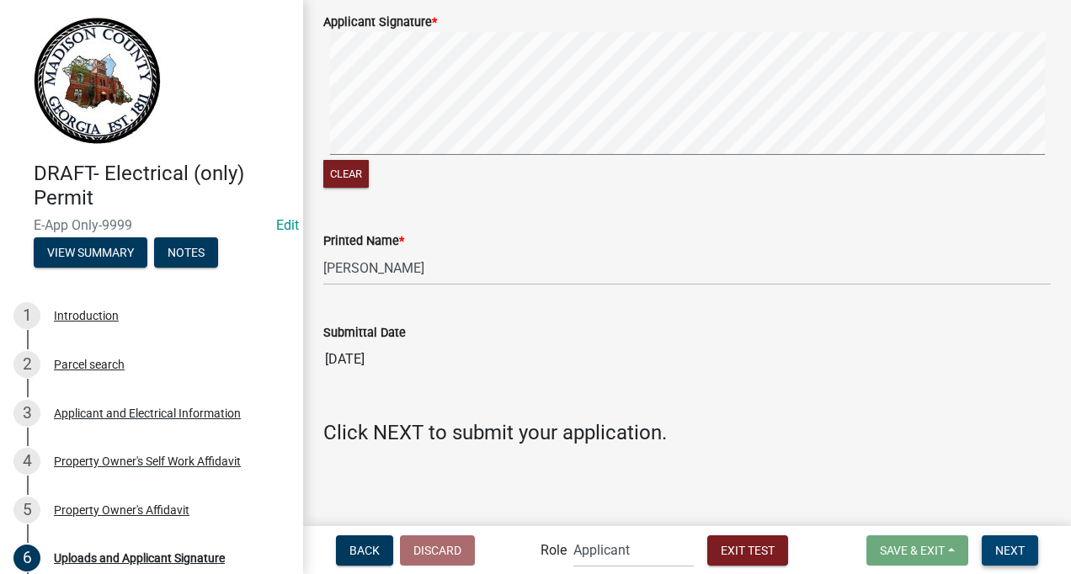
click at [1018, 551] on span "Next" at bounding box center [1009, 549] width 29 height 13
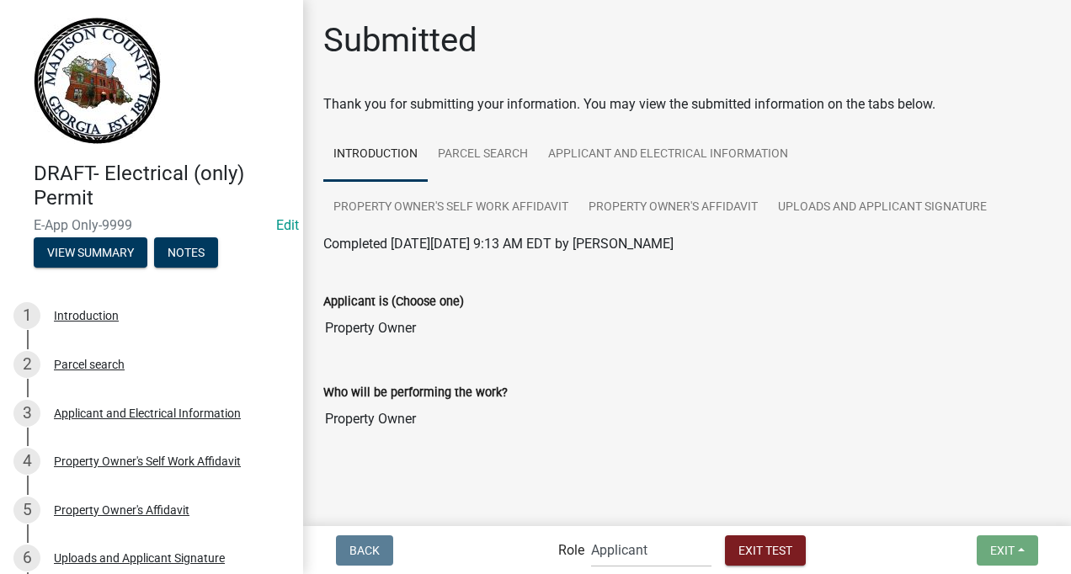
scroll to position [12, 0]
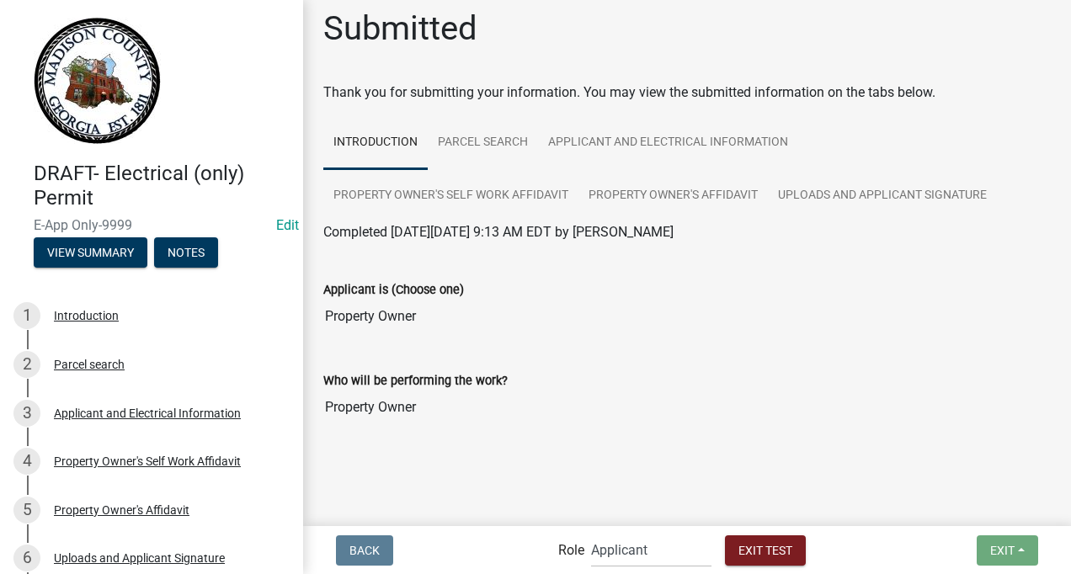
click at [571, 546] on label "Role" at bounding box center [571, 550] width 26 height 13
click at [591, 549] on select "Applicant Building Clerk Building Inspections Planning & Zoning Admin" at bounding box center [651, 550] width 120 height 35
select select "21e23b7c-0ae9-4ce5-bf16-76c7a100c343"
click at [591, 533] on select "Applicant Building Clerk Building Inspections Planning & Zoning Admin" at bounding box center [651, 550] width 120 height 35
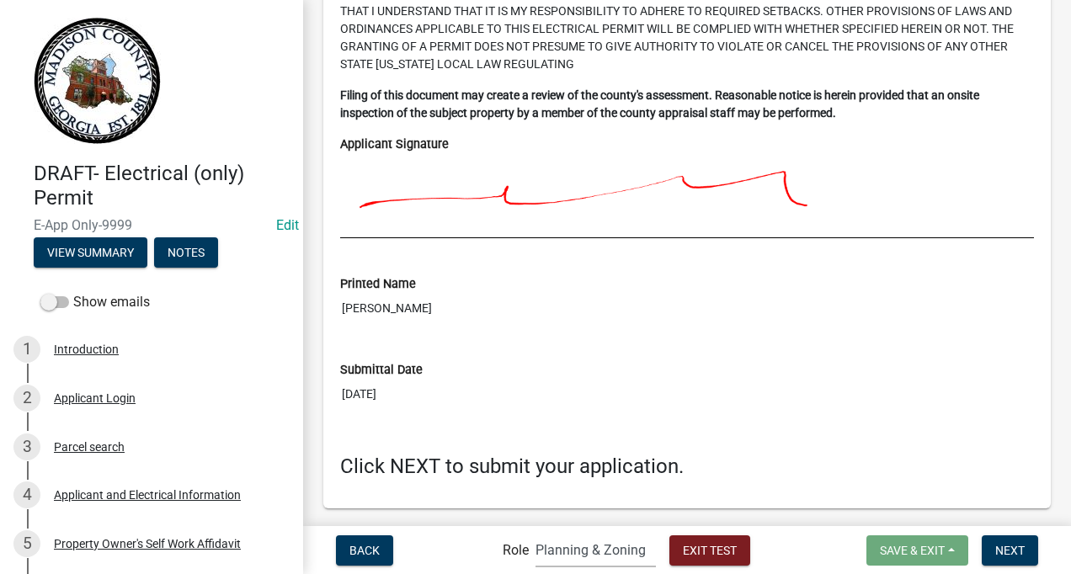
scroll to position [5383, 0]
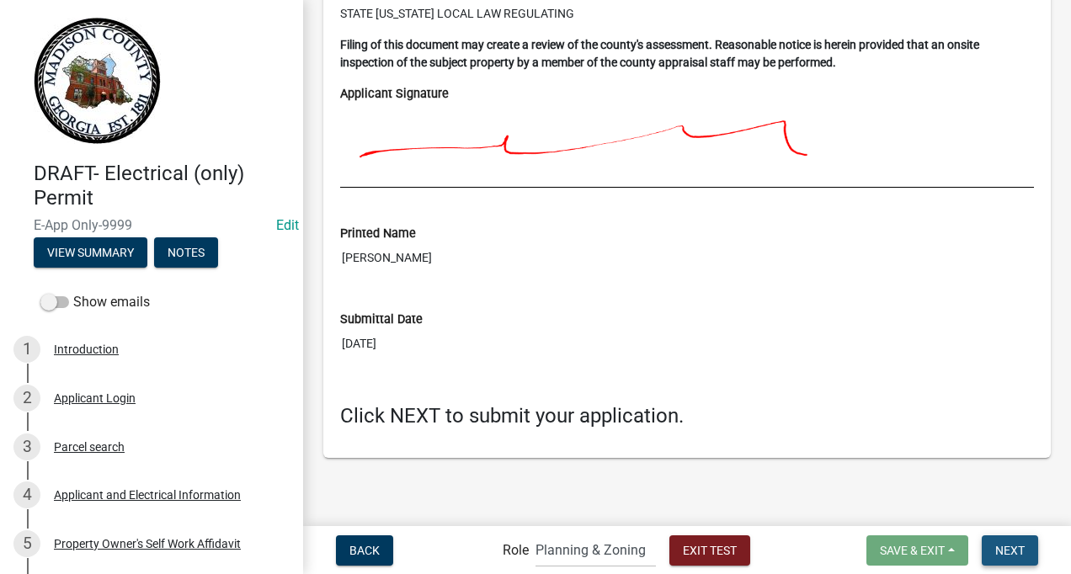
click at [1011, 550] on span "Next" at bounding box center [1009, 549] width 29 height 13
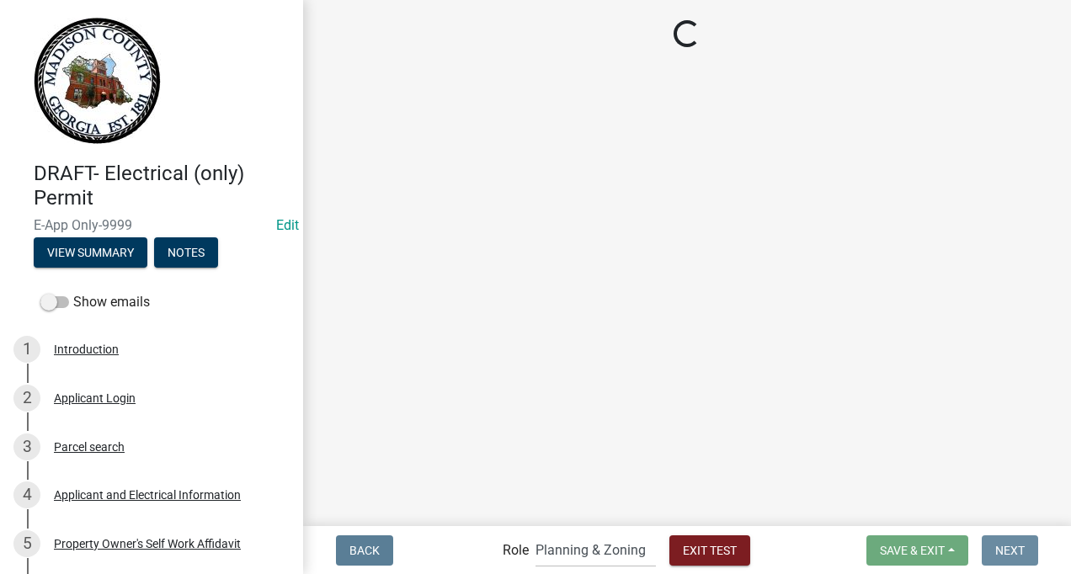
scroll to position [0, 0]
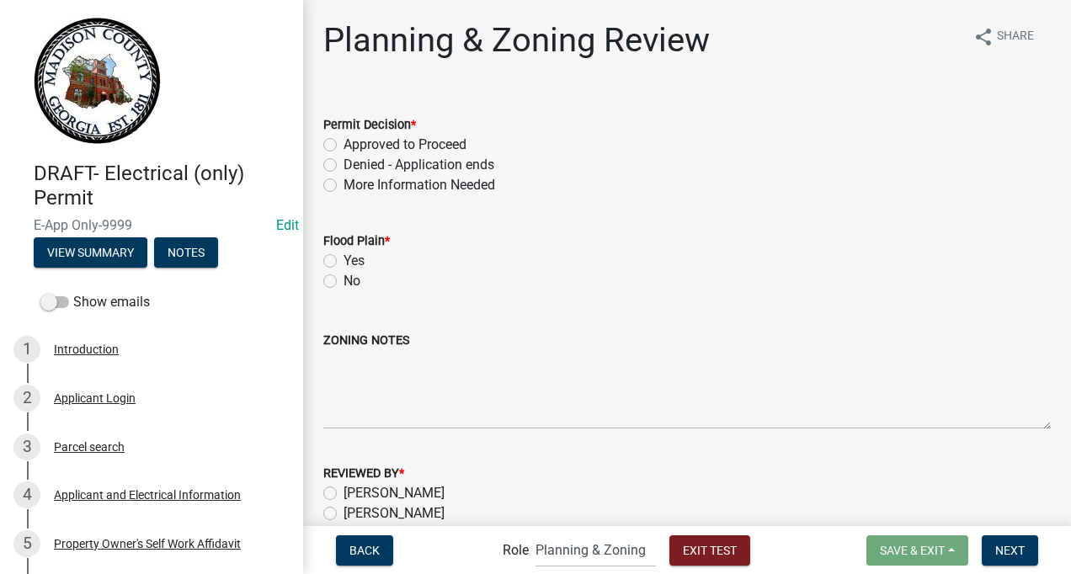
click at [344, 140] on label "Approved to Proceed" at bounding box center [405, 145] width 123 height 20
click at [344, 140] on input "Approved to Proceed" at bounding box center [349, 140] width 11 height 11
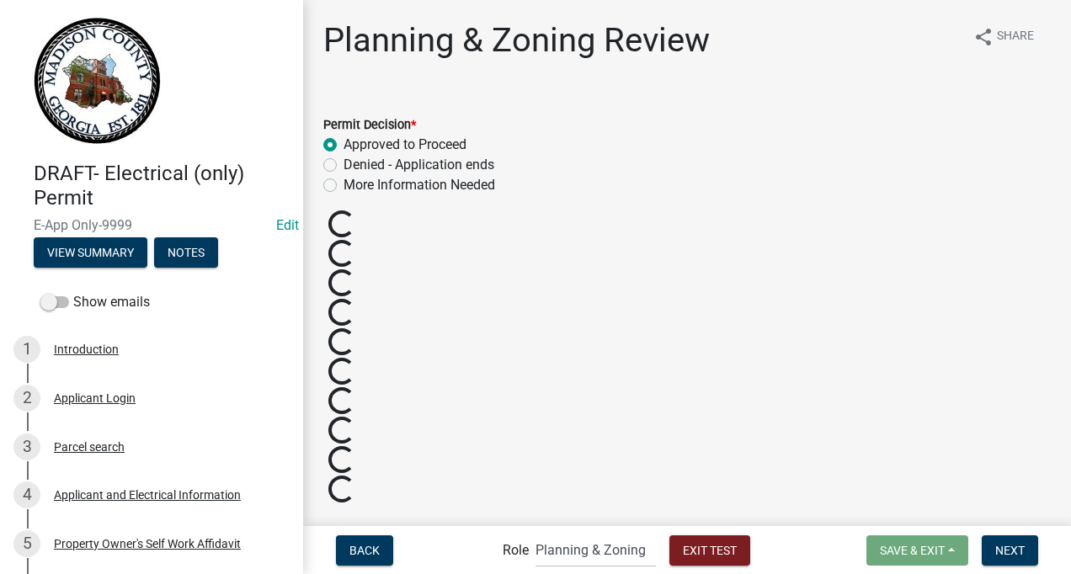
radio input "true"
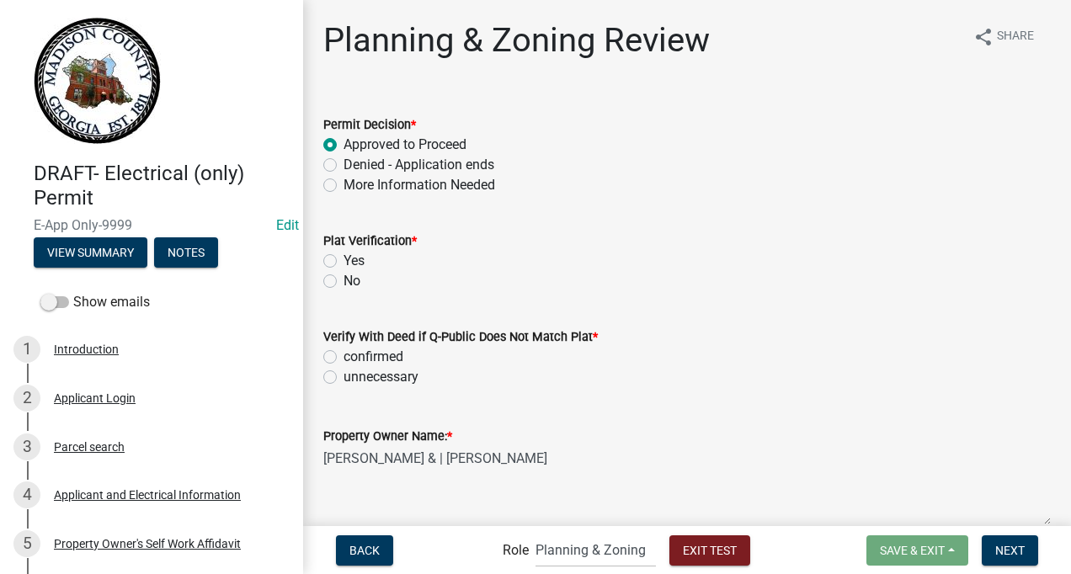
click at [344, 263] on label "Yes" at bounding box center [354, 261] width 21 height 20
click at [344, 262] on input "Yes" at bounding box center [349, 256] width 11 height 11
radio input "true"
click at [344, 377] on label "unnecessary" at bounding box center [381, 377] width 75 height 20
click at [344, 377] on input "unnecessary" at bounding box center [349, 372] width 11 height 11
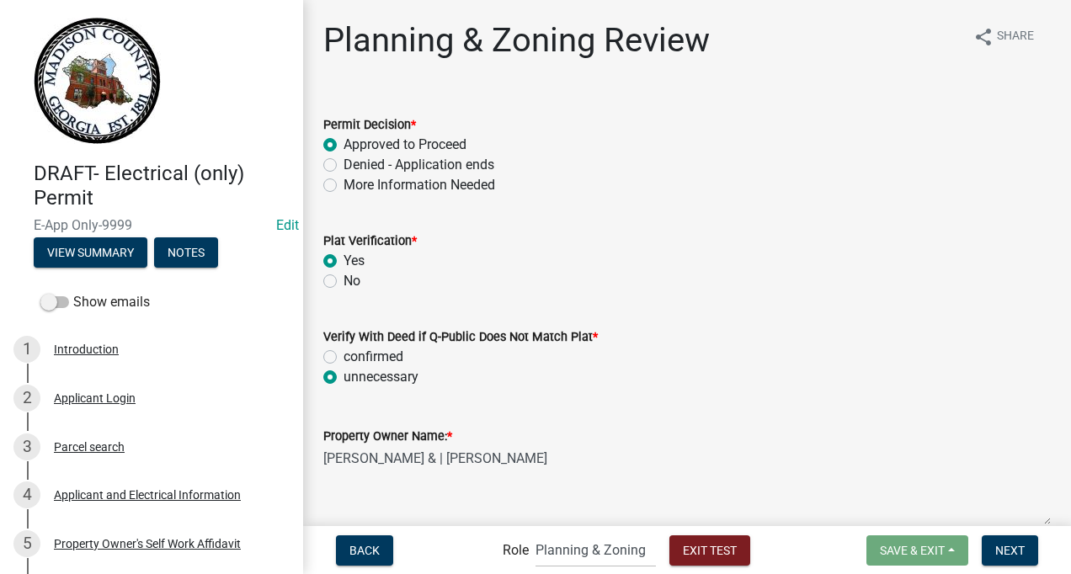
radio input "true"
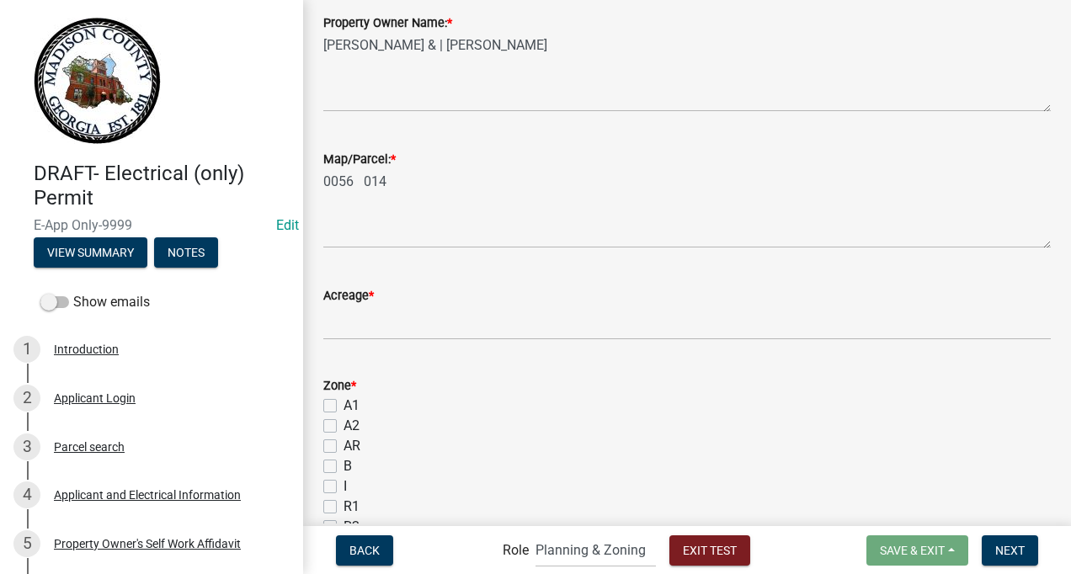
scroll to position [435, 0]
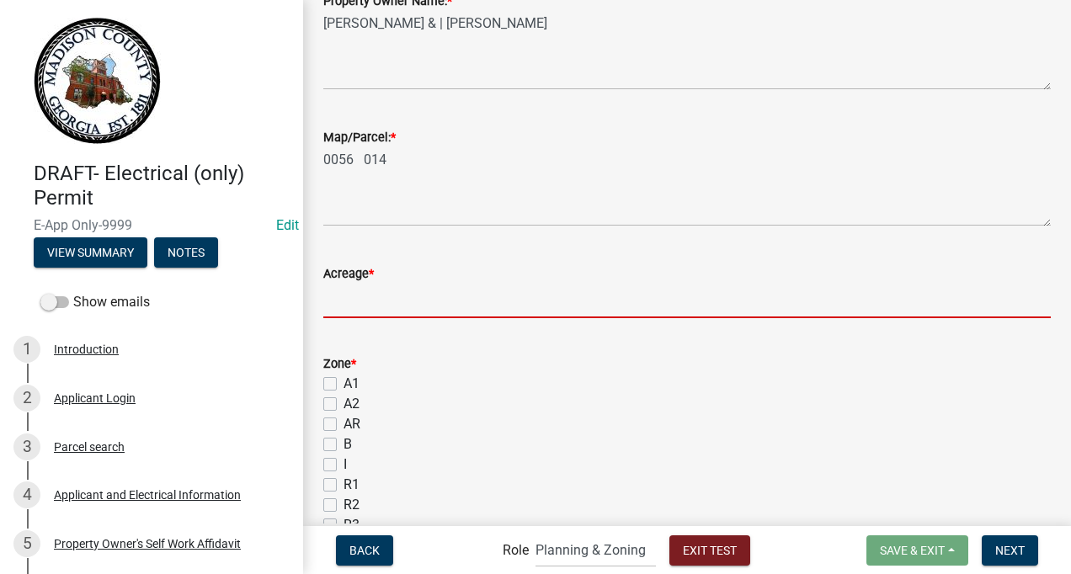
click at [376, 298] on input "text" at bounding box center [687, 301] width 728 height 35
type input "3"
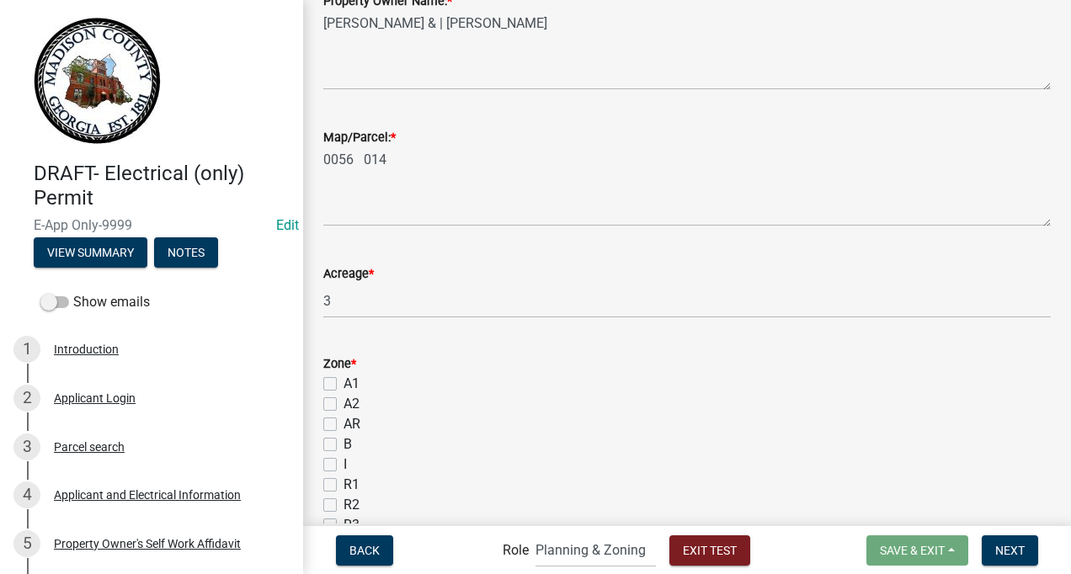
click at [344, 403] on label "A2" at bounding box center [352, 404] width 16 height 20
click at [344, 403] on input "A2" at bounding box center [349, 399] width 11 height 11
checkbox input "true"
checkbox input "false"
checkbox input "true"
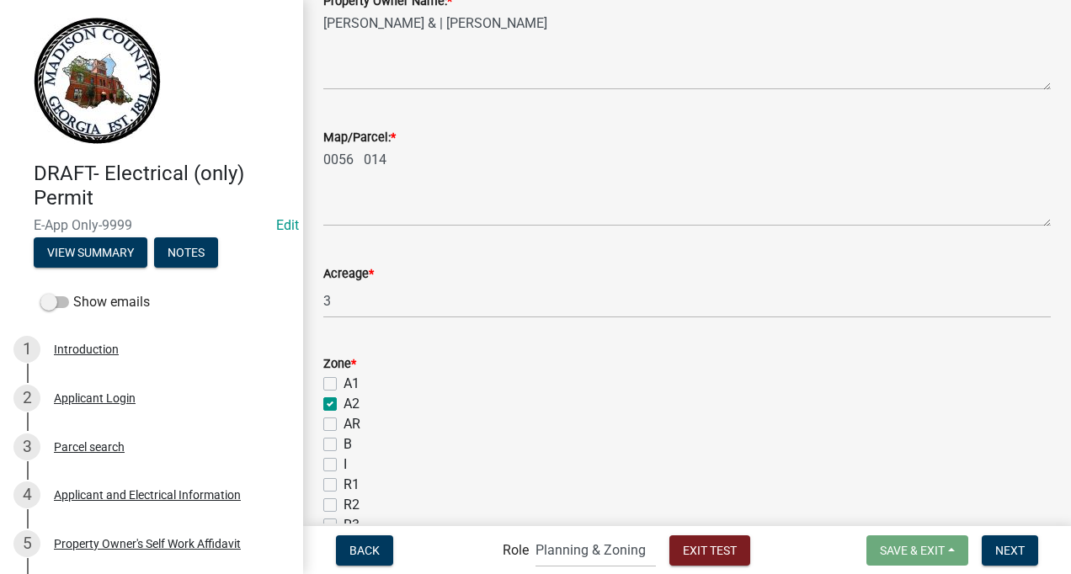
checkbox input "false"
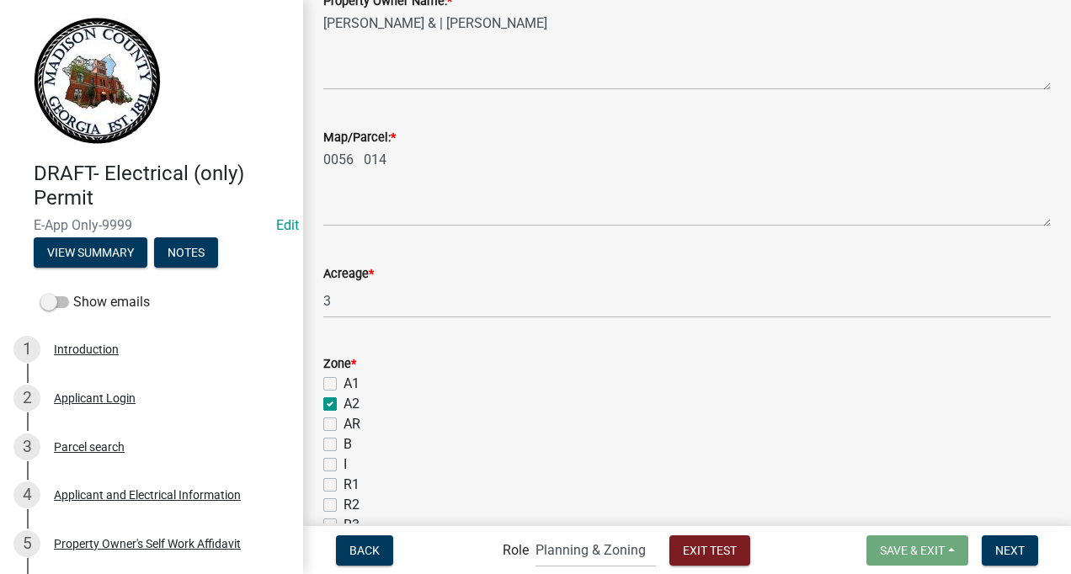
checkbox input "false"
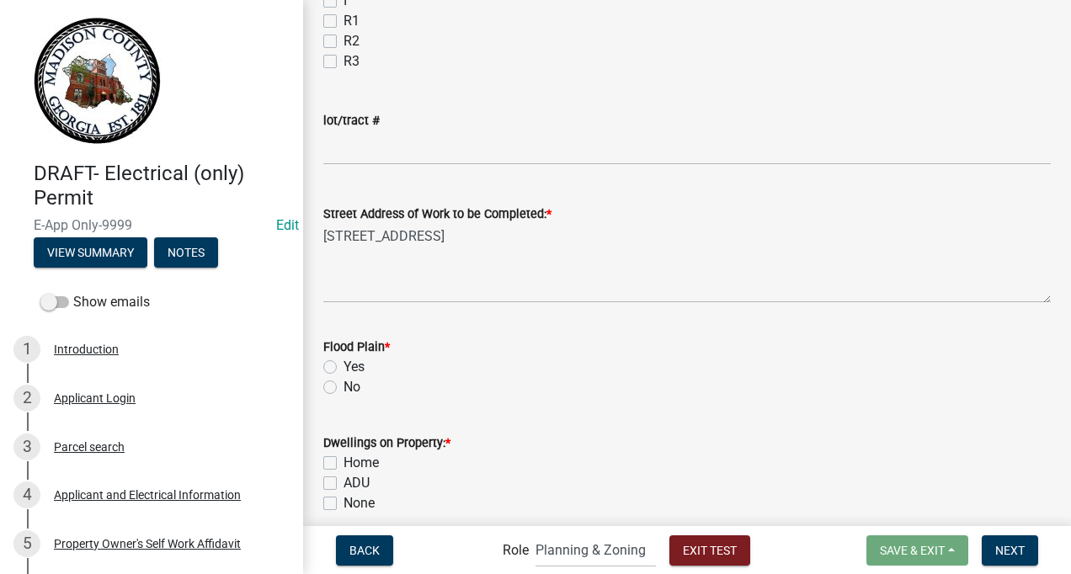
scroll to position [909, 0]
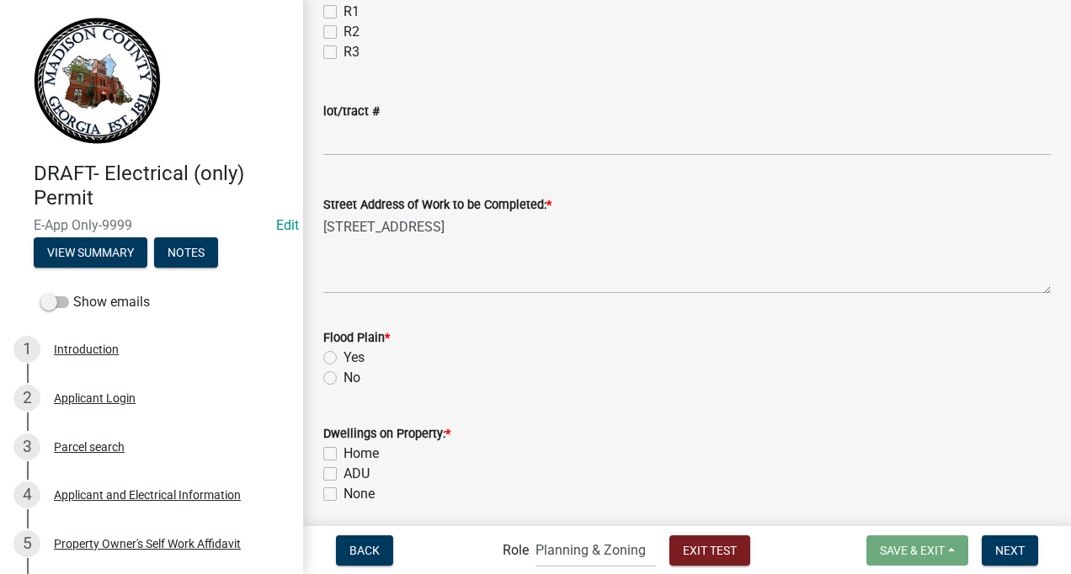
click at [344, 376] on label "No" at bounding box center [352, 378] width 17 height 20
click at [344, 376] on input "No" at bounding box center [349, 373] width 11 height 11
radio input "true"
click at [344, 353] on label "Yes" at bounding box center [354, 358] width 21 height 20
click at [344, 353] on input "Yes" at bounding box center [349, 353] width 11 height 11
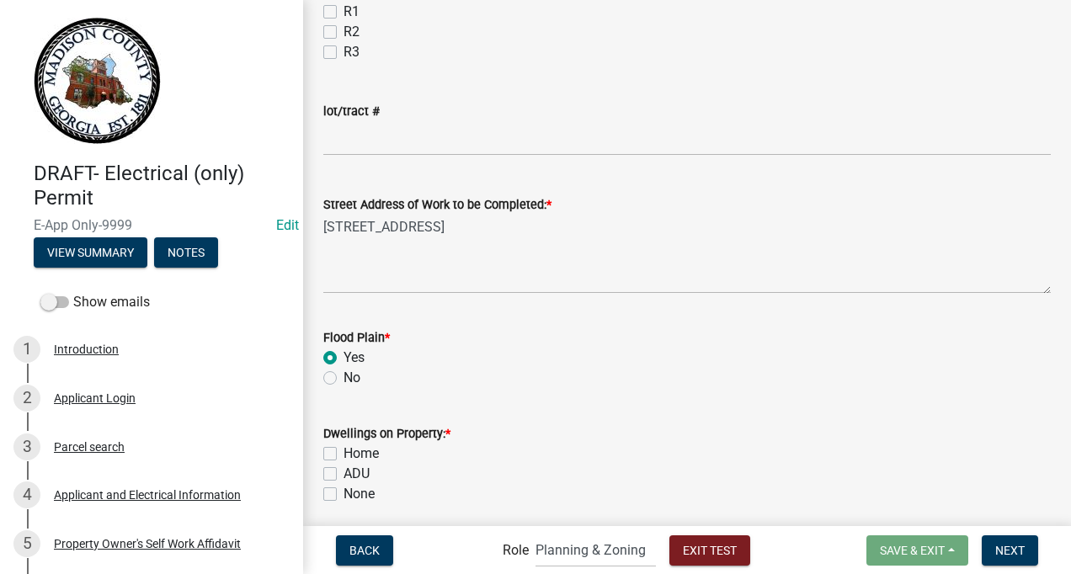
radio input "true"
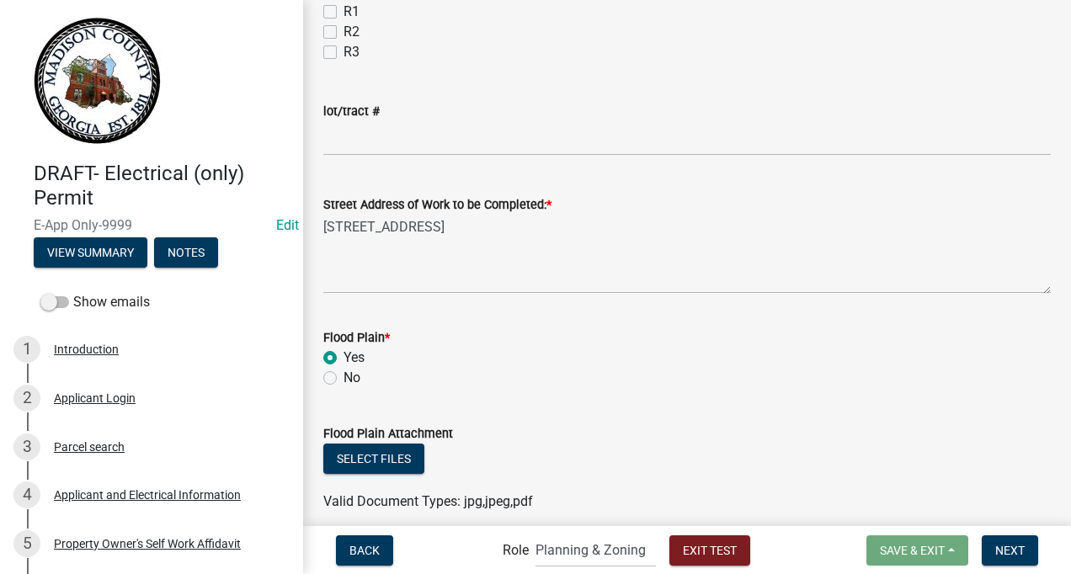
click at [344, 374] on label "No" at bounding box center [352, 378] width 17 height 20
click at [344, 374] on input "No" at bounding box center [349, 373] width 11 height 11
radio input "true"
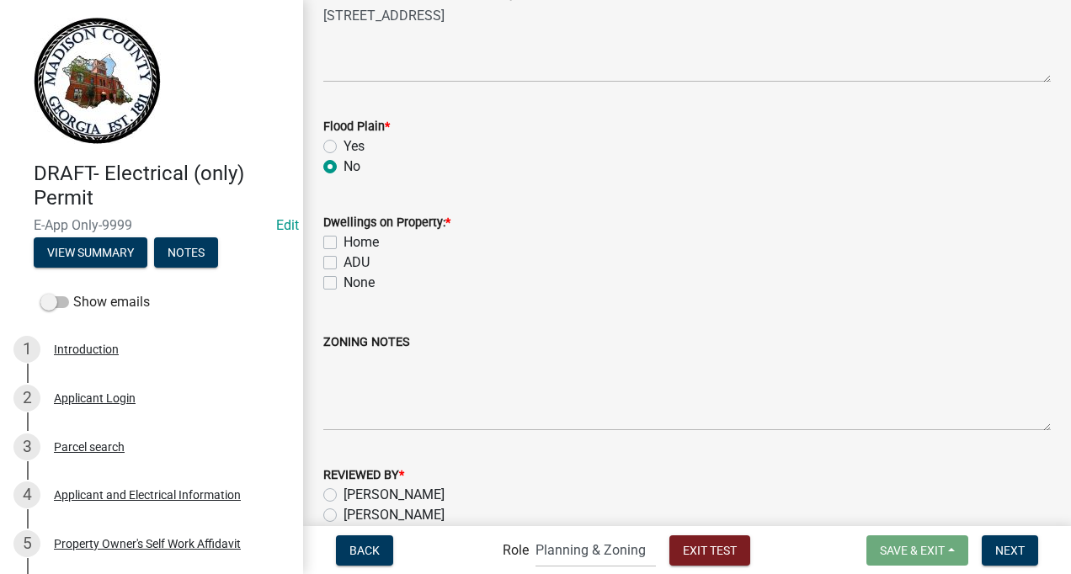
scroll to position [1138, 0]
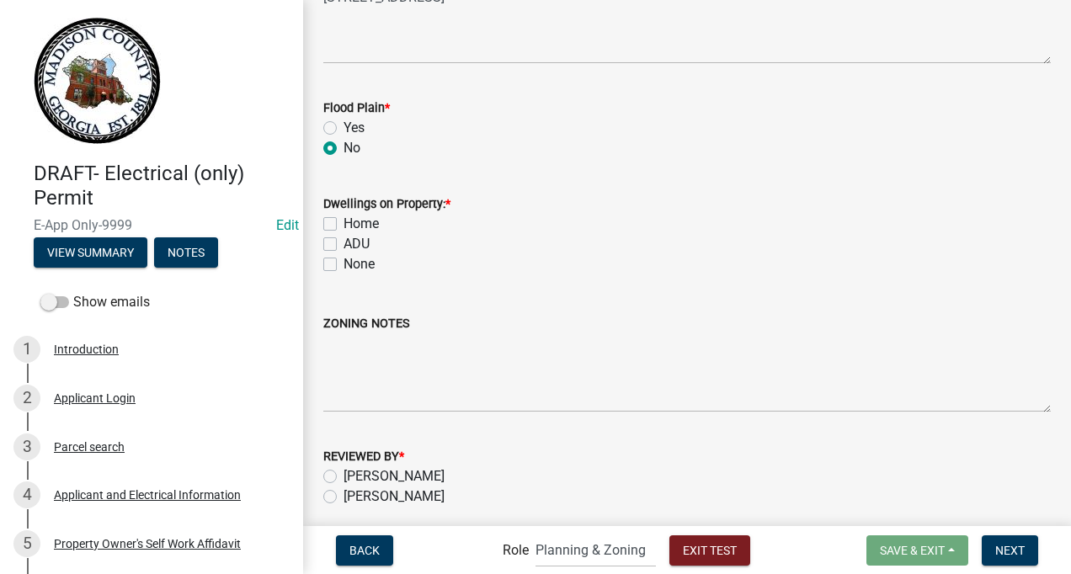
click at [344, 224] on label "Home" at bounding box center [361, 224] width 35 height 20
click at [344, 224] on input "Home" at bounding box center [349, 219] width 11 height 11
checkbox input "true"
checkbox input "false"
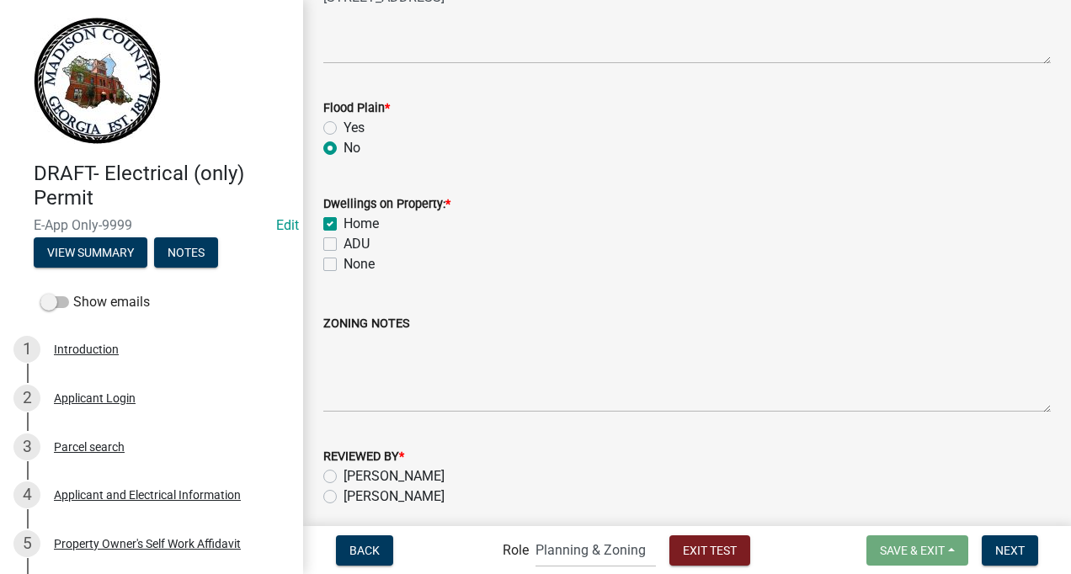
click at [344, 495] on label "[PERSON_NAME]" at bounding box center [394, 497] width 101 height 20
click at [344, 495] on input "[PERSON_NAME]" at bounding box center [349, 492] width 11 height 11
radio input "true"
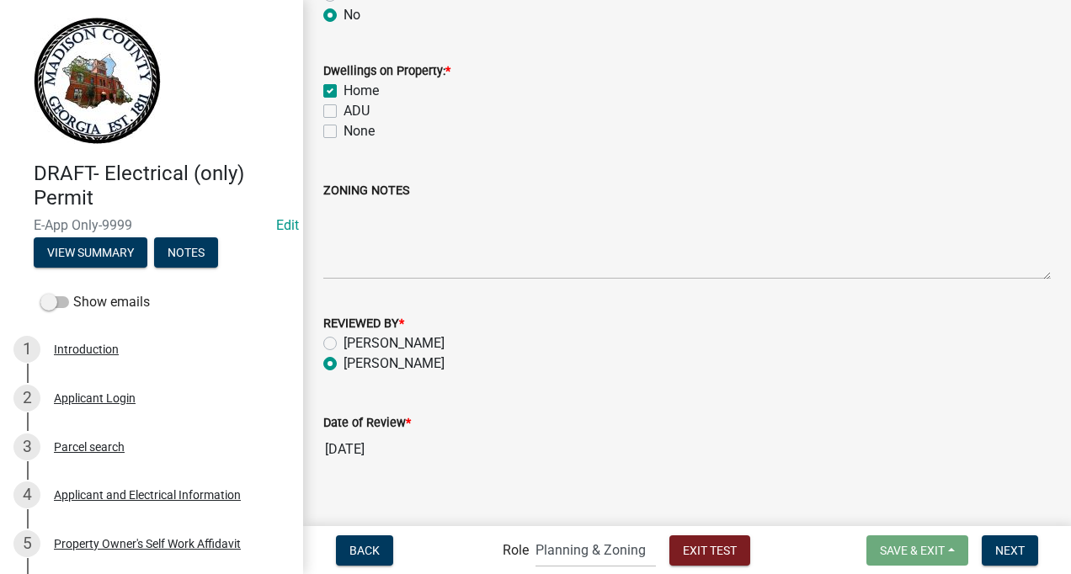
scroll to position [1293, 0]
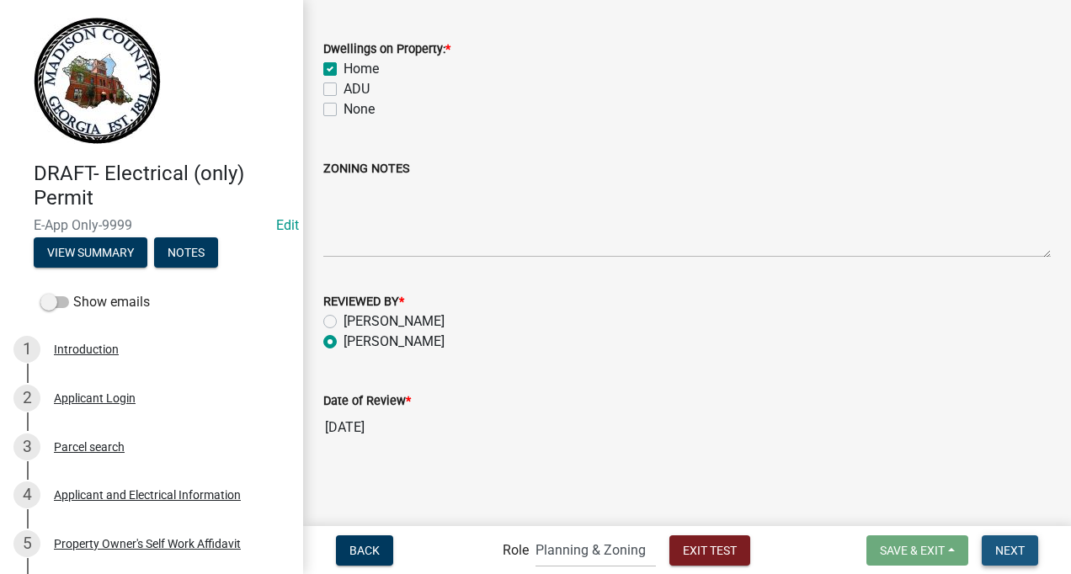
click at [1002, 547] on span "Next" at bounding box center [1009, 549] width 29 height 13
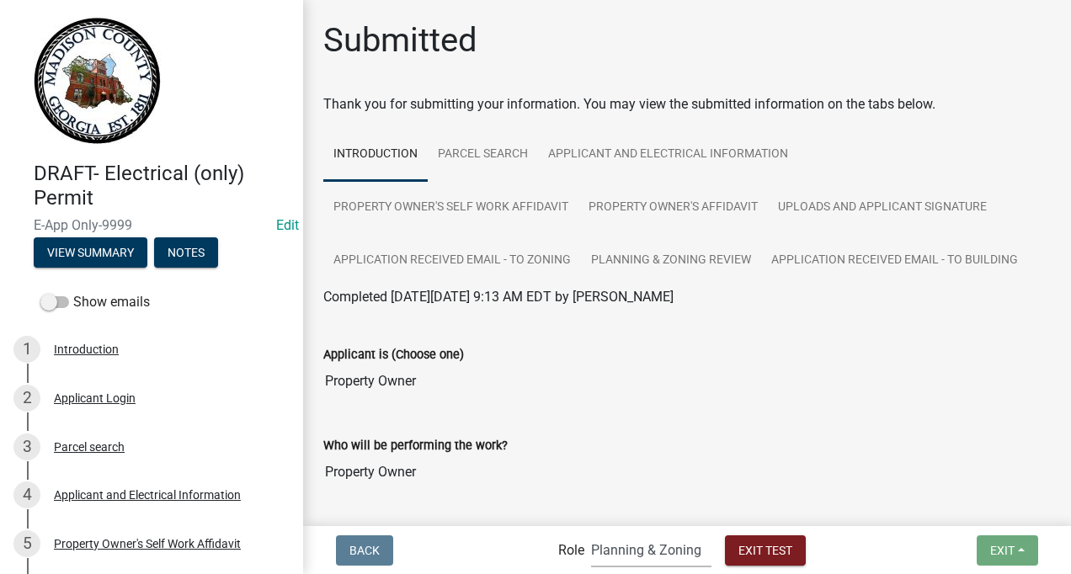
click at [596, 552] on select "Applicant Building Clerk Building Inspections Planning & Zoning Admin" at bounding box center [651, 550] width 120 height 35
select select "a1034ff1-6d4f-4586-aa83-45d6433eee28"
click at [591, 533] on select "Applicant Building Clerk Building Inspections Planning & Zoning Admin" at bounding box center [651, 550] width 120 height 35
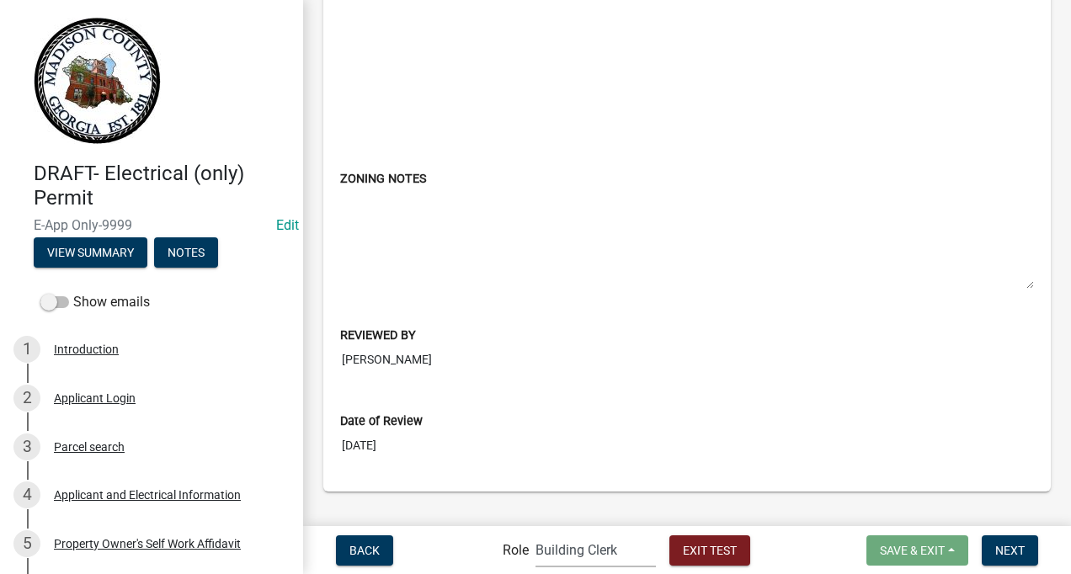
scroll to position [6055, 0]
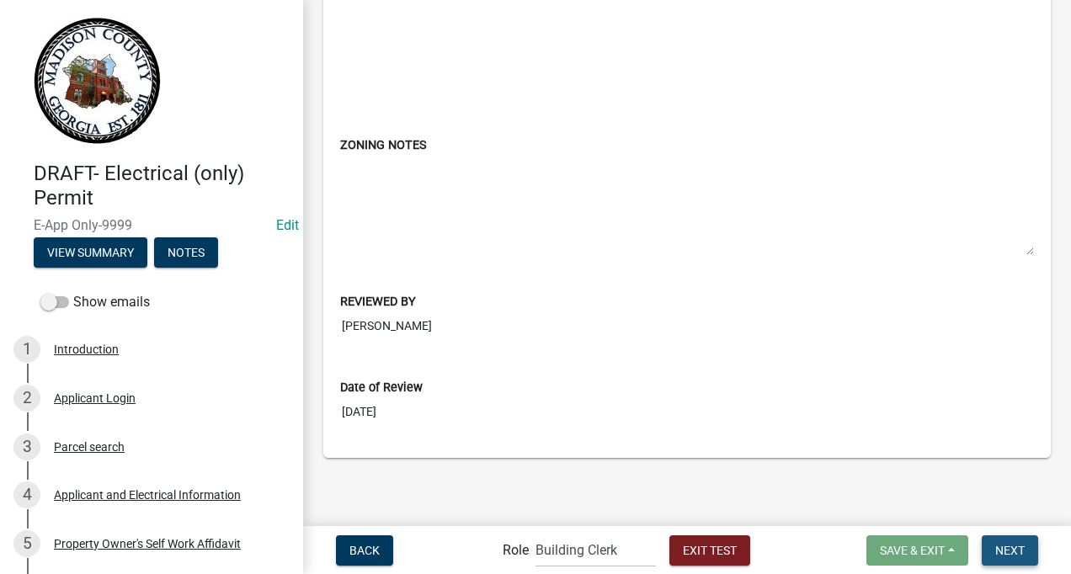
click at [998, 553] on span "Next" at bounding box center [1009, 549] width 29 height 13
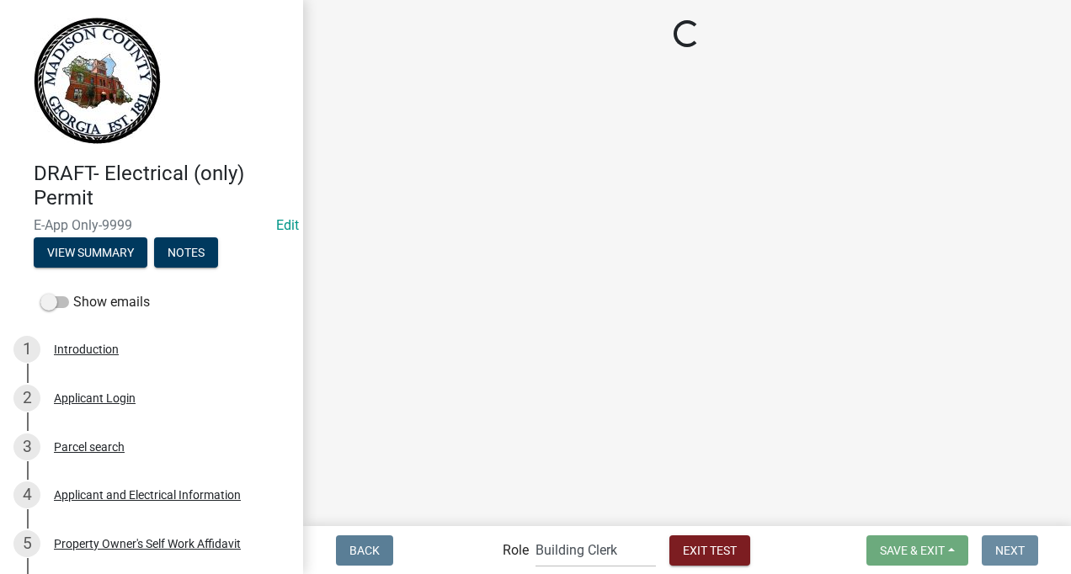
scroll to position [0, 0]
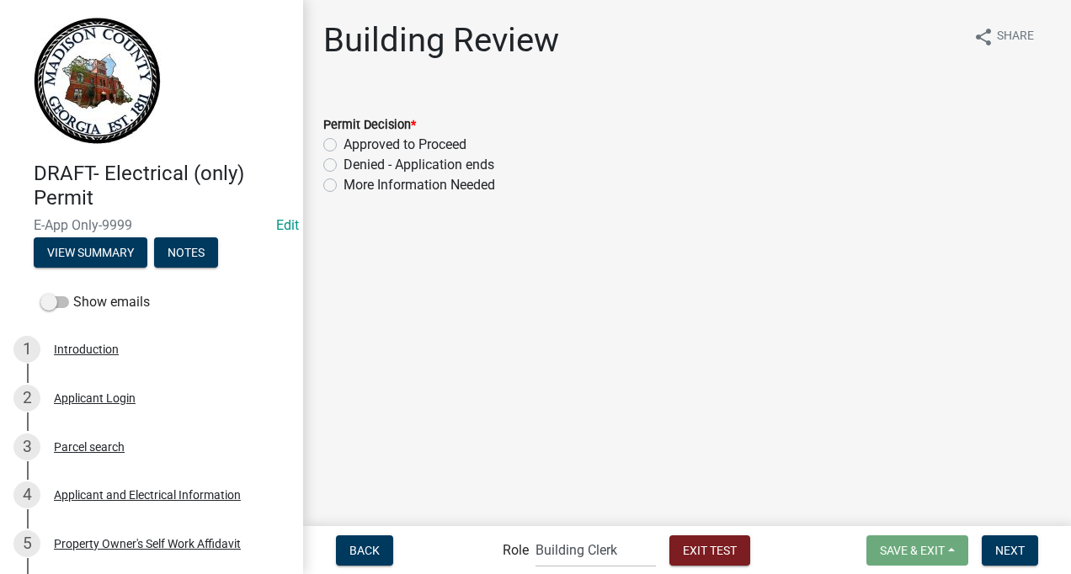
click at [344, 144] on label "Approved to Proceed" at bounding box center [405, 145] width 123 height 20
click at [344, 144] on input "Approved to Proceed" at bounding box center [349, 140] width 11 height 11
radio input "true"
click at [1002, 548] on span "Next" at bounding box center [1009, 549] width 29 height 13
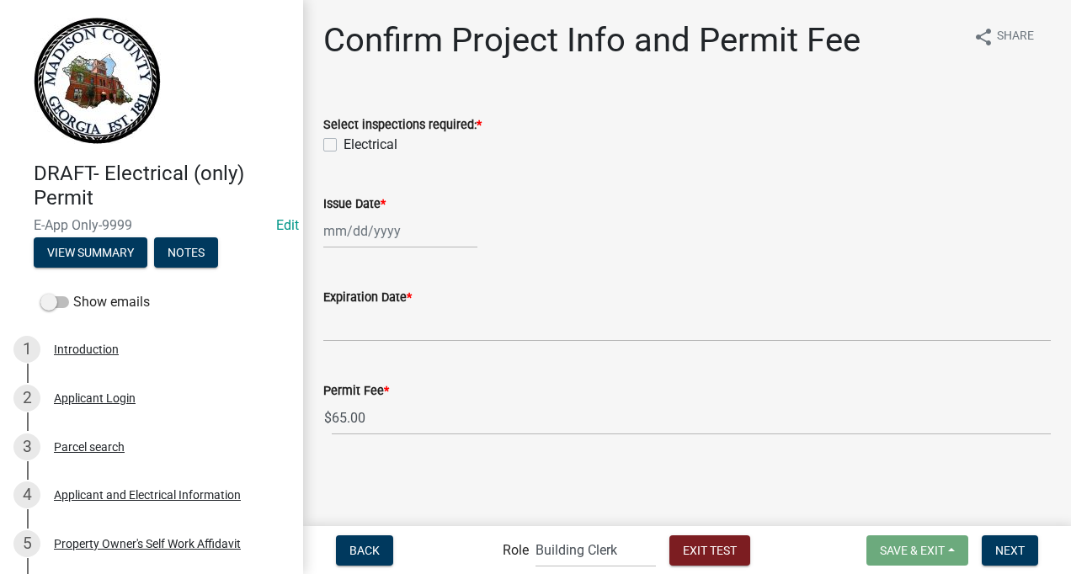
click at [344, 141] on label "Electrical" at bounding box center [371, 145] width 54 height 20
click at [344, 141] on input "Electrical" at bounding box center [349, 140] width 11 height 11
checkbox input "true"
select select "9"
select select "2025"
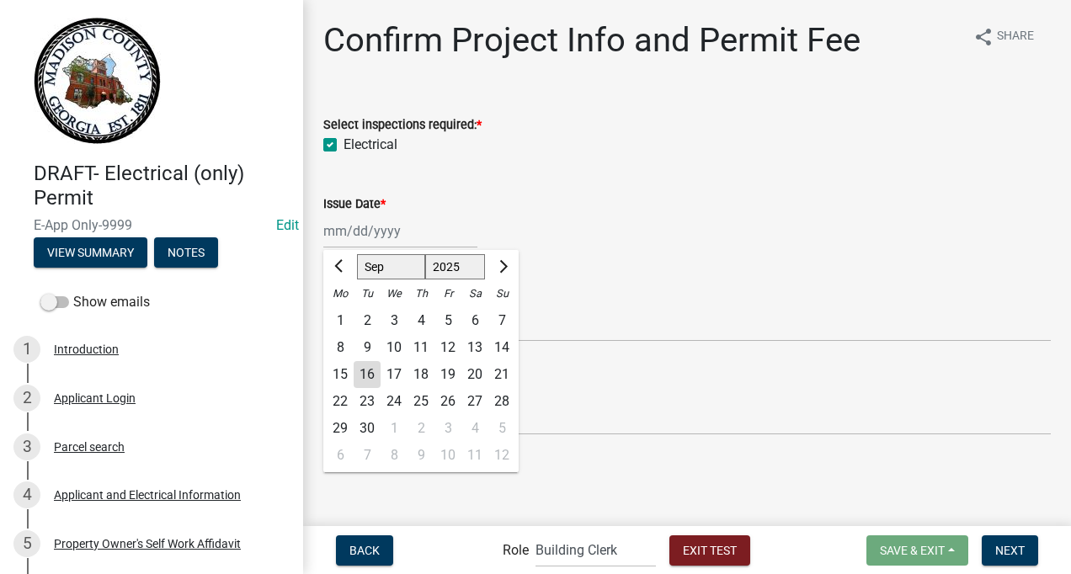
click at [349, 237] on div "[PERSON_NAME] Feb Mar Apr [PERSON_NAME][DATE] Oct Nov [DATE] 1526 1527 1528 152…" at bounding box center [400, 231] width 154 height 35
click at [370, 371] on div "16" at bounding box center [367, 374] width 27 height 27
type input "[DATE]"
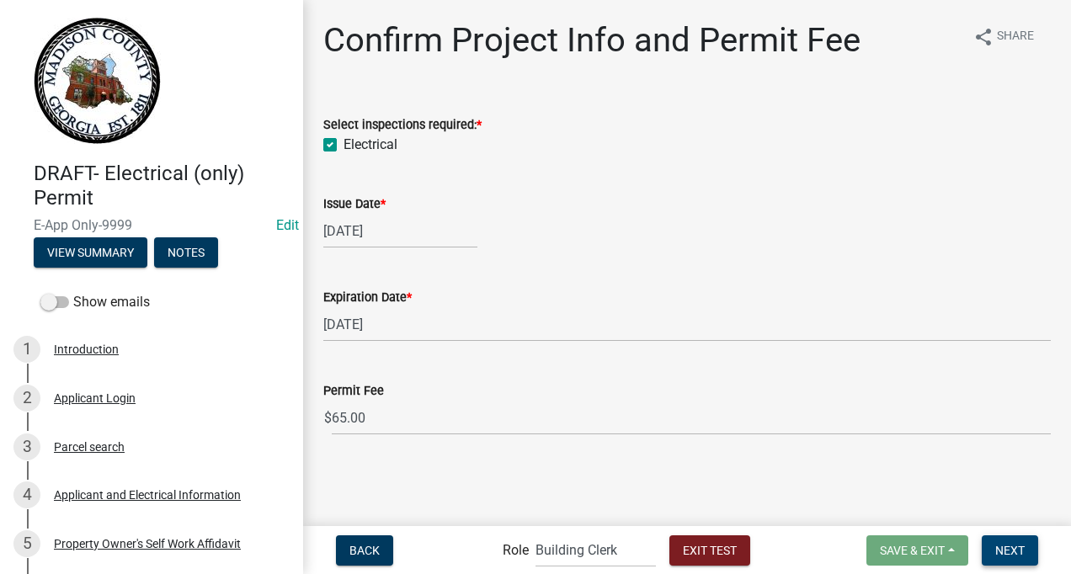
click at [1006, 546] on span "Next" at bounding box center [1009, 549] width 29 height 13
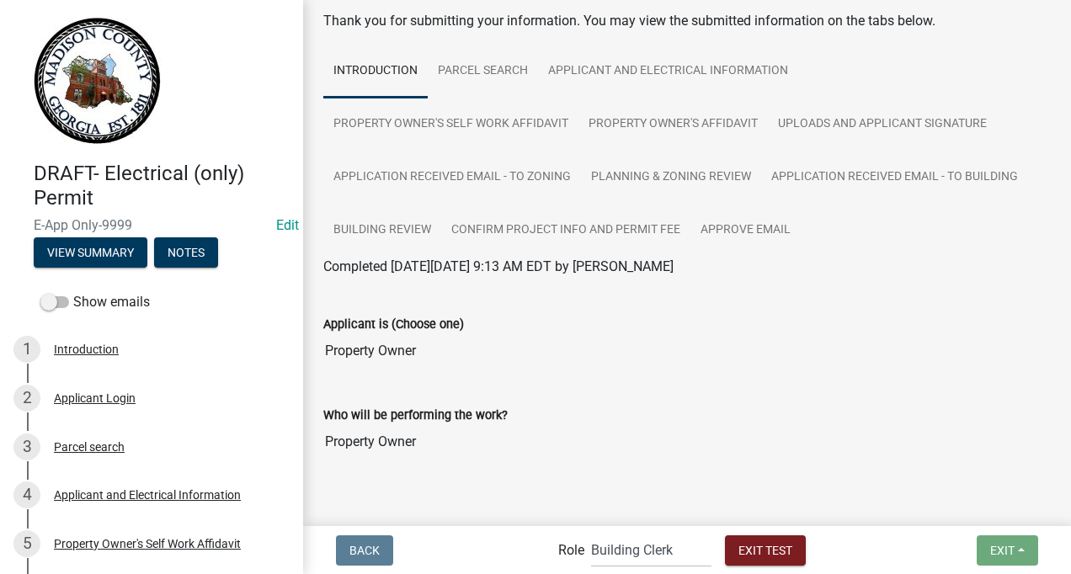
scroll to position [118, 0]
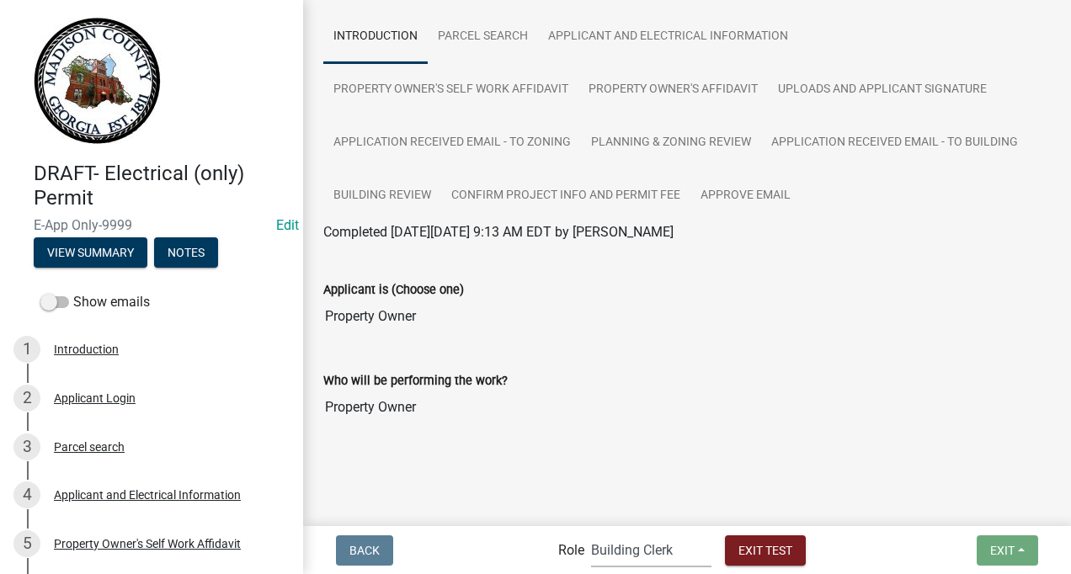
click at [614, 550] on select "Applicant Building Clerk Building Inspections Planning & Zoning Admin" at bounding box center [651, 550] width 120 height 35
select select "46f061d0-ca05-4526-87ad-bae6256f3e47"
click at [591, 533] on select "Applicant Building Clerk Building Inspections Planning & Zoning Admin" at bounding box center [651, 550] width 120 height 35
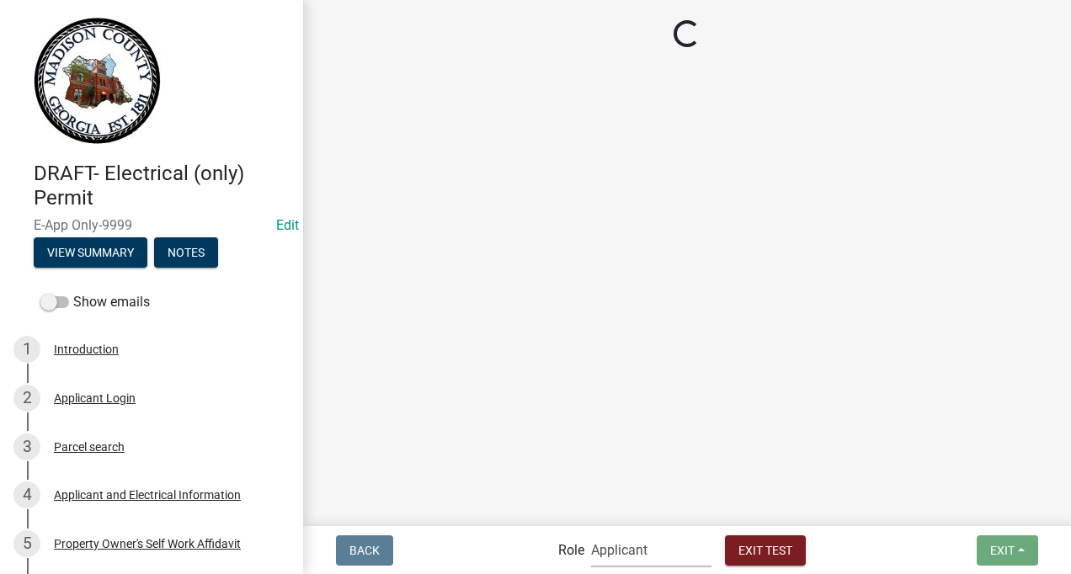
scroll to position [0, 0]
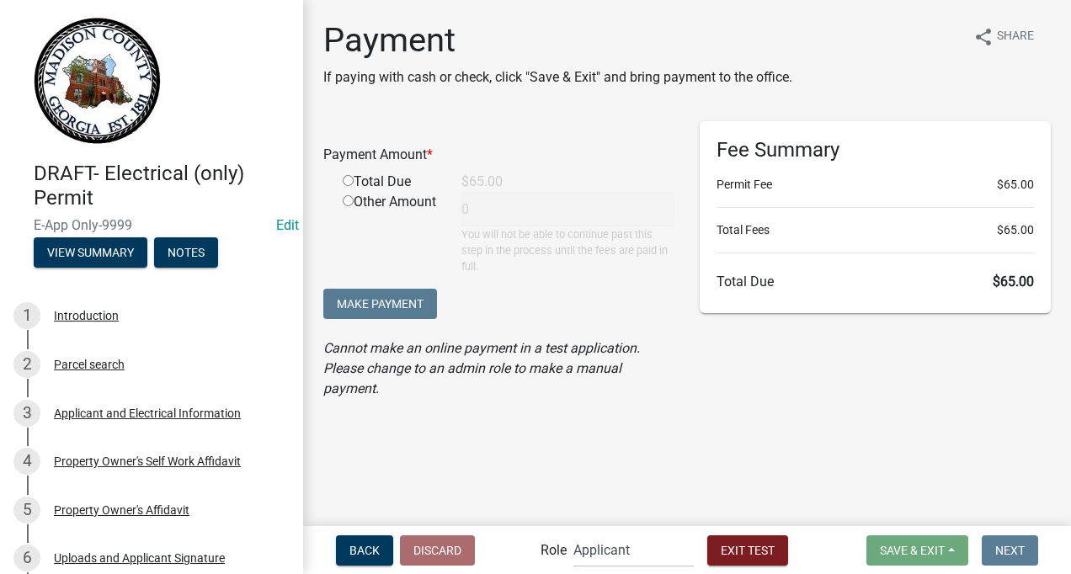
click at [347, 179] on input "radio" at bounding box center [348, 180] width 11 height 11
radio input "true"
type input "65"
click at [579, 459] on main "Payment If paying with cash or check, click "Save & Exit" and bring payment to …" at bounding box center [687, 262] width 768 height 524
click at [604, 553] on select "Applicant Building Clerk Building Inspections Planning & Zoning Admin" at bounding box center [633, 550] width 120 height 35
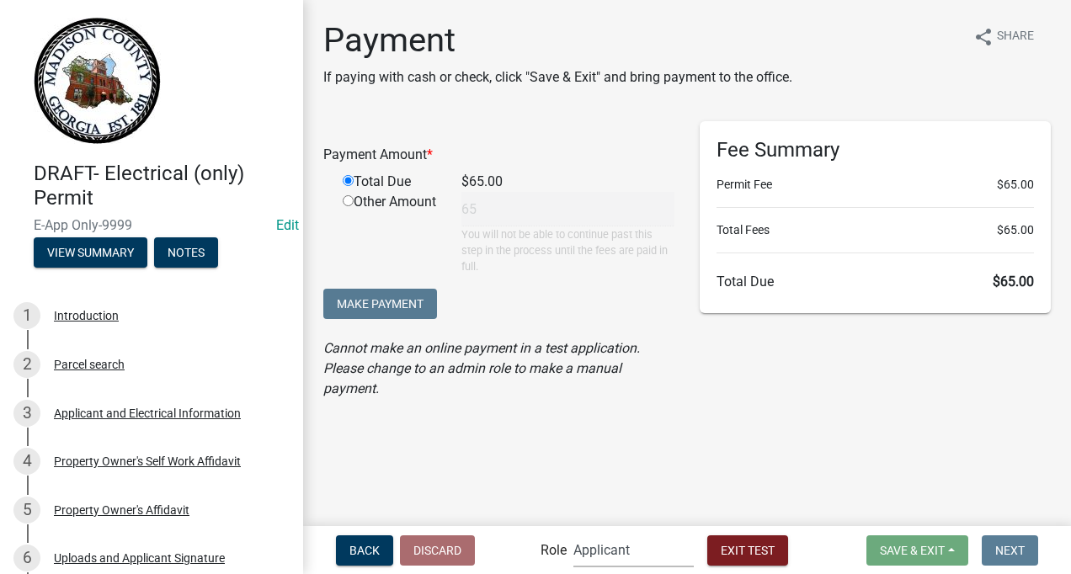
select select "7670adba-a95f-4cb1-9c24-effdf5e7eb9d"
click at [573, 533] on select "Applicant Building Clerk Building Inspections Planning & Zoning Admin" at bounding box center [633, 550] width 120 height 35
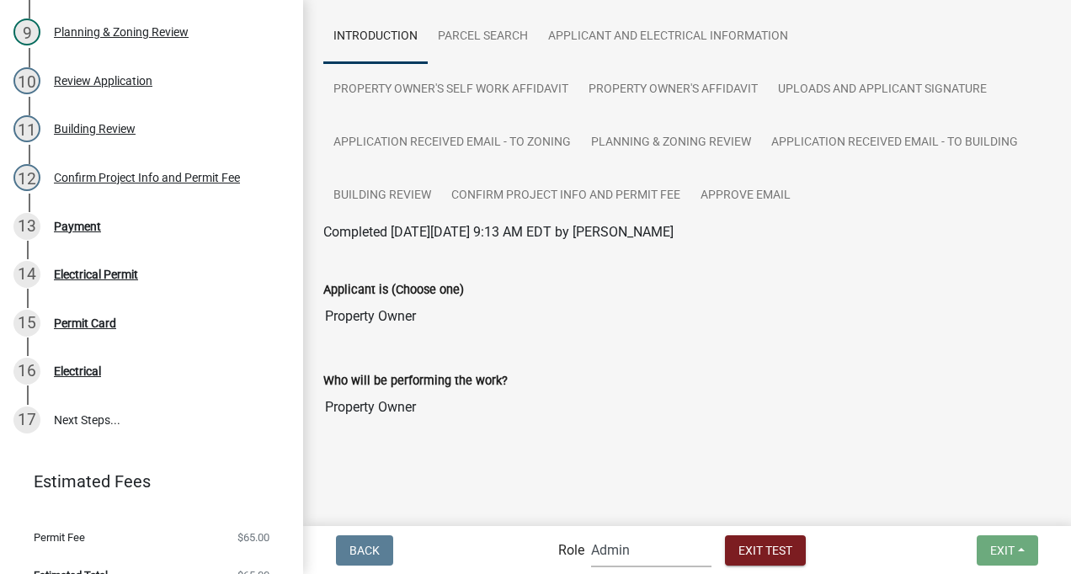
scroll to position [718, 0]
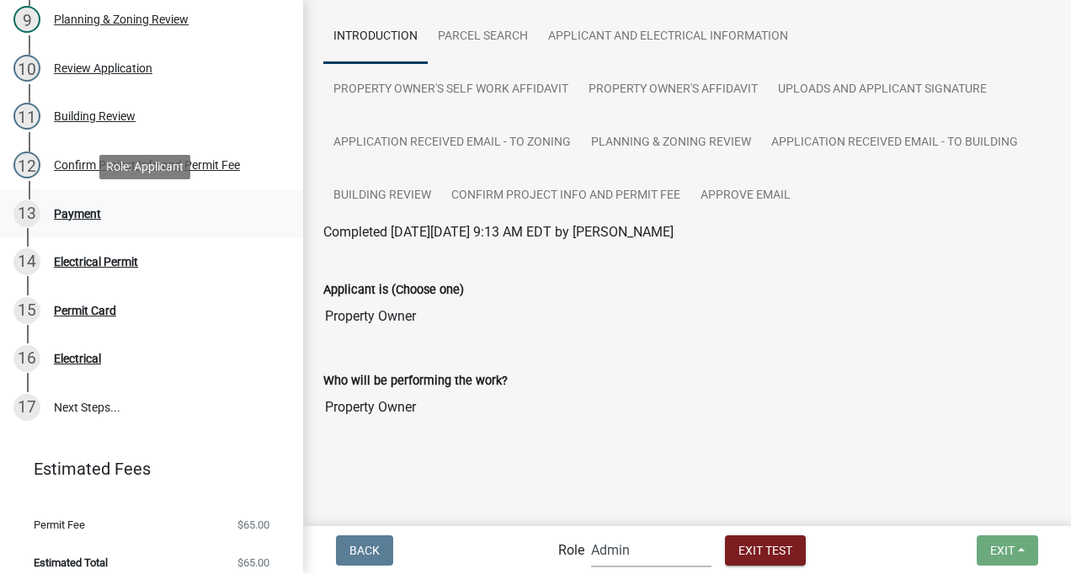
click at [88, 211] on div "Payment" at bounding box center [77, 214] width 47 height 12
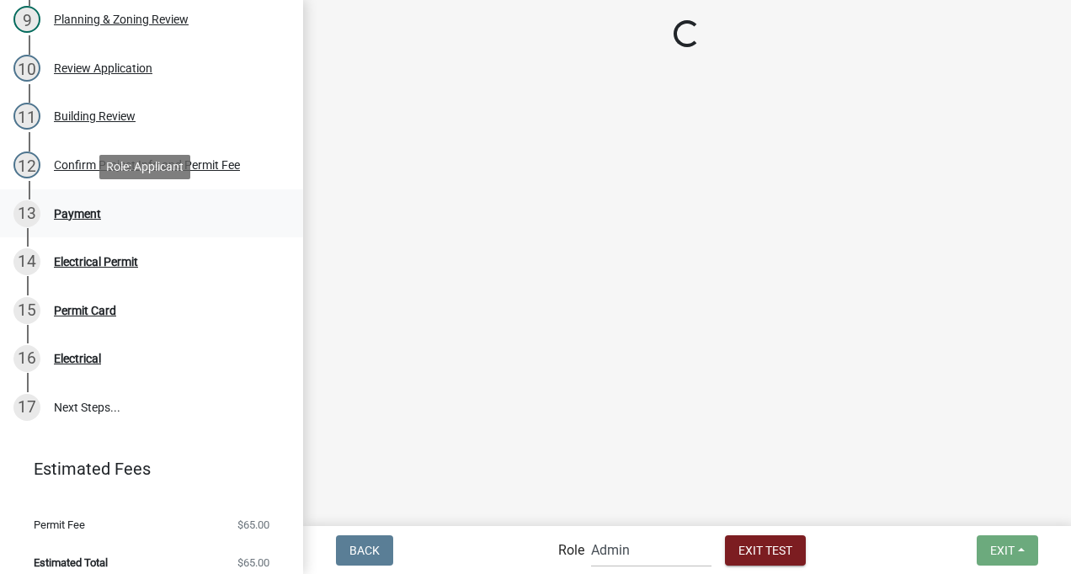
scroll to position [0, 0]
select select "2: 1"
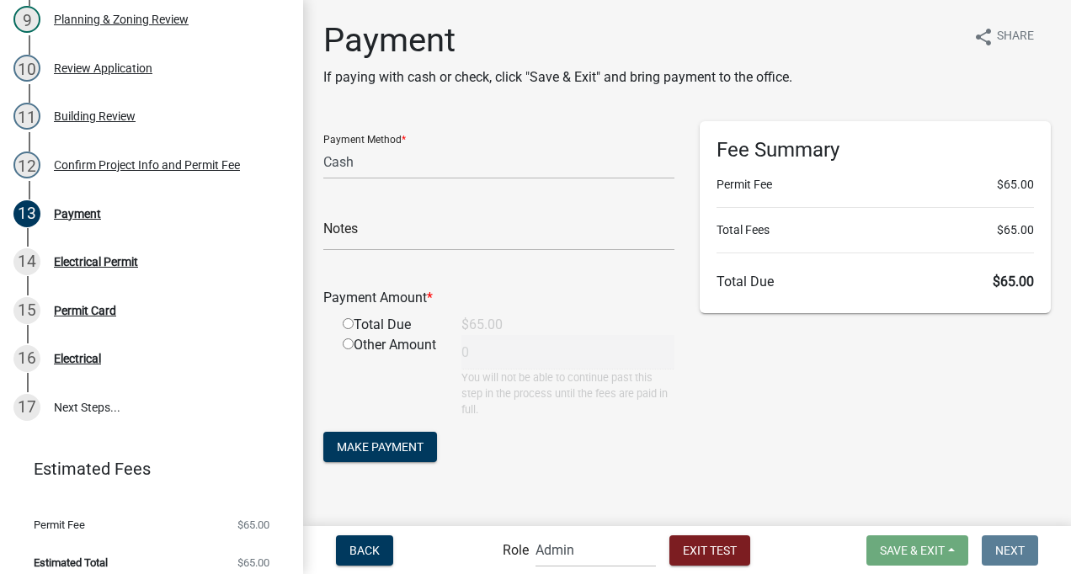
click at [347, 323] on input "radio" at bounding box center [348, 323] width 11 height 11
radio input "true"
type input "65"
click at [384, 163] on select "Credit Card POS Check Cash" at bounding box center [498, 162] width 351 height 35
click at [323, 145] on select "Credit Card POS Check Cash" at bounding box center [498, 162] width 351 height 35
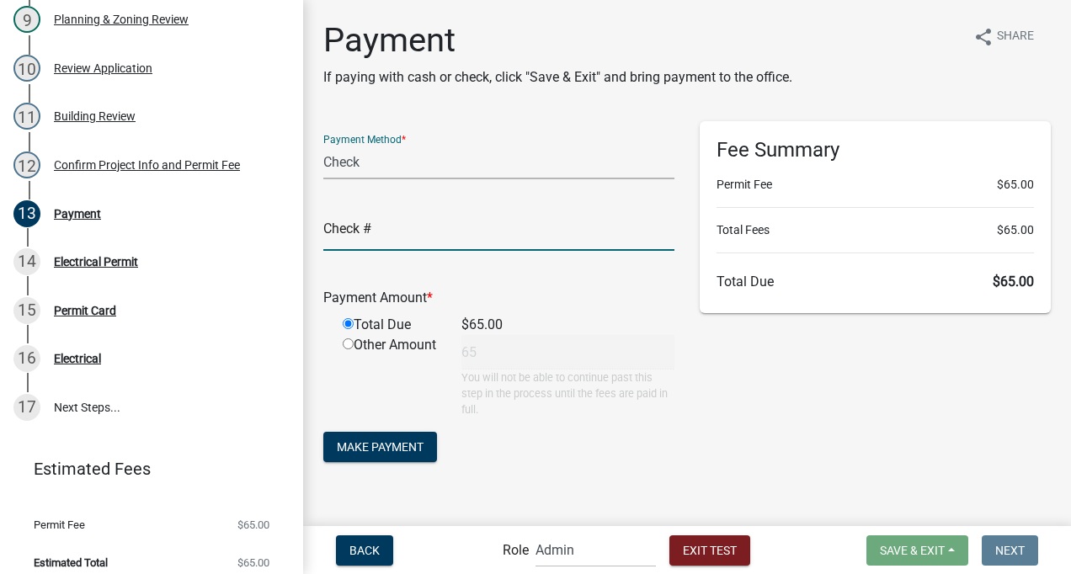
click at [368, 231] on input "text" at bounding box center [498, 233] width 351 height 35
click at [382, 161] on select "Credit Card POS Check Cash" at bounding box center [498, 162] width 351 height 35
click at [323, 145] on select "Credit Card POS Check Cash" at bounding box center [498, 162] width 351 height 35
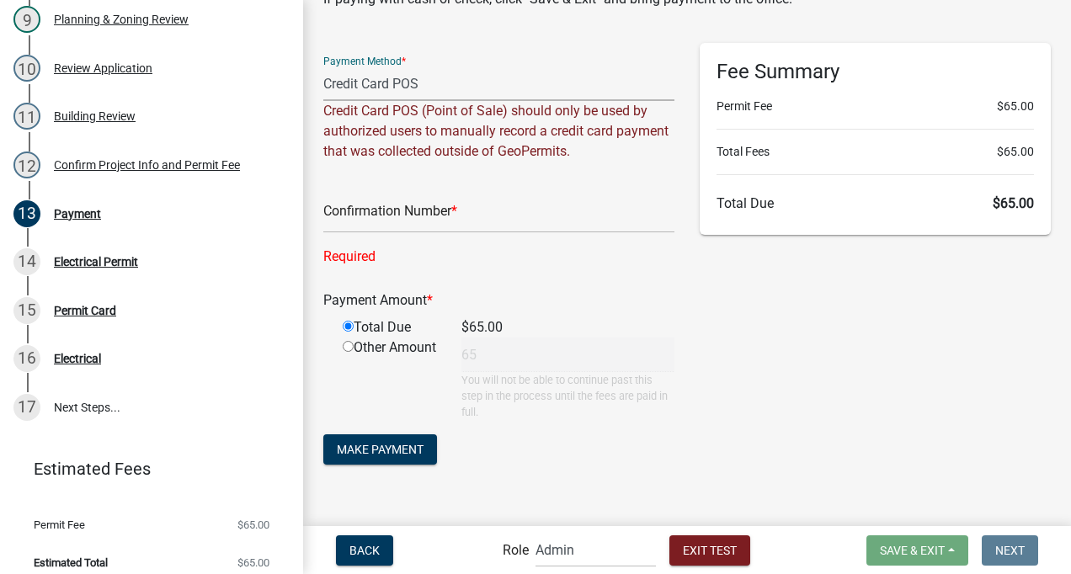
scroll to position [104, 0]
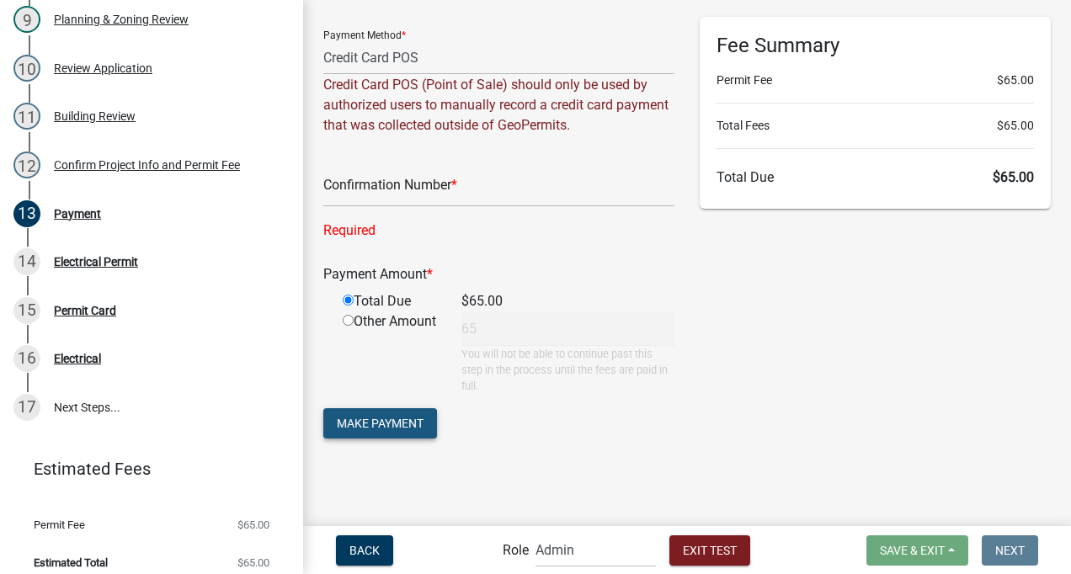
click at [371, 417] on span "Make Payment" at bounding box center [380, 422] width 87 height 13
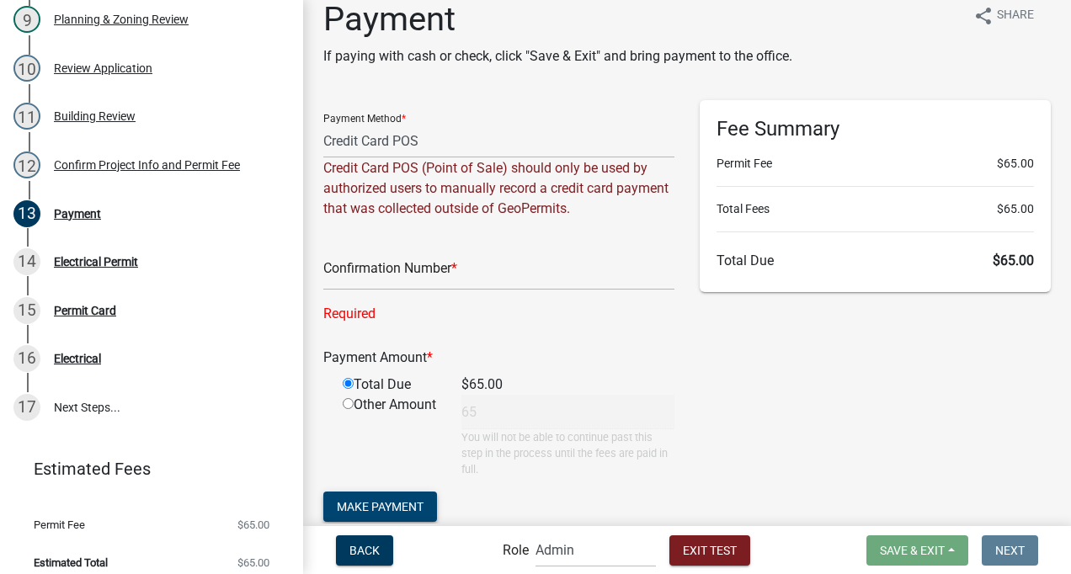
scroll to position [0, 0]
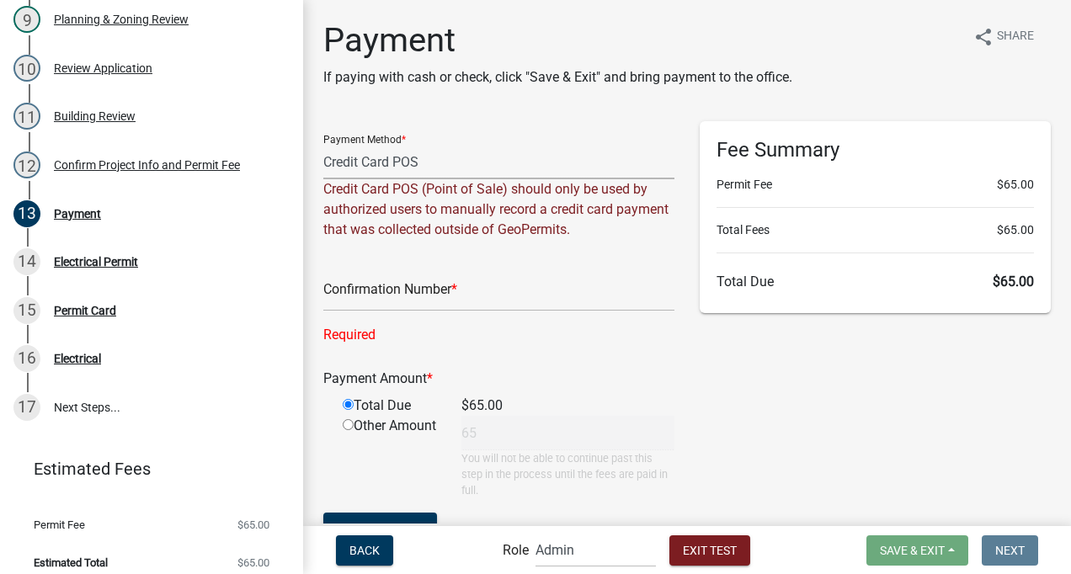
click at [383, 159] on select "Credit Card POS Check Cash" at bounding box center [498, 162] width 351 height 35
select select "2: 1"
click at [323, 145] on select "Credit Card POS Check Cash" at bounding box center [498, 162] width 351 height 35
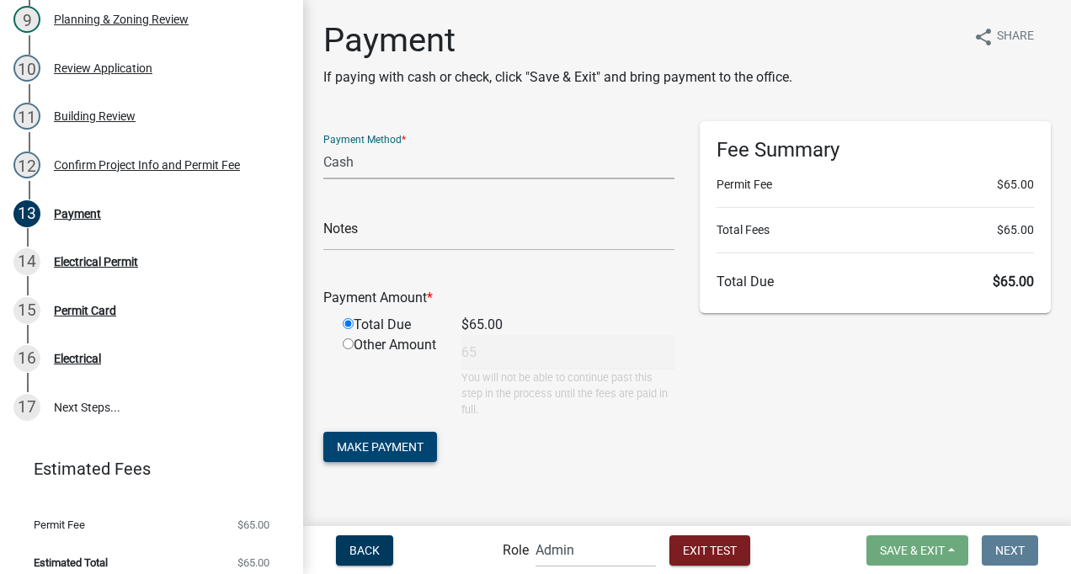
click at [403, 447] on span "Make Payment" at bounding box center [380, 446] width 87 height 13
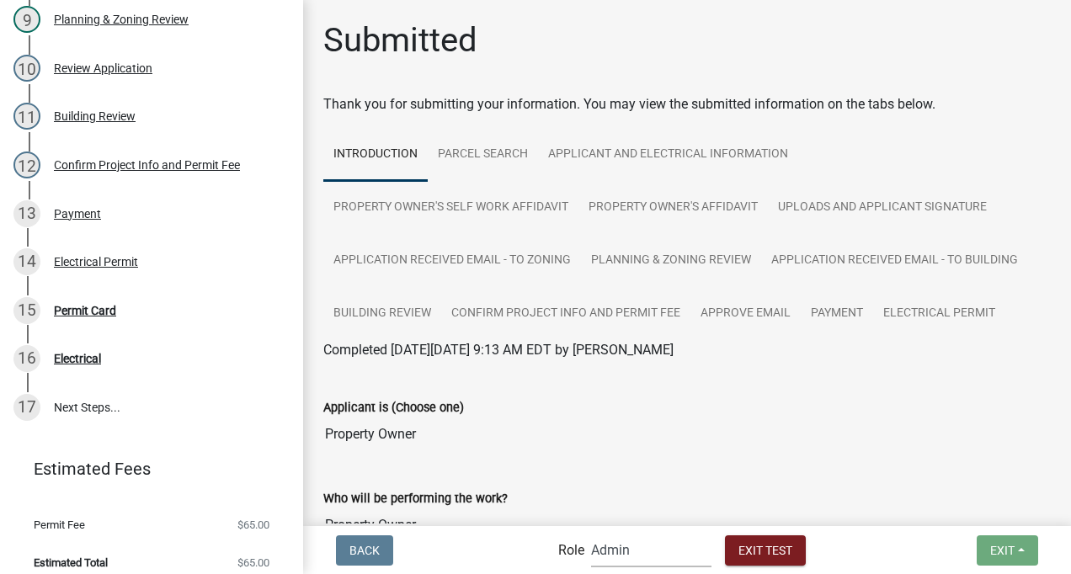
click at [599, 544] on select "Applicant Building Clerk Building Inspections Planning & Zoning Admin" at bounding box center [651, 550] width 120 height 35
select select "a1034ff1-6d4f-4586-aa83-45d6433eee28"
click at [591, 533] on select "Applicant Building Clerk Building Inspections Planning & Zoning Admin" at bounding box center [651, 550] width 120 height 35
click at [100, 309] on div "Permit Card" at bounding box center [85, 311] width 62 height 12
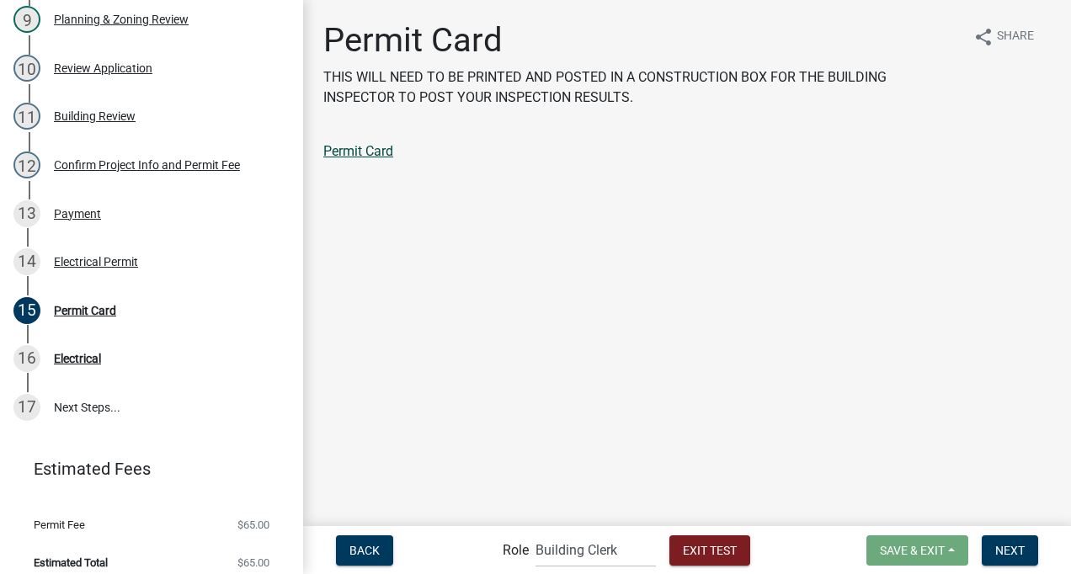
click at [349, 147] on link "Permit Card" at bounding box center [358, 151] width 70 height 16
click at [999, 547] on span "Next" at bounding box center [1009, 549] width 29 height 13
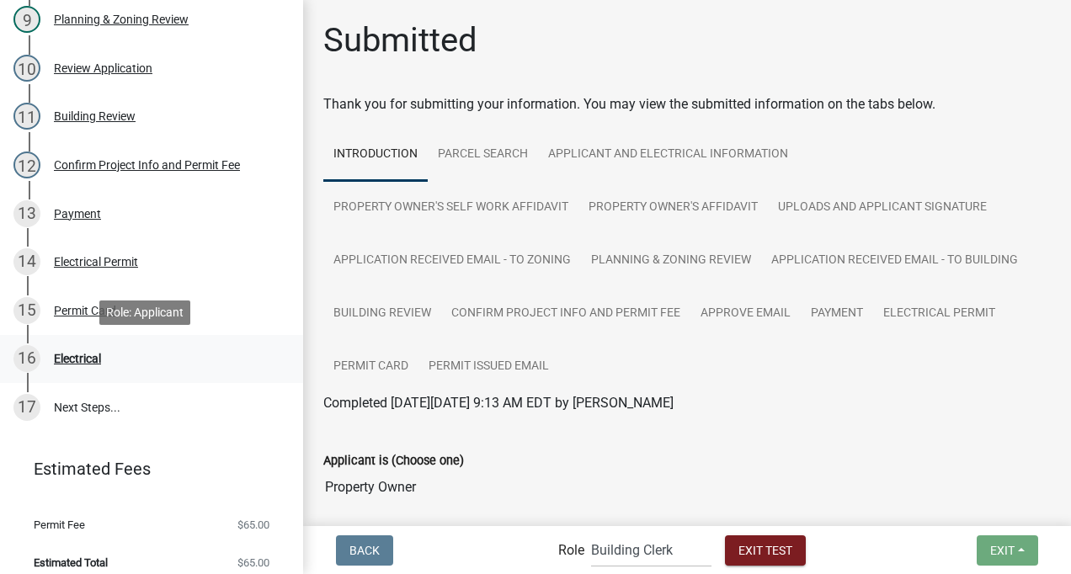
click at [92, 359] on div "Electrical" at bounding box center [77, 359] width 47 height 12
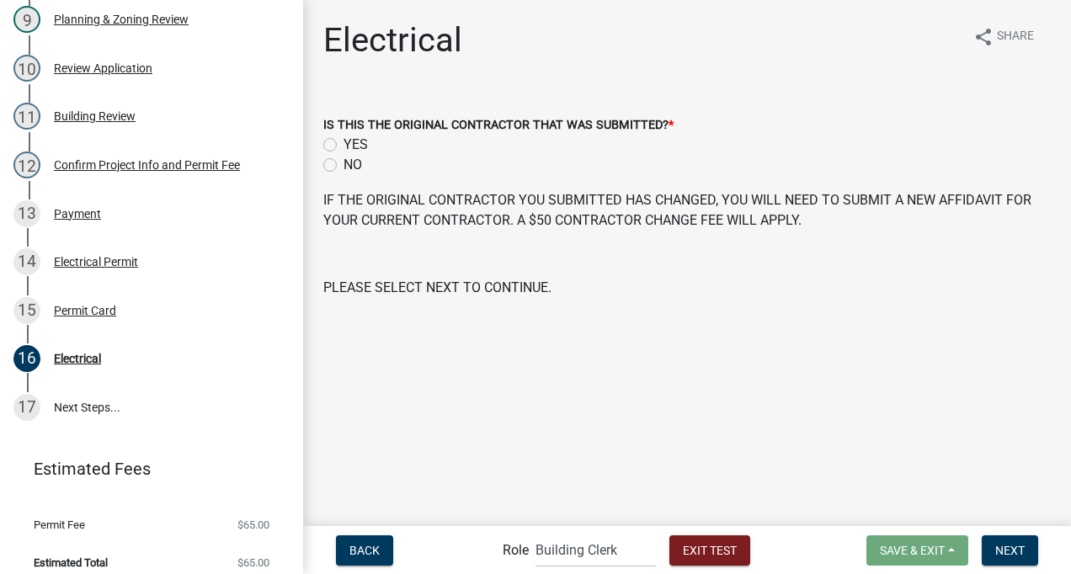
click at [344, 144] on label "YES" at bounding box center [356, 145] width 24 height 20
click at [344, 144] on input "YES" at bounding box center [349, 140] width 11 height 11
radio input "true"
click at [992, 541] on button "Next" at bounding box center [1010, 551] width 56 height 30
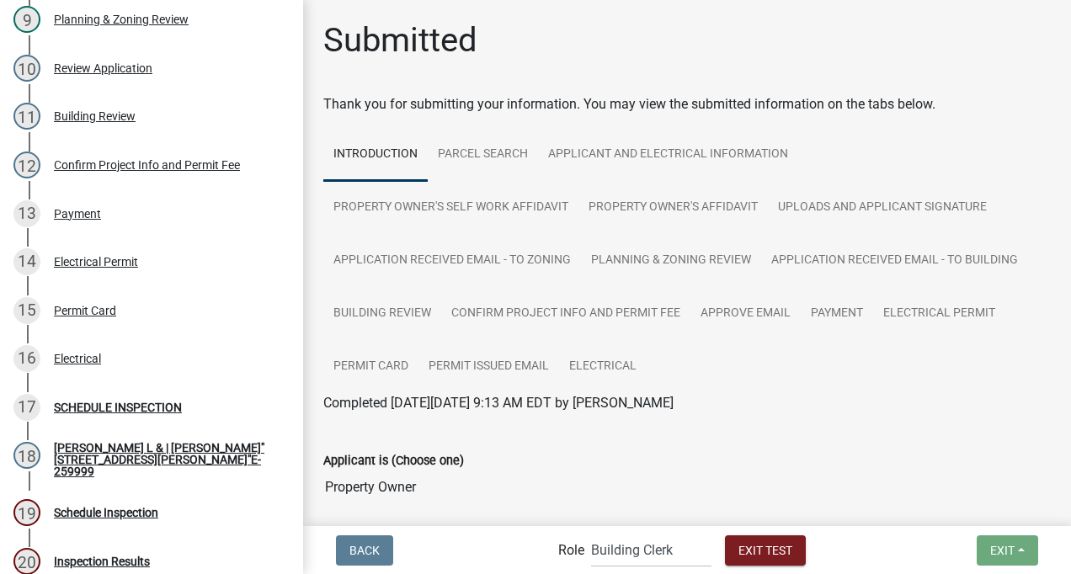
scroll to position [969, 0]
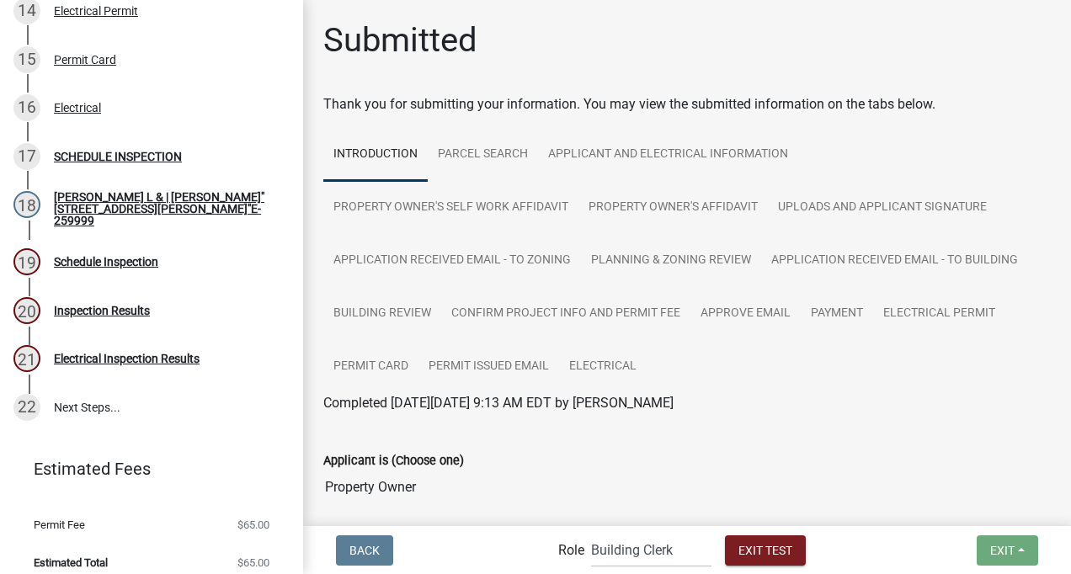
click at [588, 554] on span "Applicant Building Clerk Building Inspections Planning & Zoning Admin" at bounding box center [651, 550] width 134 height 35
click at [600, 544] on select "Applicant Building Clerk Building Inspections Planning & Zoning Admin" at bounding box center [651, 550] width 120 height 35
click at [93, 147] on div "17 SCHEDULE INSPECTION" at bounding box center [144, 156] width 263 height 27
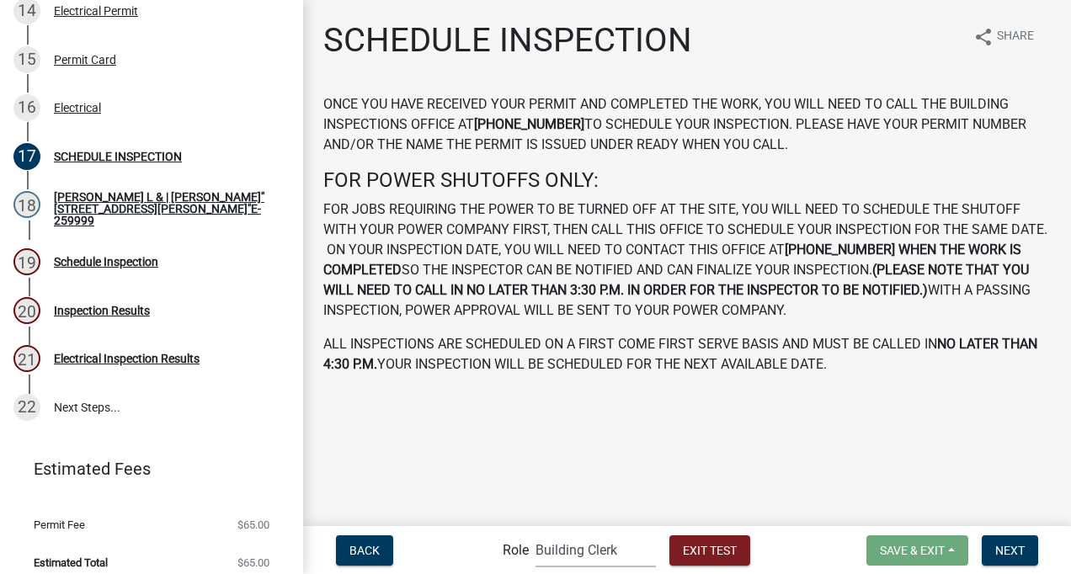
click at [557, 555] on select "Applicant Building Clerk Building Inspections Planning & Zoning Admin" at bounding box center [596, 550] width 120 height 35
click at [538, 549] on select "Applicant Building Clerk Building Inspections Planning & Zoning Admin" at bounding box center [596, 550] width 120 height 35
click at [97, 204] on div "[PERSON_NAME] L & | [PERSON_NAME]"[STREET_ADDRESS][PERSON_NAME]"E-259999" at bounding box center [165, 208] width 222 height 35
click at [88, 151] on div "SCHEDULE INSPECTION" at bounding box center [118, 157] width 128 height 12
click at [89, 210] on div "[PERSON_NAME] L & | [PERSON_NAME]"[STREET_ADDRESS][PERSON_NAME]"E-259999" at bounding box center [165, 208] width 222 height 35
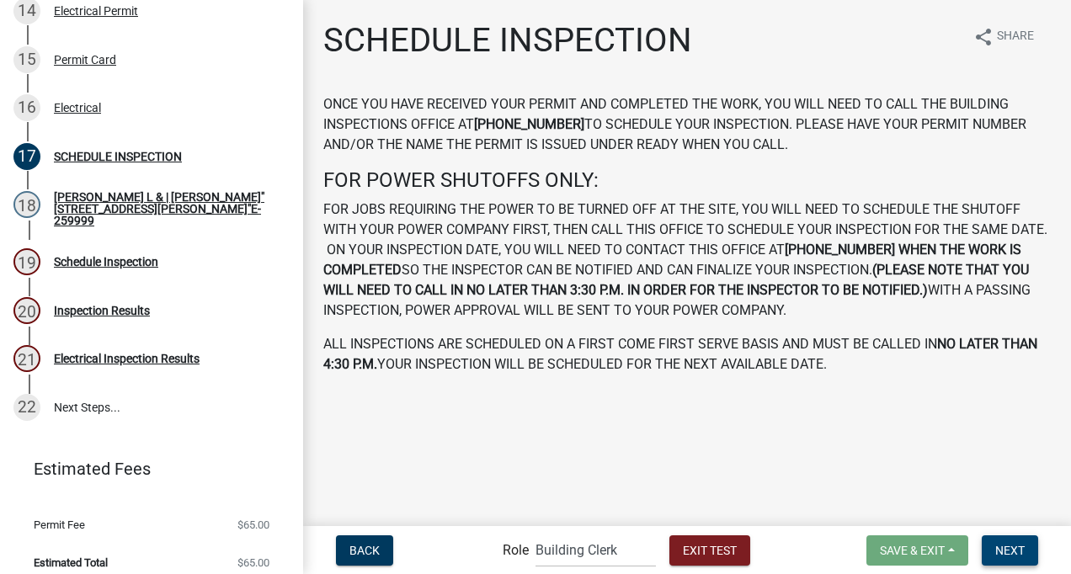
click at [1032, 547] on button "Next" at bounding box center [1010, 551] width 56 height 30
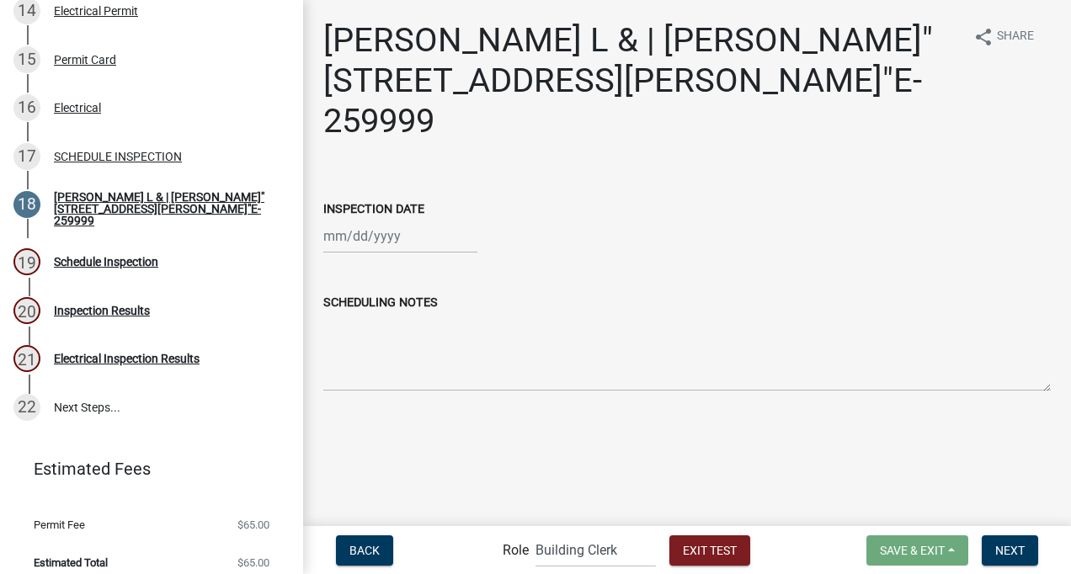
select select "9"
select select "2025"
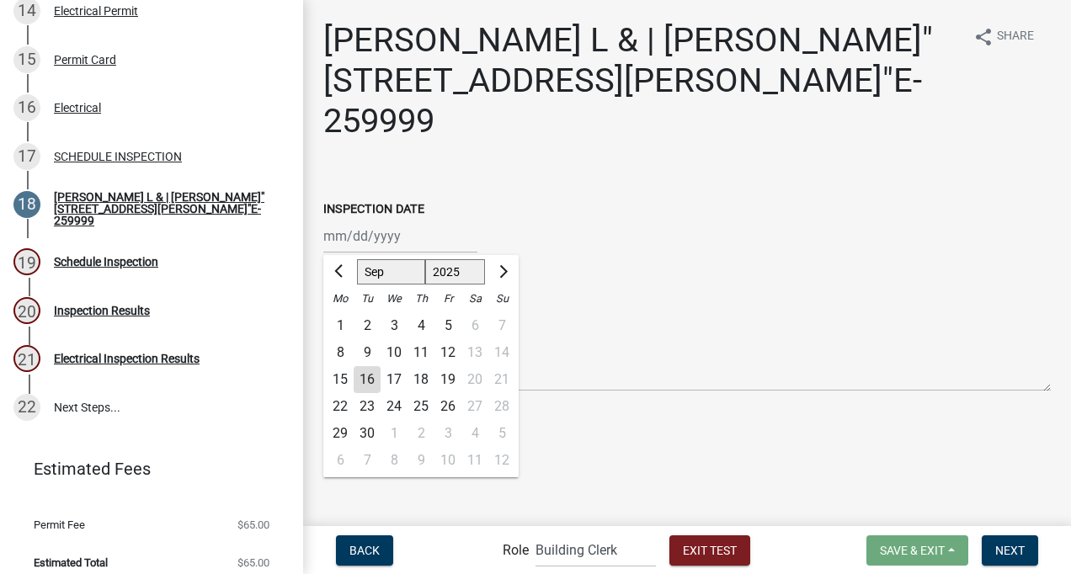
click at [332, 244] on div "[PERSON_NAME] Feb Mar Apr [PERSON_NAME][DATE] Oct Nov [DATE] 1526 1527 1528 152…" at bounding box center [400, 236] width 154 height 35
click at [434, 408] on div "25" at bounding box center [421, 406] width 27 height 27
type input "[DATE]"
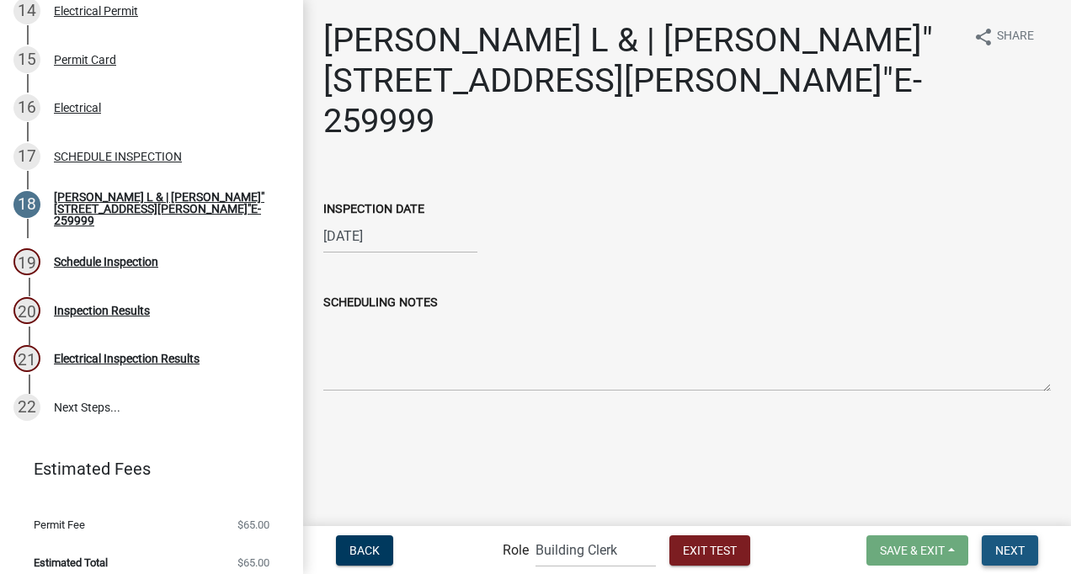
click at [1003, 550] on span "Next" at bounding box center [1009, 549] width 29 height 13
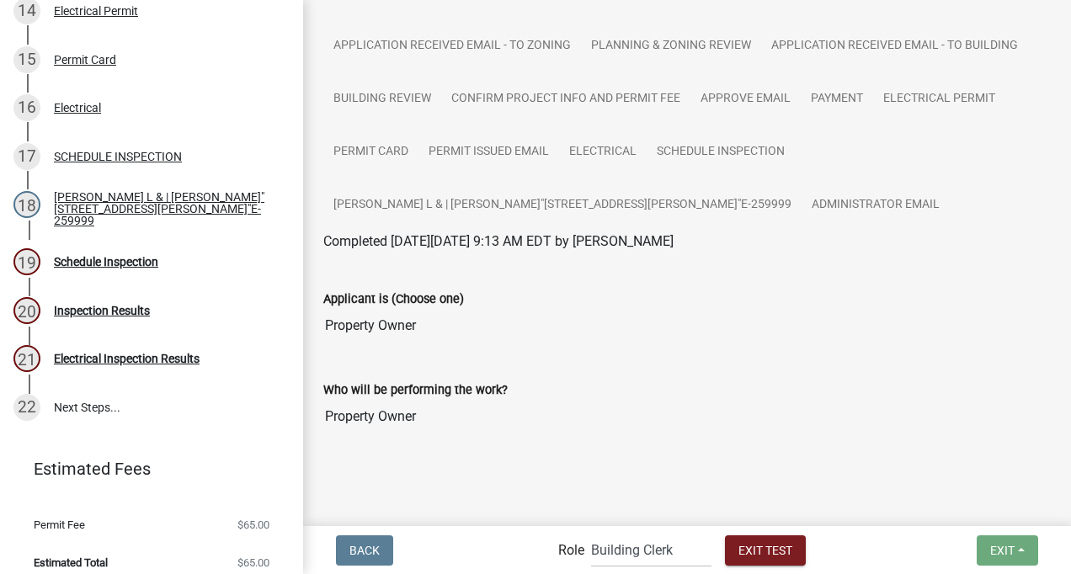
scroll to position [216, 0]
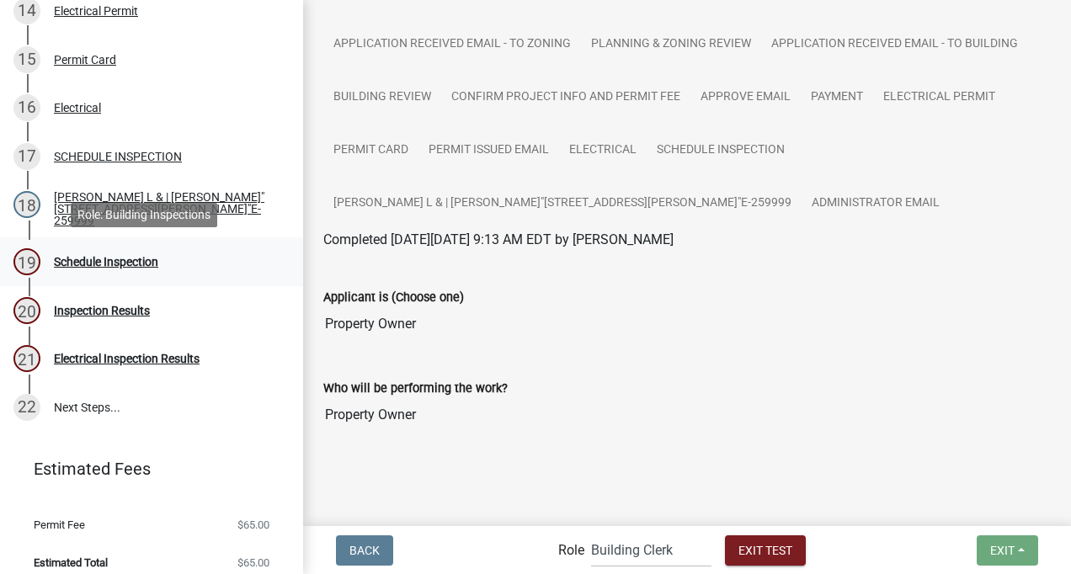
click at [133, 260] on div "Schedule Inspection" at bounding box center [106, 262] width 104 height 12
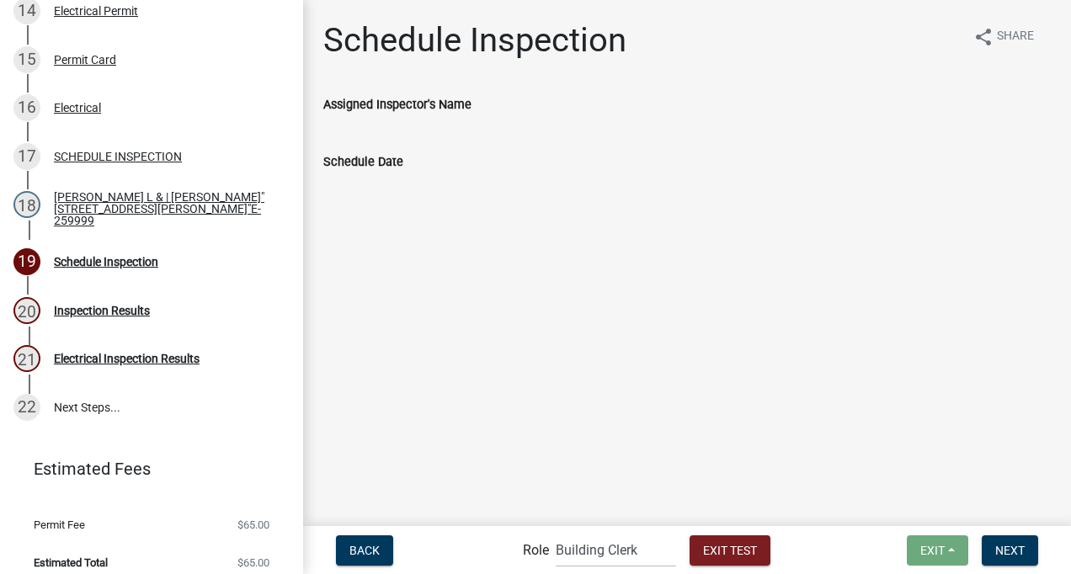
click at [420, 105] on label "Assigned Inspector's Name" at bounding box center [397, 105] width 148 height 12
click at [423, 142] on div "Schedule Date" at bounding box center [687, 166] width 728 height 77
click at [388, 153] on div "Schedule Date" at bounding box center [687, 162] width 728 height 20
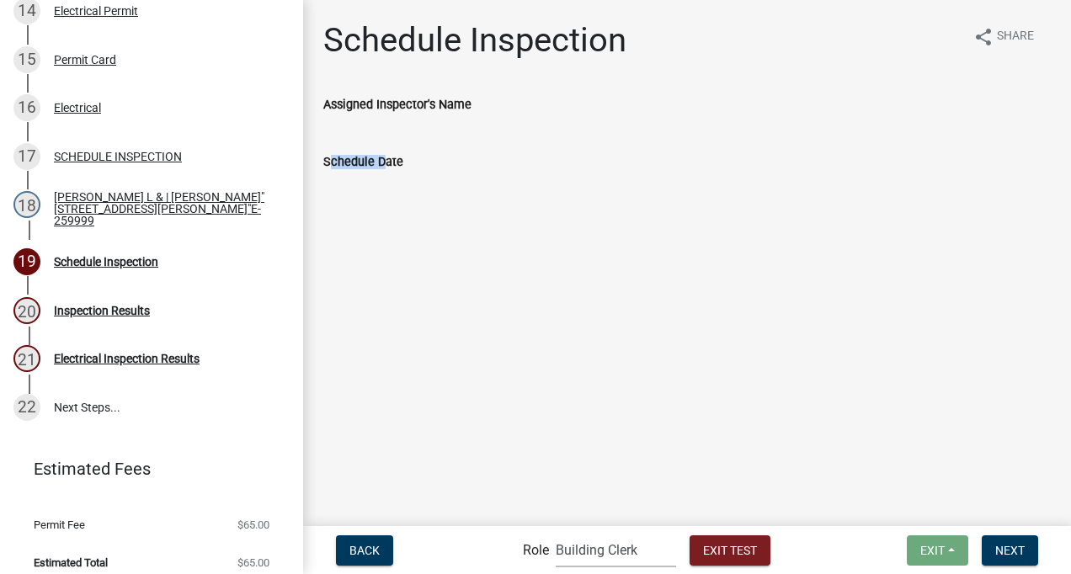
click at [586, 548] on select "Applicant Building Clerk Building Inspections Planning & Zoning Admin" at bounding box center [616, 550] width 120 height 35
select select "7670adba-a95f-4cb1-9c24-effdf5e7eb9d"
click at [556, 533] on select "Applicant Building Clerk Building Inspections Planning & Zoning Admin" at bounding box center [616, 550] width 120 height 35
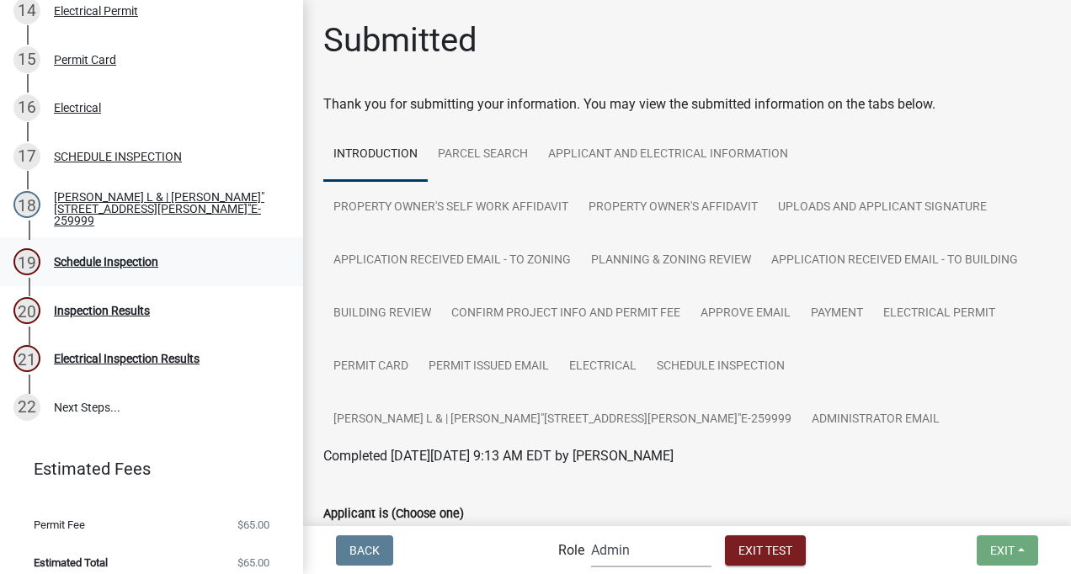
click at [117, 256] on div "Schedule Inspection" at bounding box center [106, 262] width 104 height 12
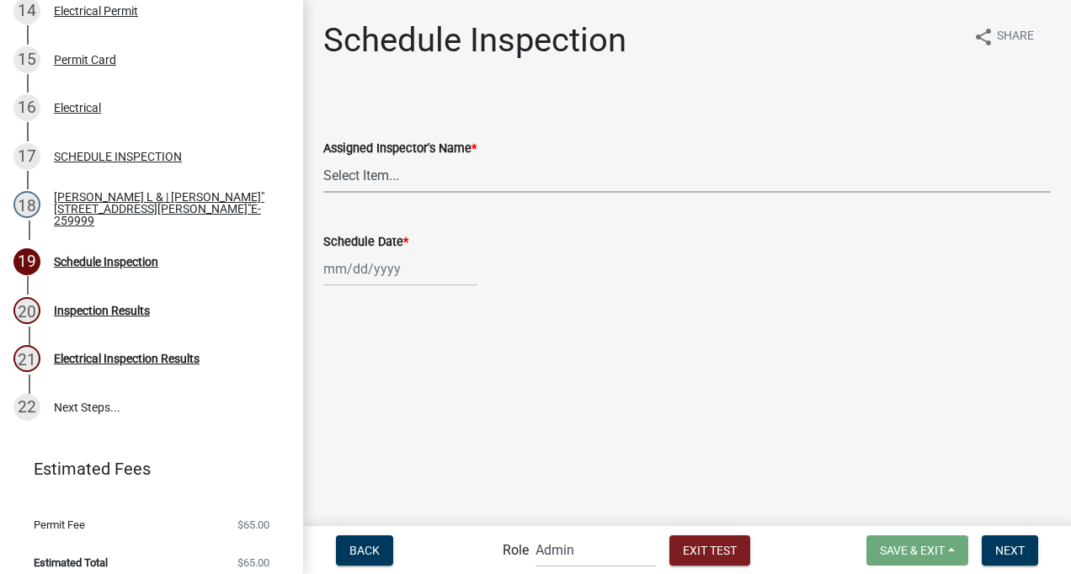
click at [381, 173] on select "Select Item... [PERSON_NAME] ([PERSON_NAME]) JonathanCook ([PERSON_NAME])" at bounding box center [687, 175] width 728 height 35
select select "a26495b8-1496-4e28-bac5-328c12c30810"
click at [323, 158] on select "Select Item... [PERSON_NAME] ([PERSON_NAME]) JonathanCook ([PERSON_NAME])" at bounding box center [687, 175] width 728 height 35
click at [387, 274] on div at bounding box center [400, 269] width 154 height 35
select select "9"
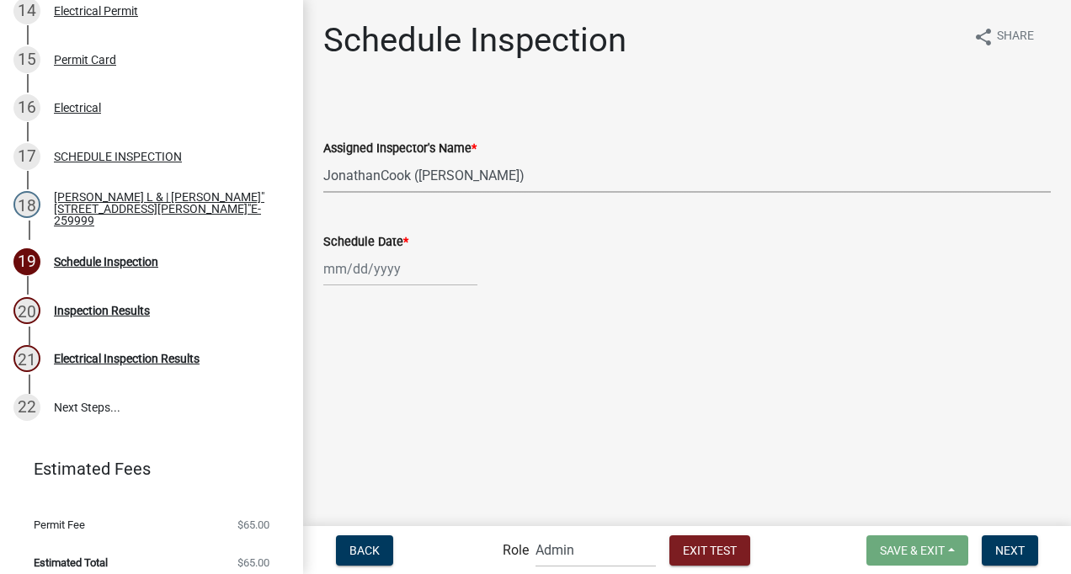
select select "2025"
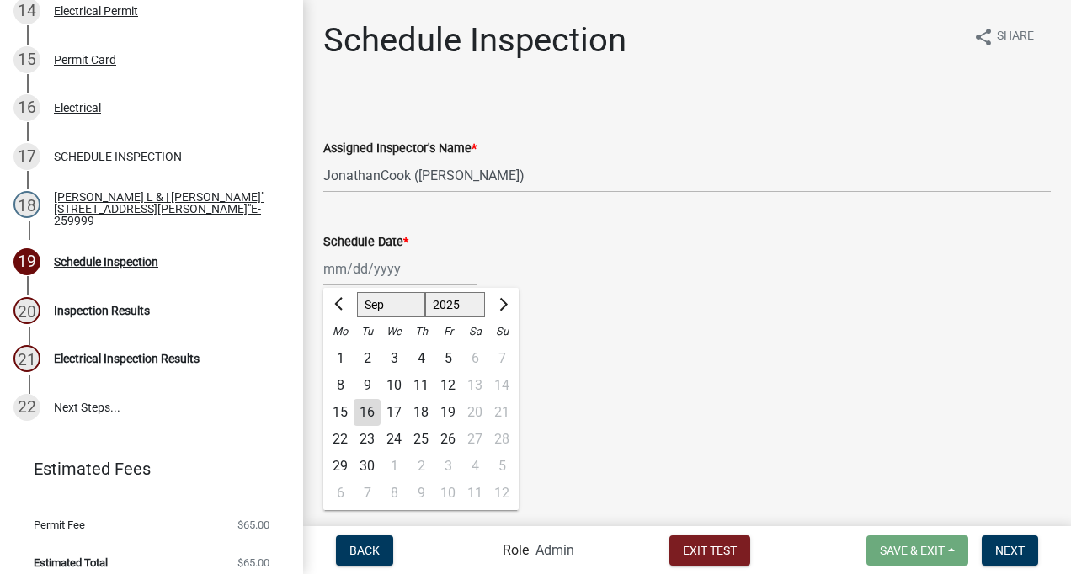
click at [421, 427] on div "25" at bounding box center [421, 439] width 27 height 27
type input "[DATE]"
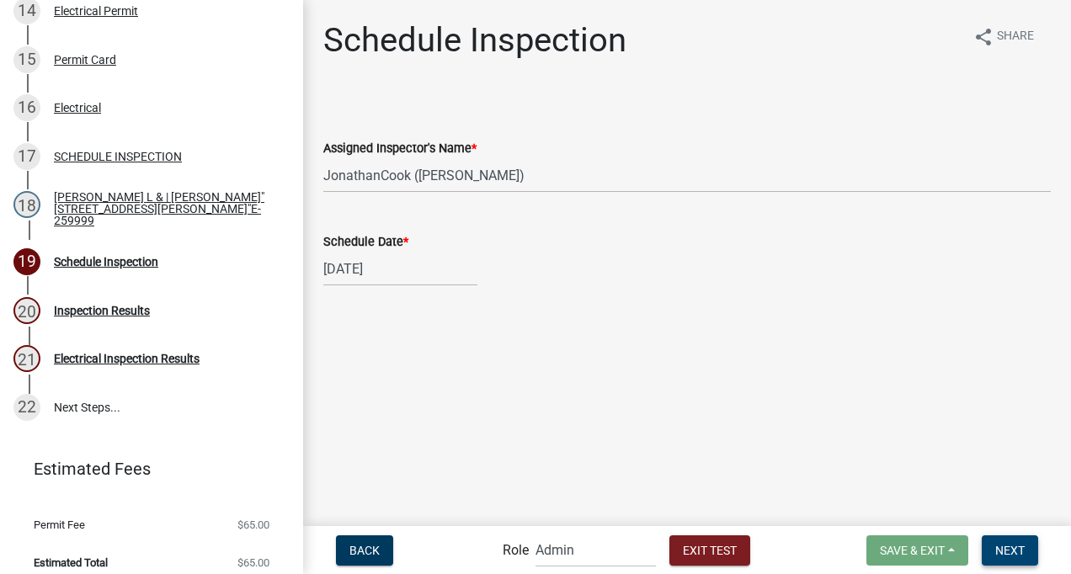
click at [1007, 545] on span "Next" at bounding box center [1009, 549] width 29 height 13
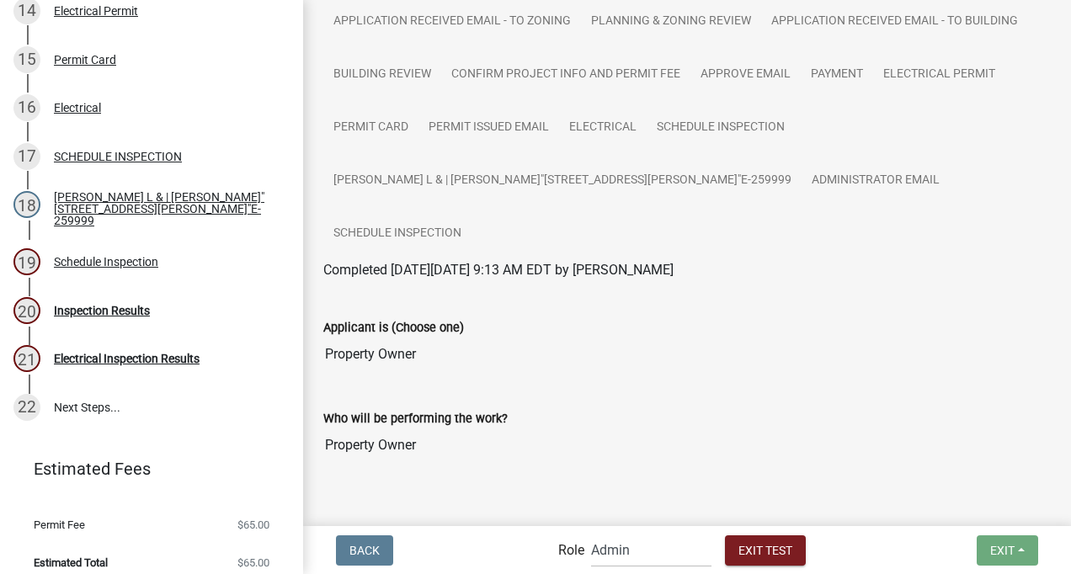
scroll to position [255, 0]
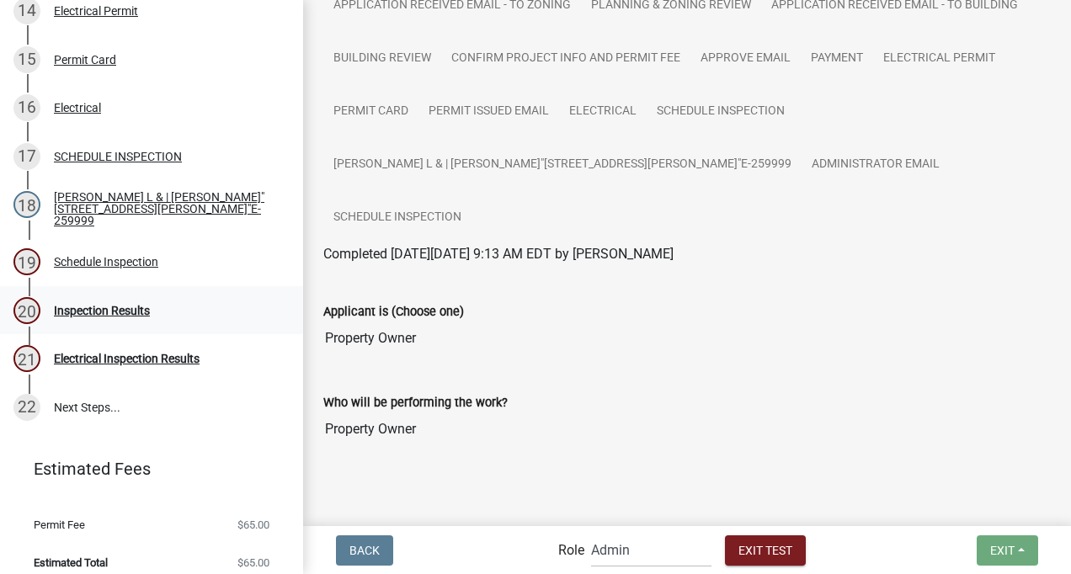
click at [120, 307] on div "Inspection Results" at bounding box center [102, 311] width 96 height 12
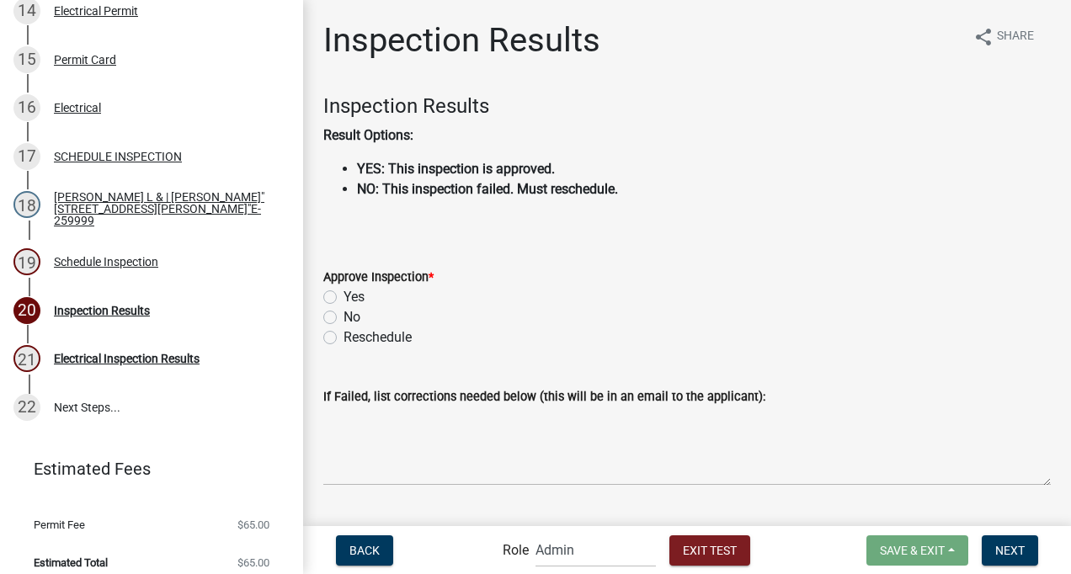
click at [344, 318] on label "No" at bounding box center [352, 317] width 17 height 20
click at [344, 318] on input "No" at bounding box center [349, 312] width 11 height 11
radio input "true"
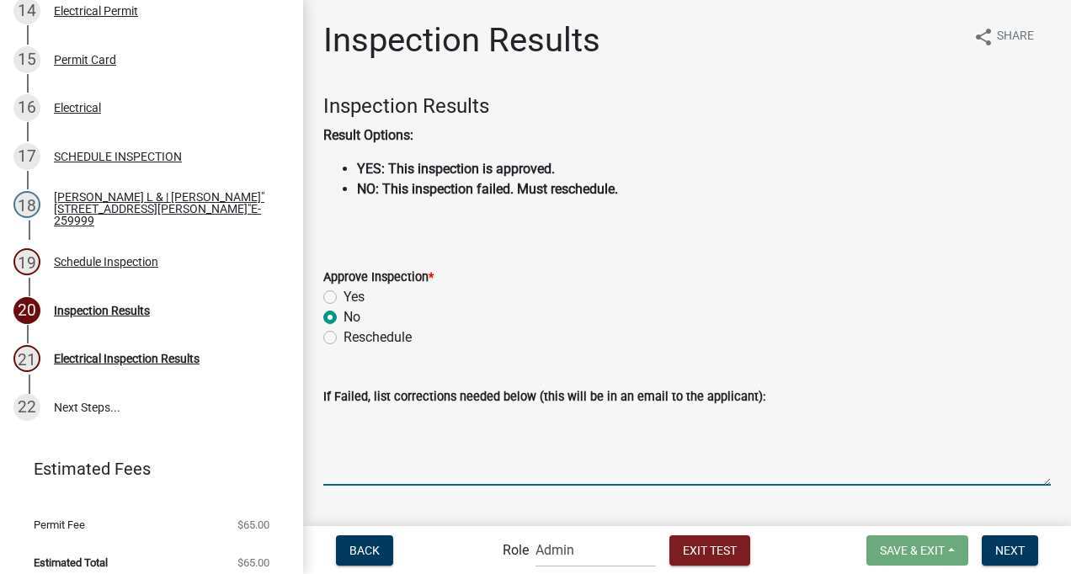
drag, startPoint x: 351, startPoint y: 442, endPoint x: 416, endPoint y: 436, distance: 65.1
click at [415, 438] on textarea "If Failed, list corrections needed below (this will be in an email to the appli…" at bounding box center [687, 446] width 728 height 79
click at [426, 430] on textarea "If Failed, list corrections needed below (this will be in an email to the appli…" at bounding box center [687, 446] width 728 height 79
type textarea "dhthhth"
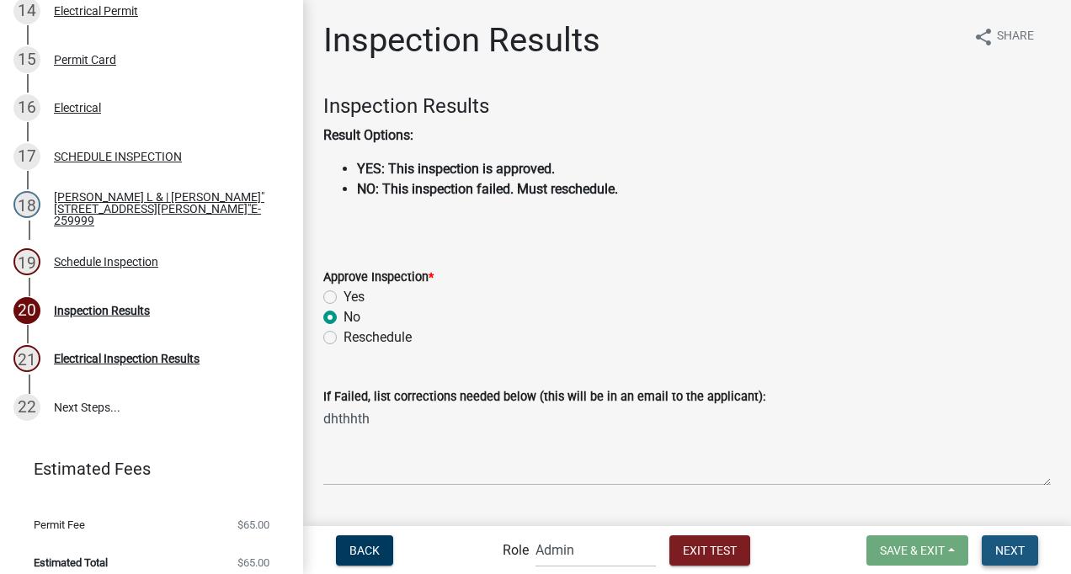
click at [1014, 545] on span "Next" at bounding box center [1009, 549] width 29 height 13
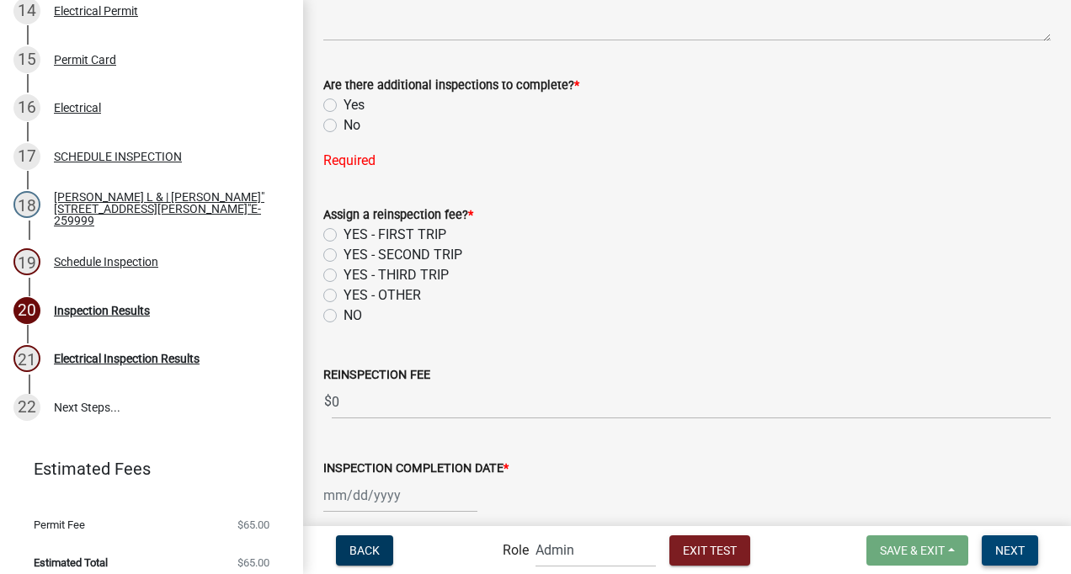
scroll to position [461, 0]
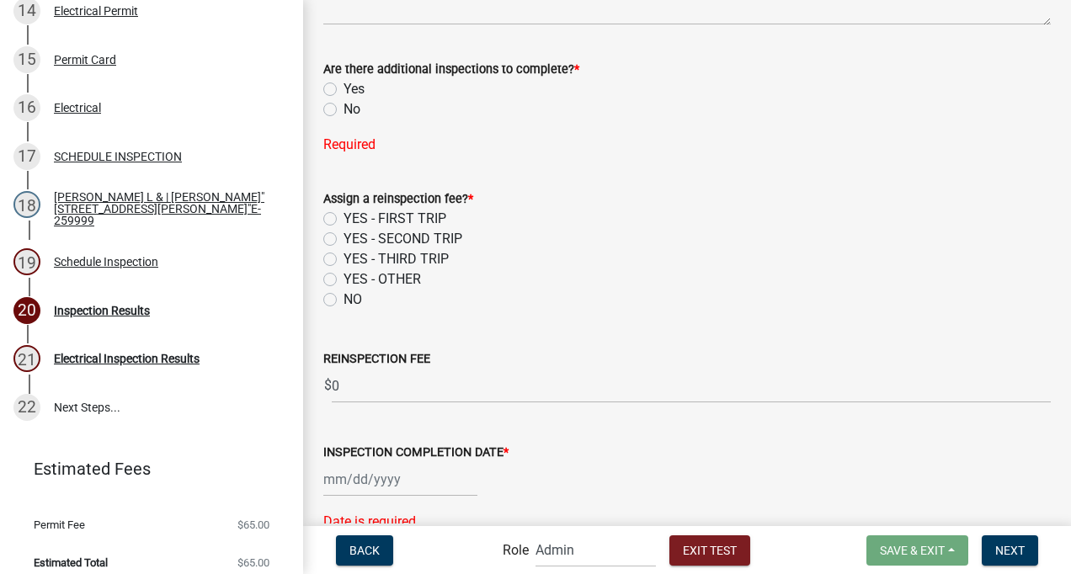
click at [344, 86] on label "Yes" at bounding box center [354, 89] width 21 height 20
click at [344, 86] on input "Yes" at bounding box center [349, 84] width 11 height 11
radio input "true"
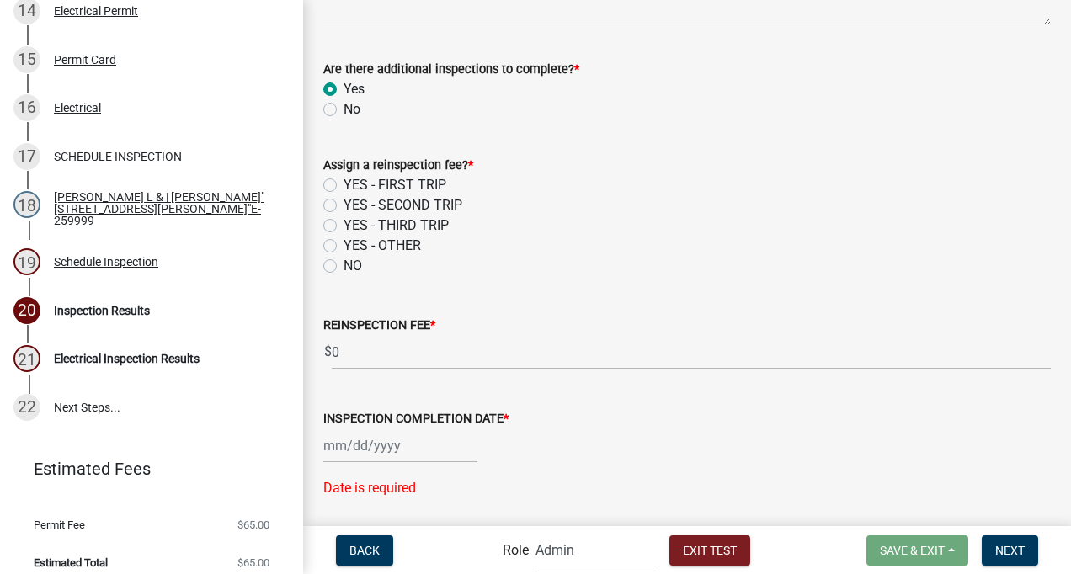
click at [344, 179] on label "YES - FIRST TRIP" at bounding box center [395, 185] width 103 height 20
click at [344, 179] on input "YES - FIRST TRIP" at bounding box center [349, 180] width 11 height 11
radio input "true"
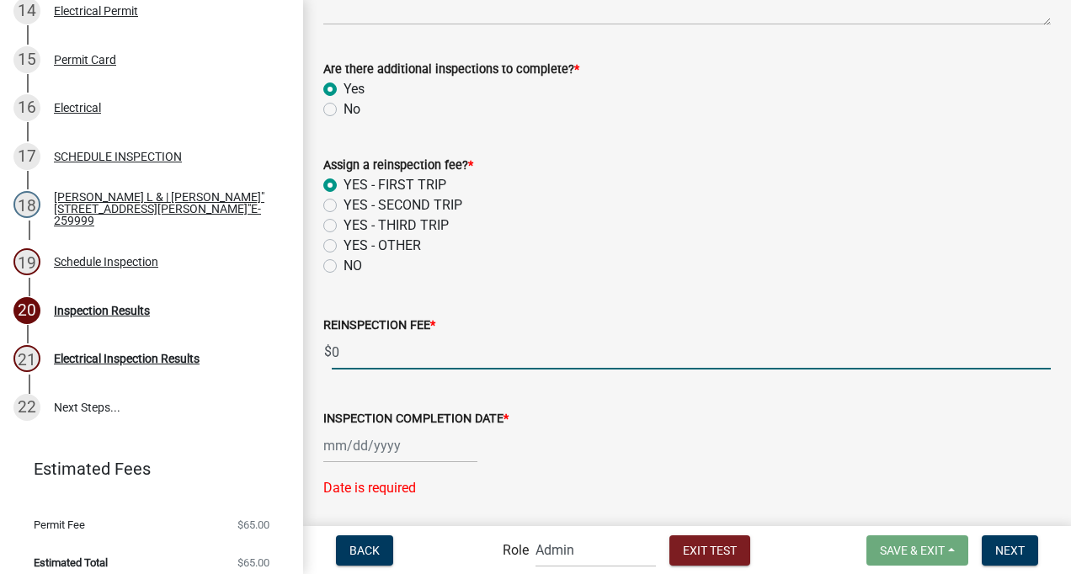
click at [349, 355] on input "0" at bounding box center [691, 352] width 719 height 35
type input "50.00"
click at [393, 445] on div at bounding box center [400, 446] width 154 height 35
select select "9"
select select "2025"
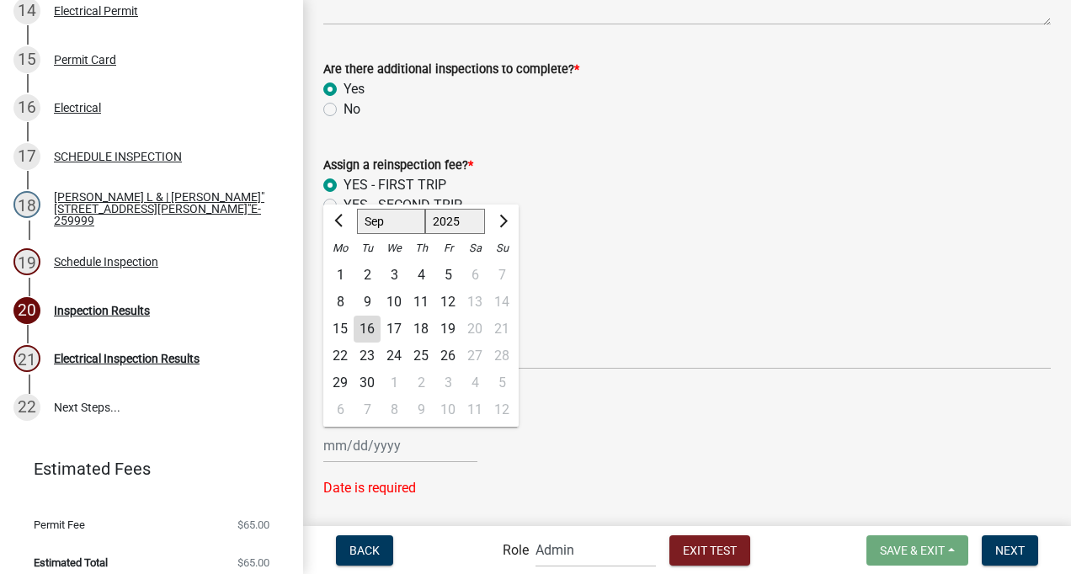
click at [361, 380] on div "30" at bounding box center [367, 383] width 27 height 27
type input "[DATE]"
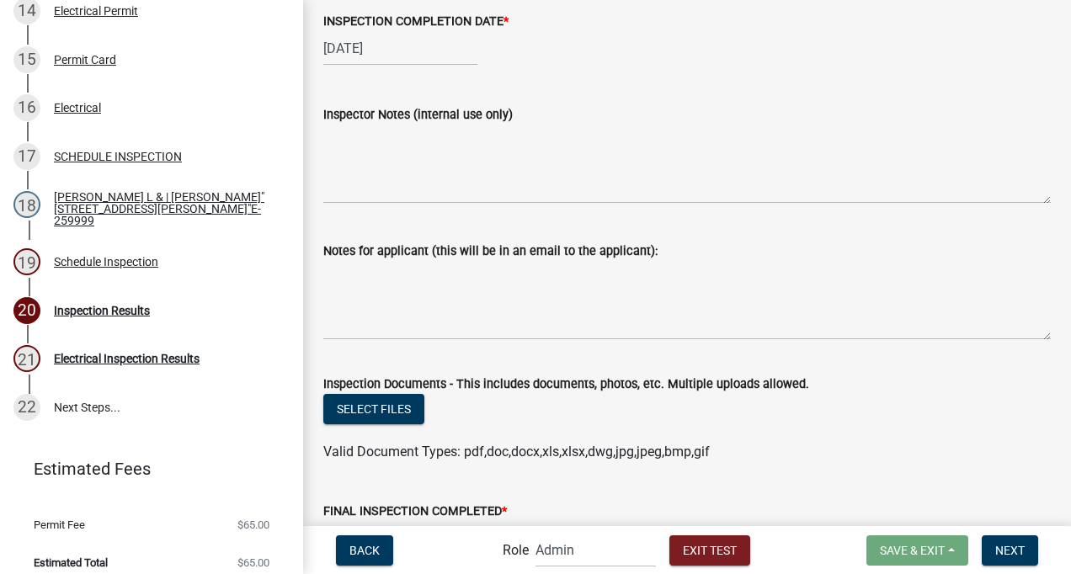
scroll to position [971, 0]
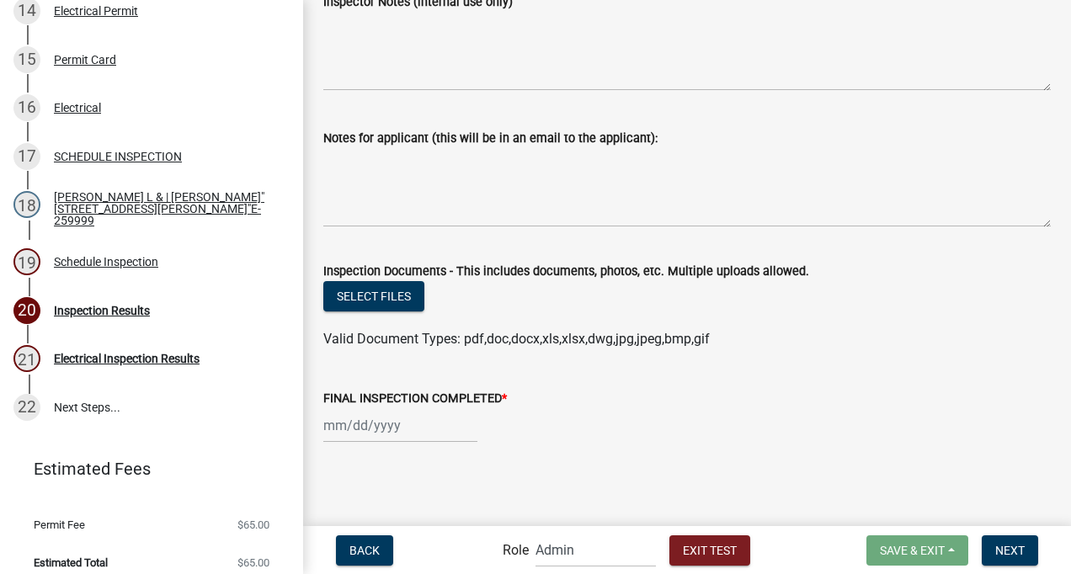
click at [368, 425] on div at bounding box center [400, 425] width 154 height 35
select select "9"
select select "2025"
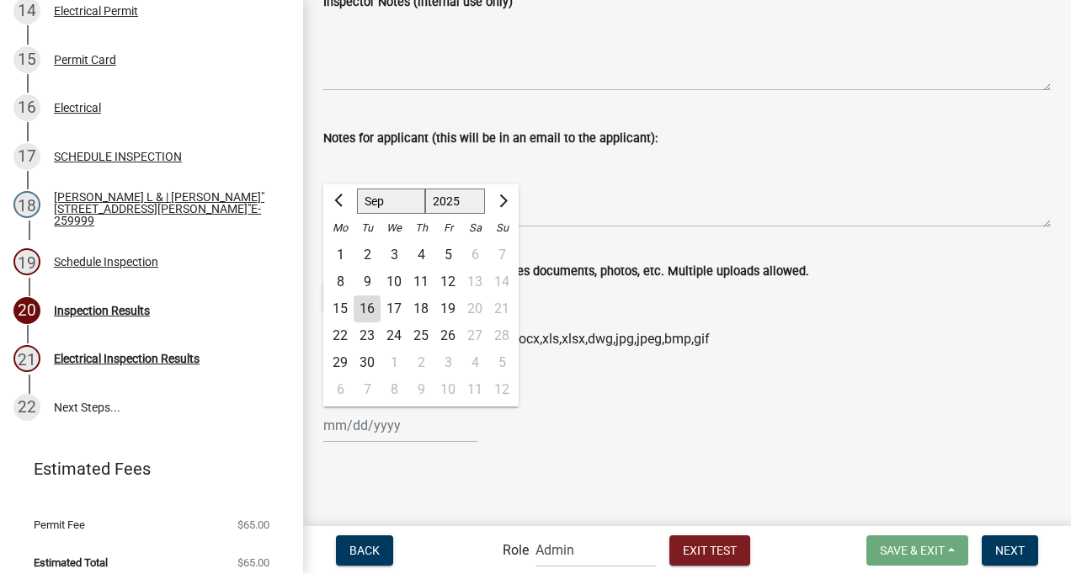
click at [365, 360] on div "30" at bounding box center [367, 362] width 27 height 27
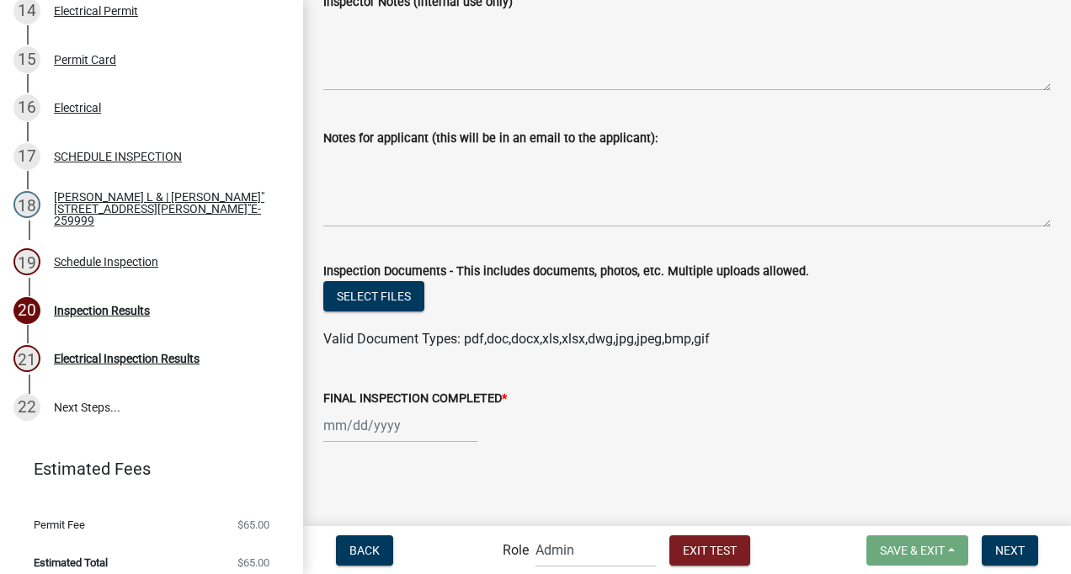
type input "[DATE]"
click at [1021, 543] on span "Next" at bounding box center [1009, 549] width 29 height 13
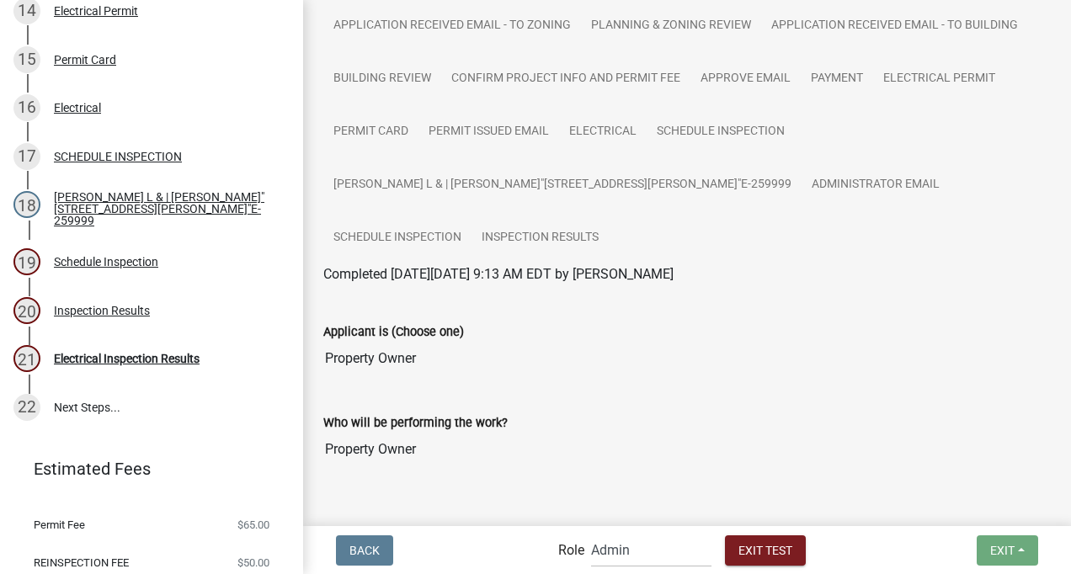
scroll to position [241, 0]
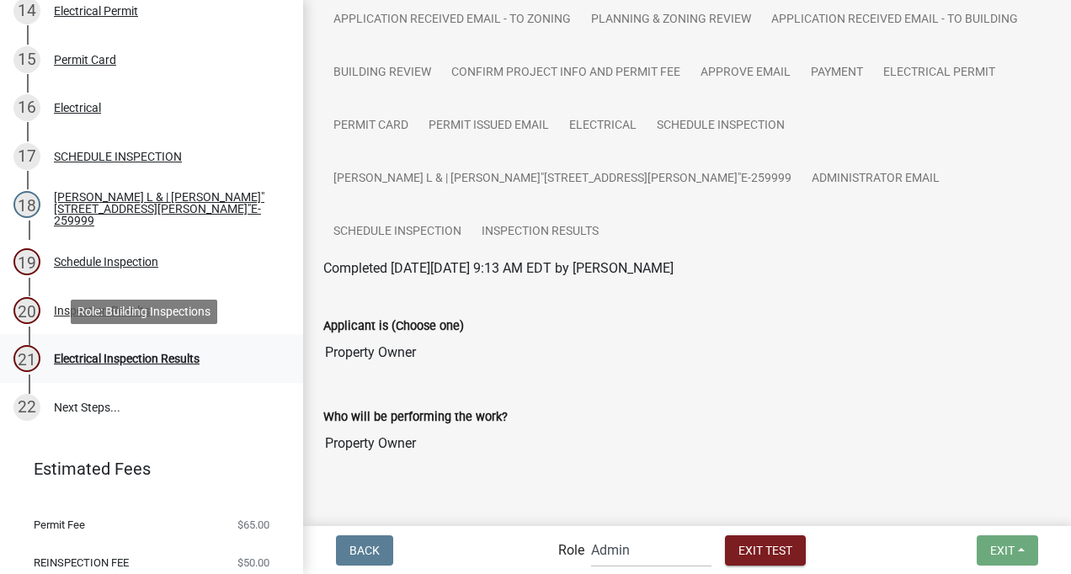
click at [143, 355] on div "Electrical Inspection Results" at bounding box center [127, 359] width 146 height 12
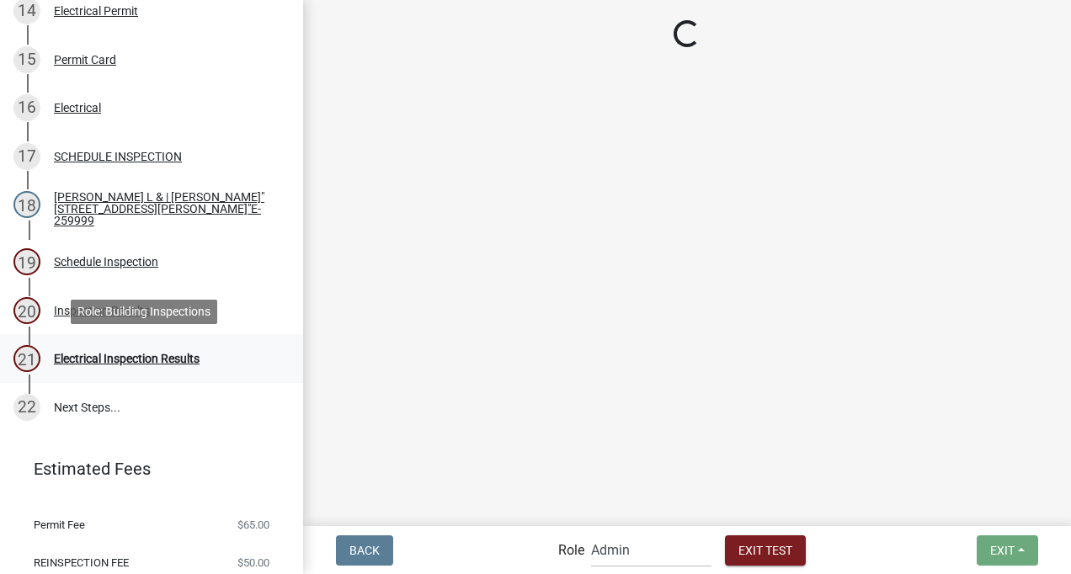
scroll to position [0, 0]
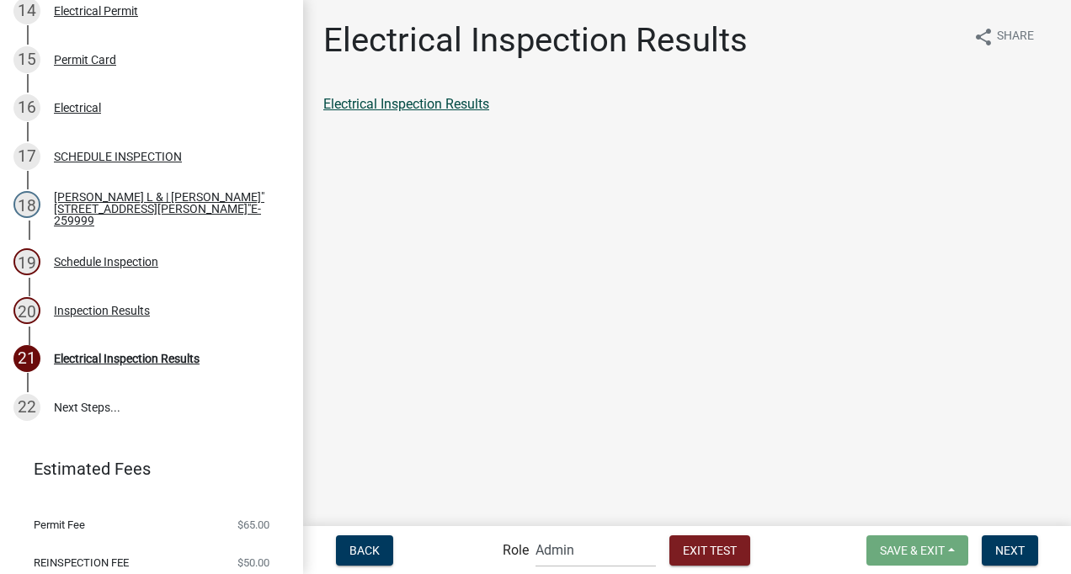
click at [415, 105] on link "Electrical Inspection Results" at bounding box center [406, 104] width 166 height 16
click at [88, 404] on link "22 Next Steps..." at bounding box center [151, 407] width 303 height 49
click at [692, 540] on button "Exit Test" at bounding box center [709, 551] width 81 height 30
